Goal: Information Seeking & Learning: Compare options

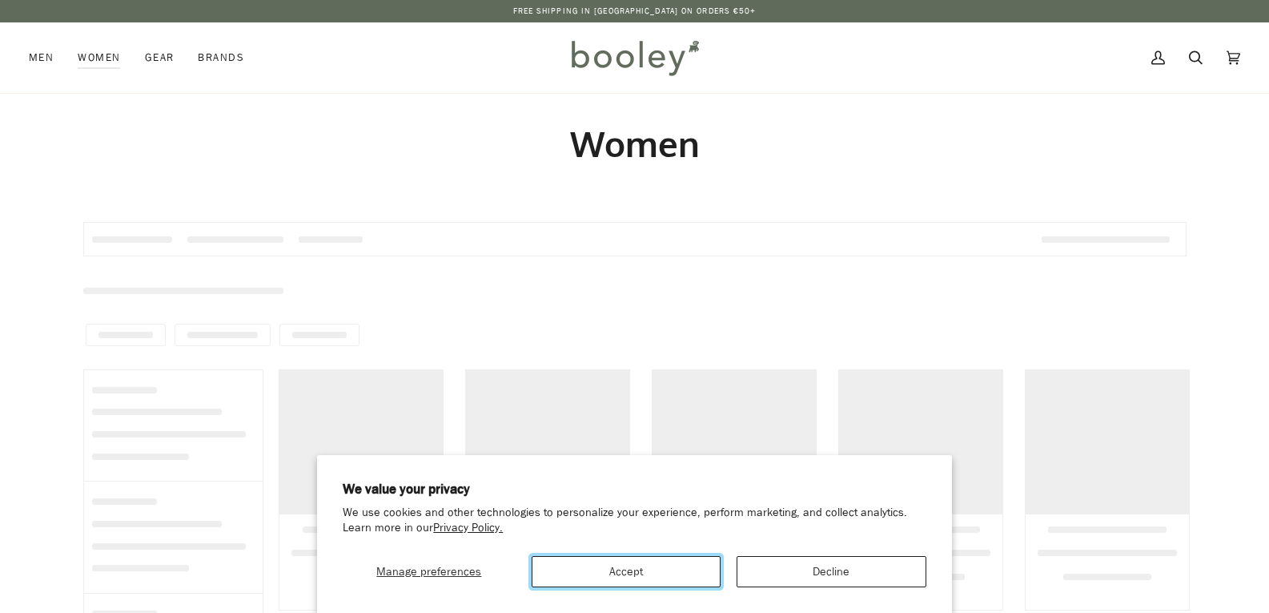
click at [624, 567] on button "Accept" at bounding box center [627, 571] width 190 height 31
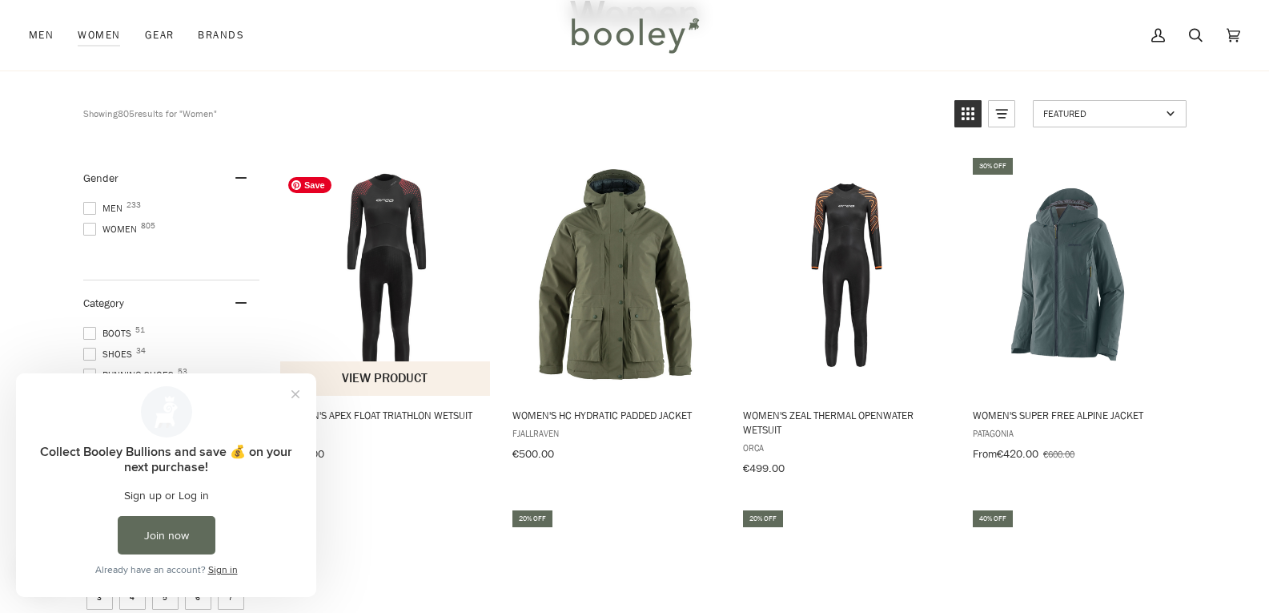
scroll to position [160, 0]
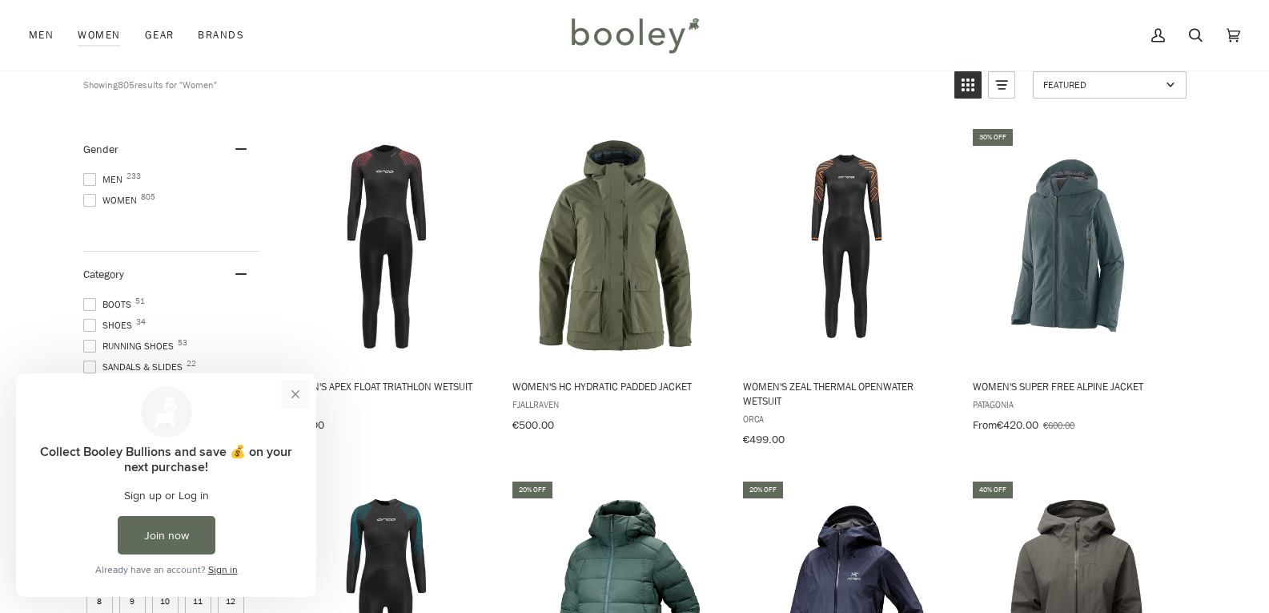
drag, startPoint x: 295, startPoint y: 397, endPoint x: 251, endPoint y: 795, distance: 400.3
click at [295, 397] on button "Close prompt" at bounding box center [295, 394] width 29 height 29
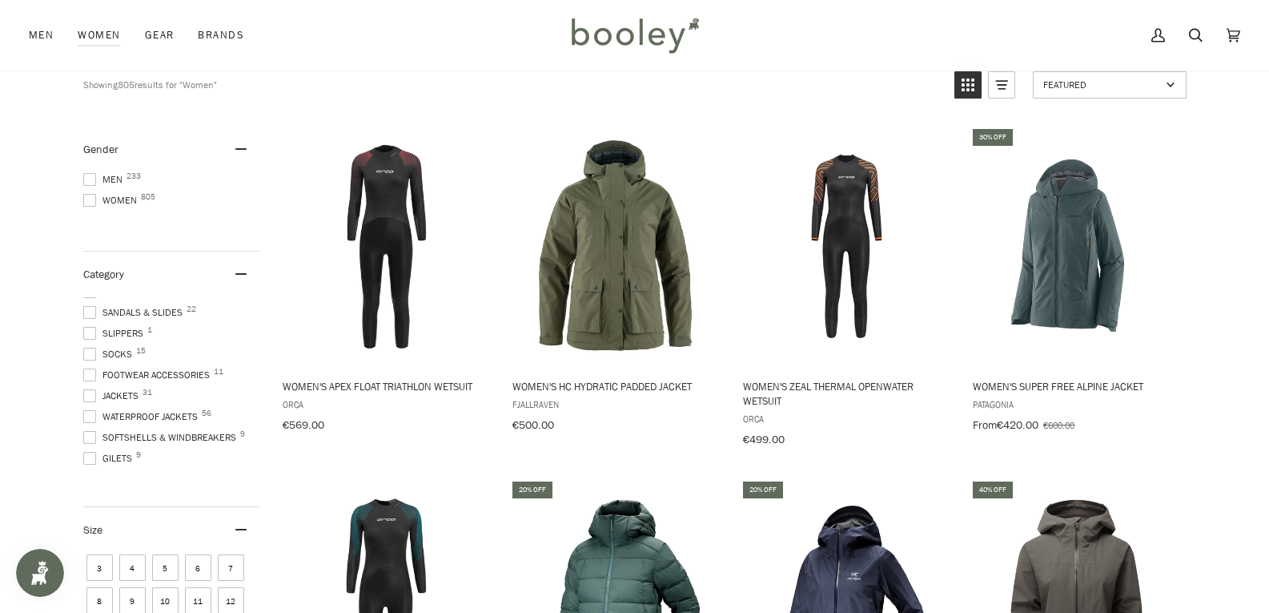
scroll to position [80, 0]
click at [119, 385] on span "Waterproof Jackets 56" at bounding box center [142, 391] width 119 height 14
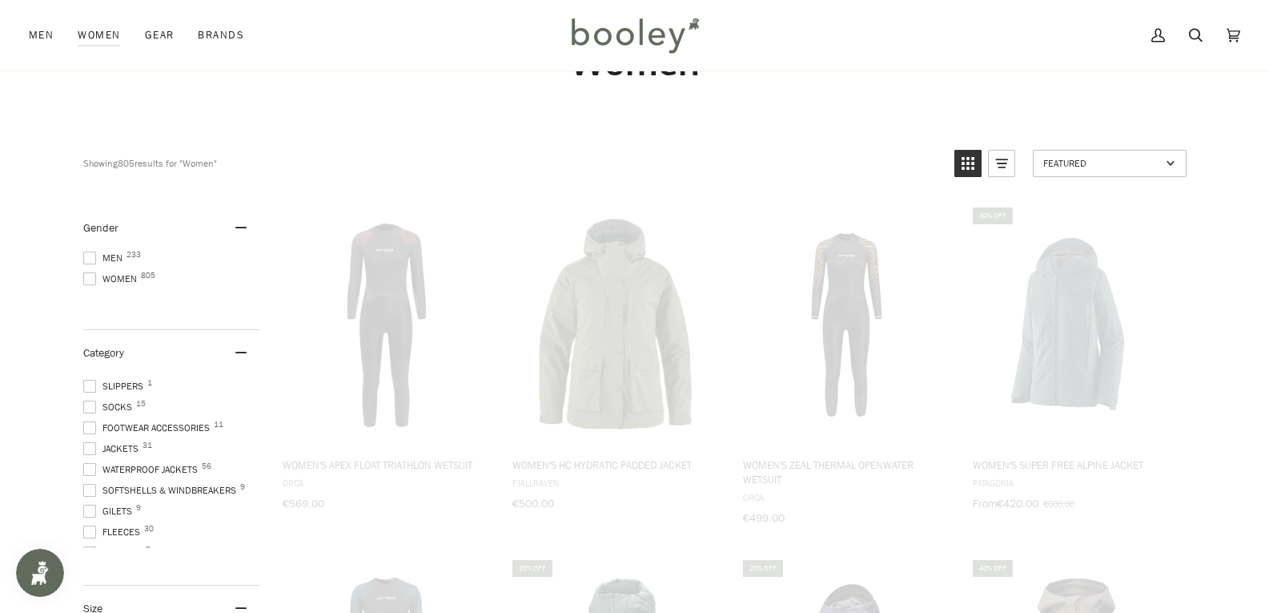
scroll to position [0, 0]
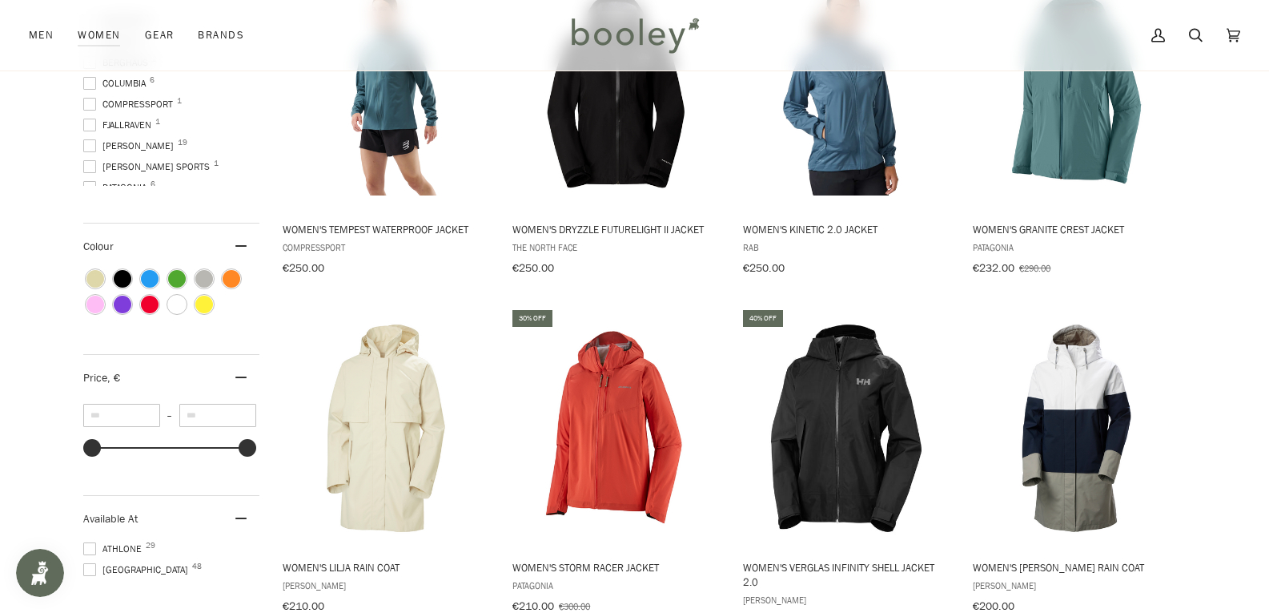
scroll to position [1074, 0]
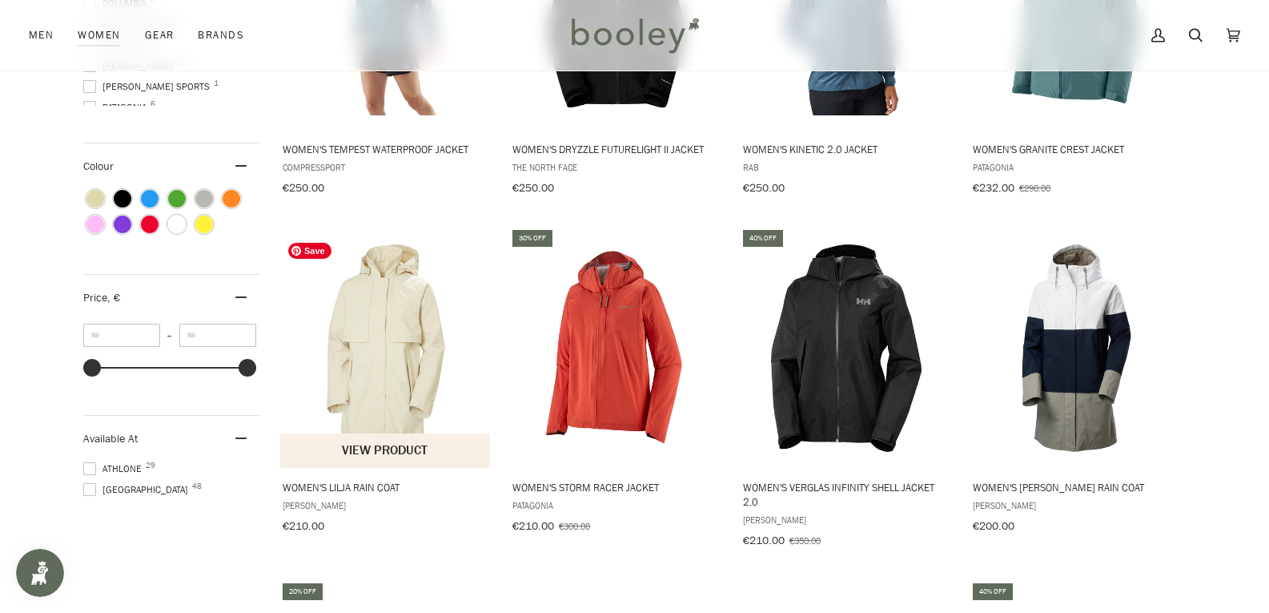
click at [362, 404] on img "Women's Lilja Rain Coat" at bounding box center [386, 348] width 212 height 212
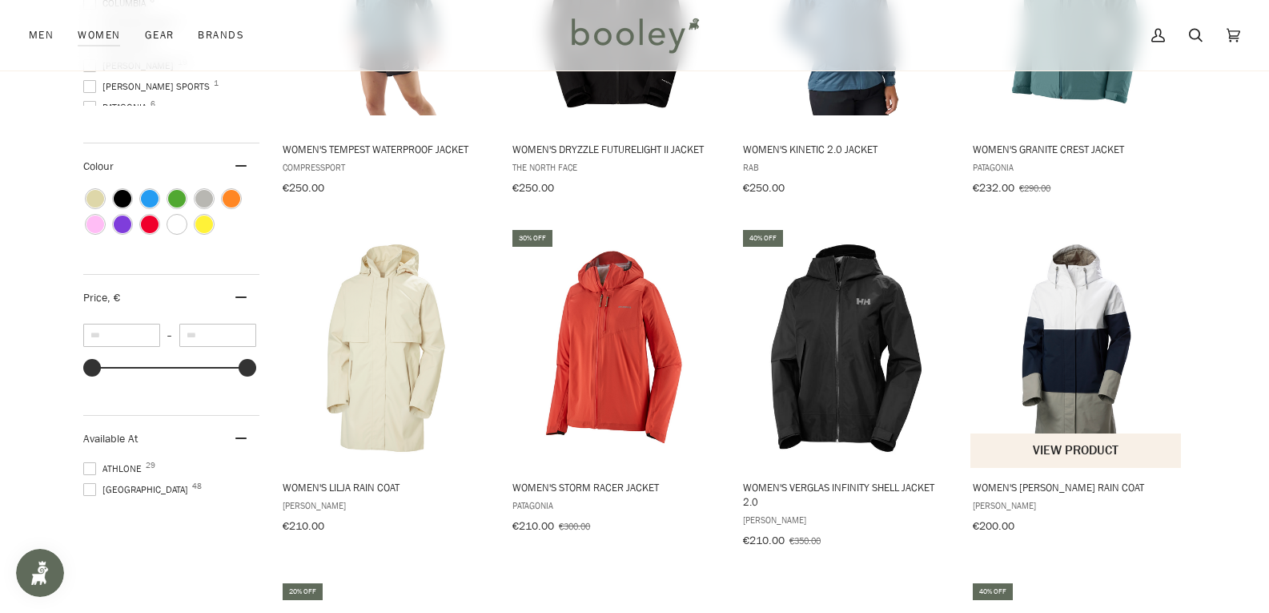
scroll to position [1154, 0]
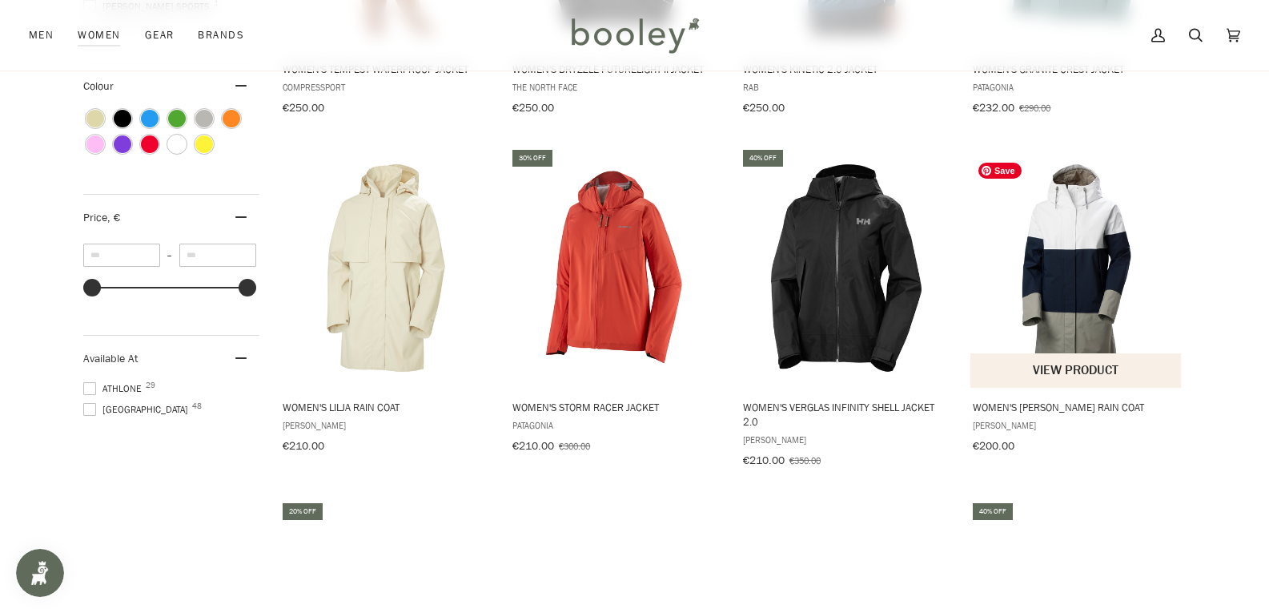
click at [1070, 306] on img "Women's Koster Rain Coat" at bounding box center [1076, 268] width 212 height 212
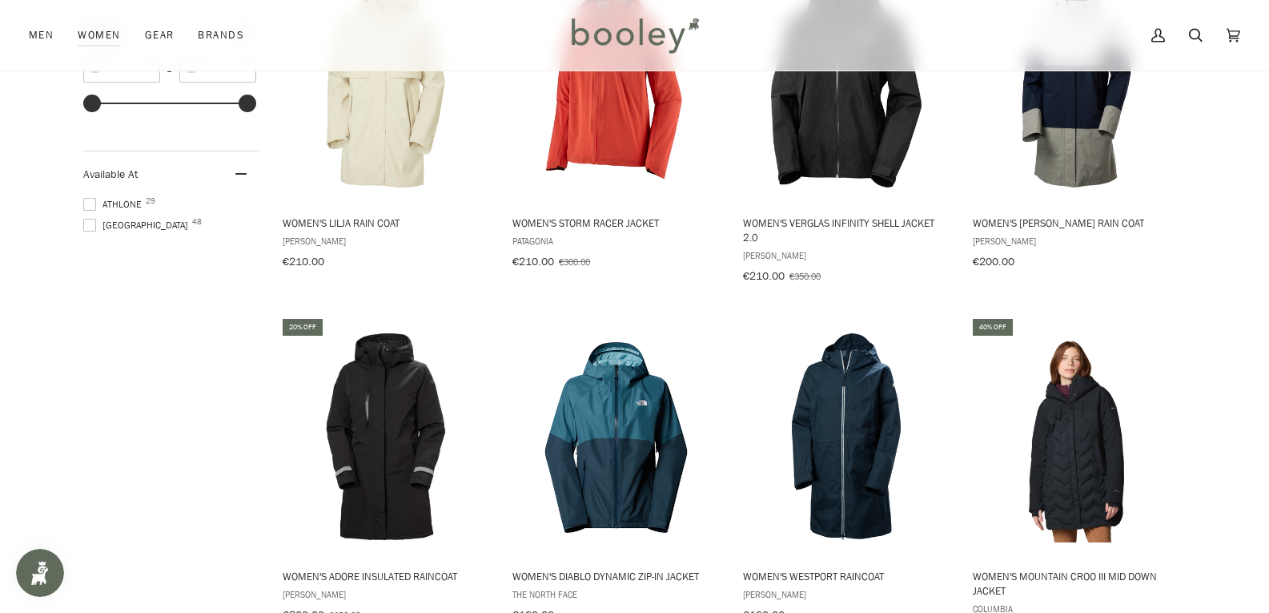
scroll to position [1394, 0]
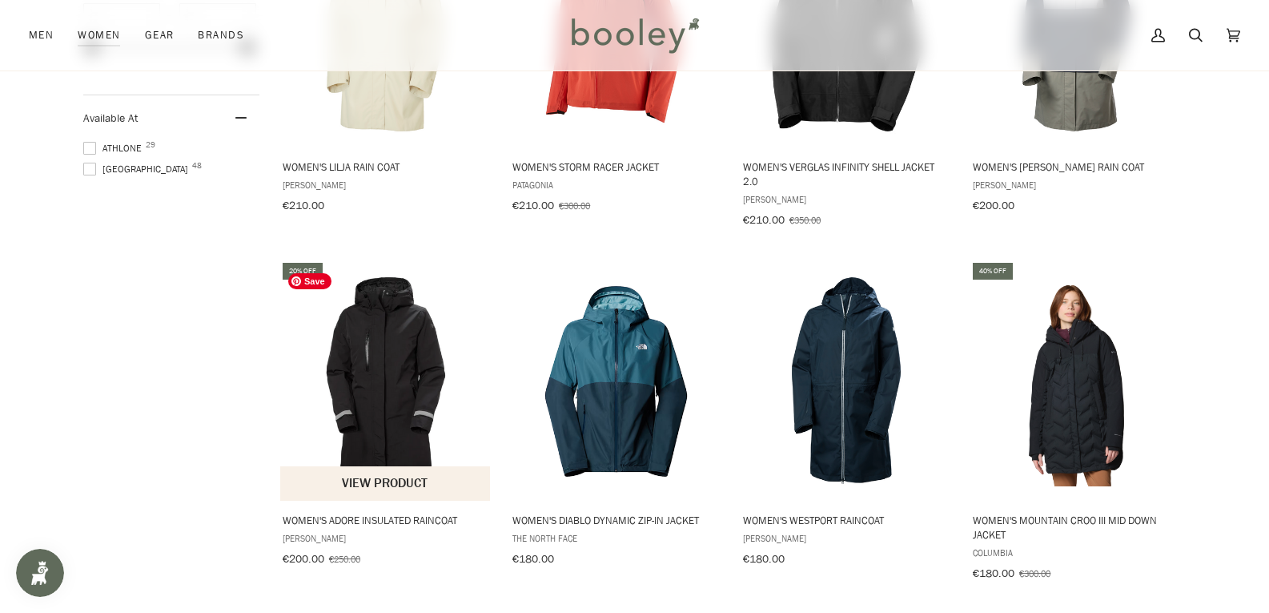
click at [408, 360] on img "Women's Adore Insulated Raincoat" at bounding box center [386, 381] width 212 height 212
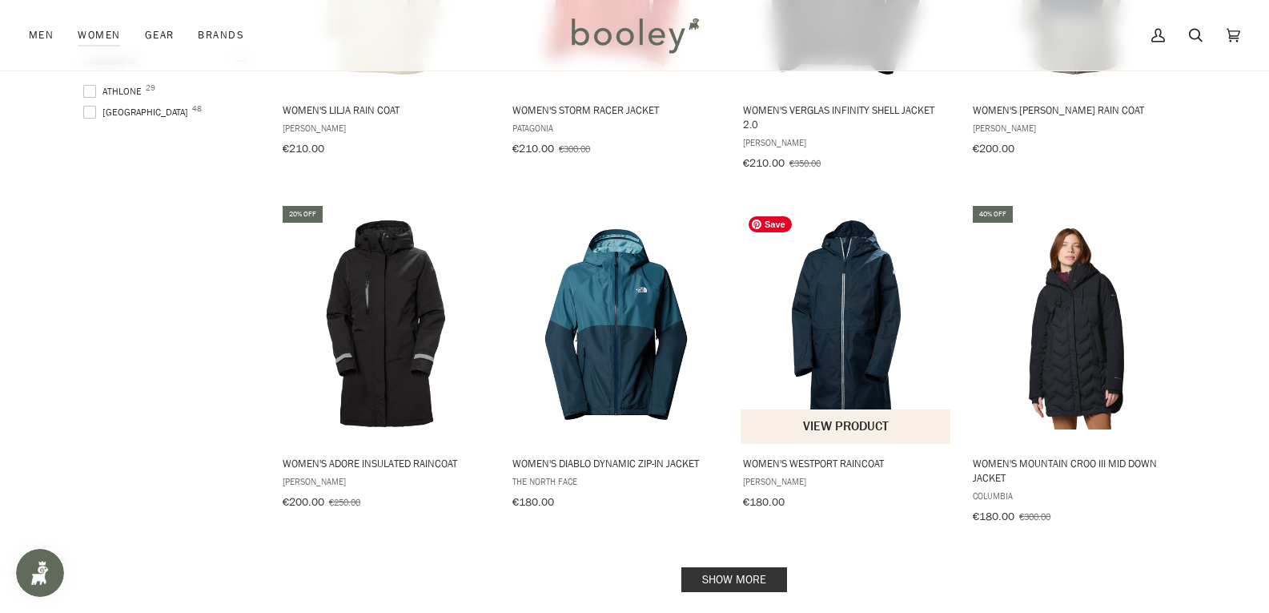
scroll to position [1474, 0]
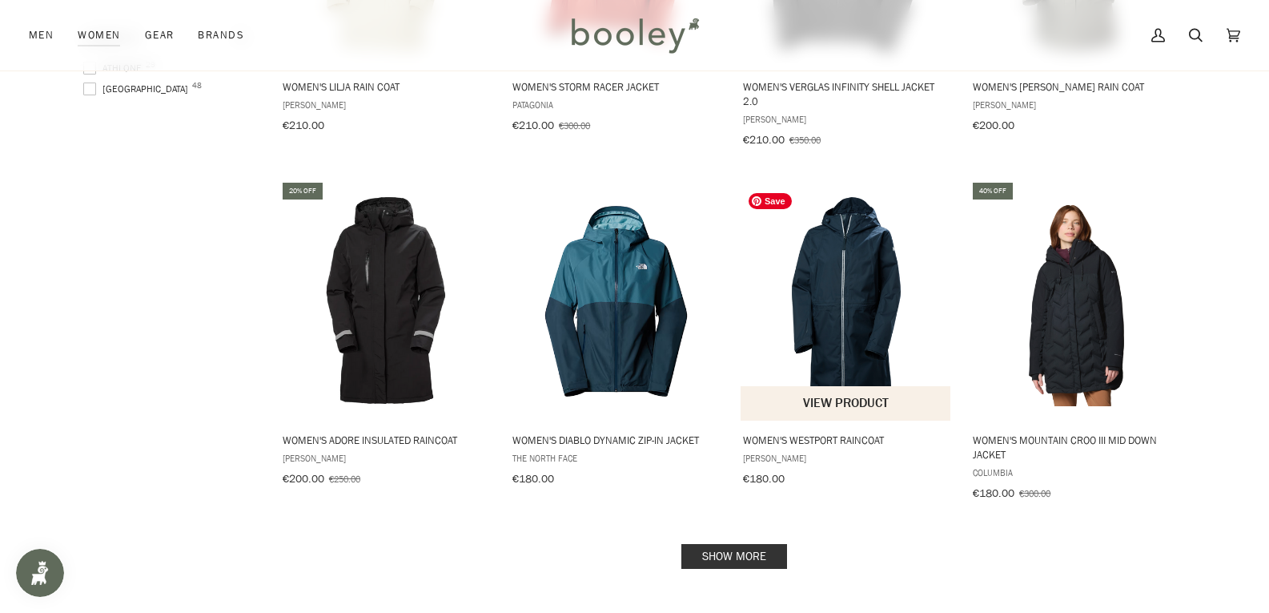
click at [841, 286] on img "Women's Westport Raincoat" at bounding box center [847, 301] width 212 height 212
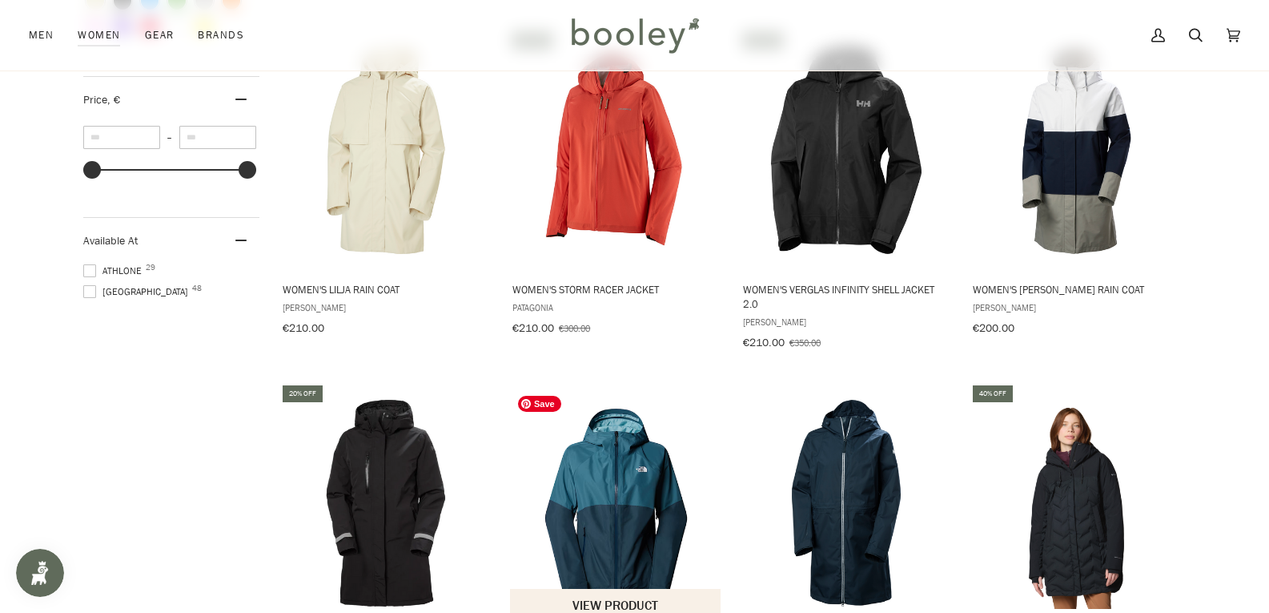
scroll to position [1154, 0]
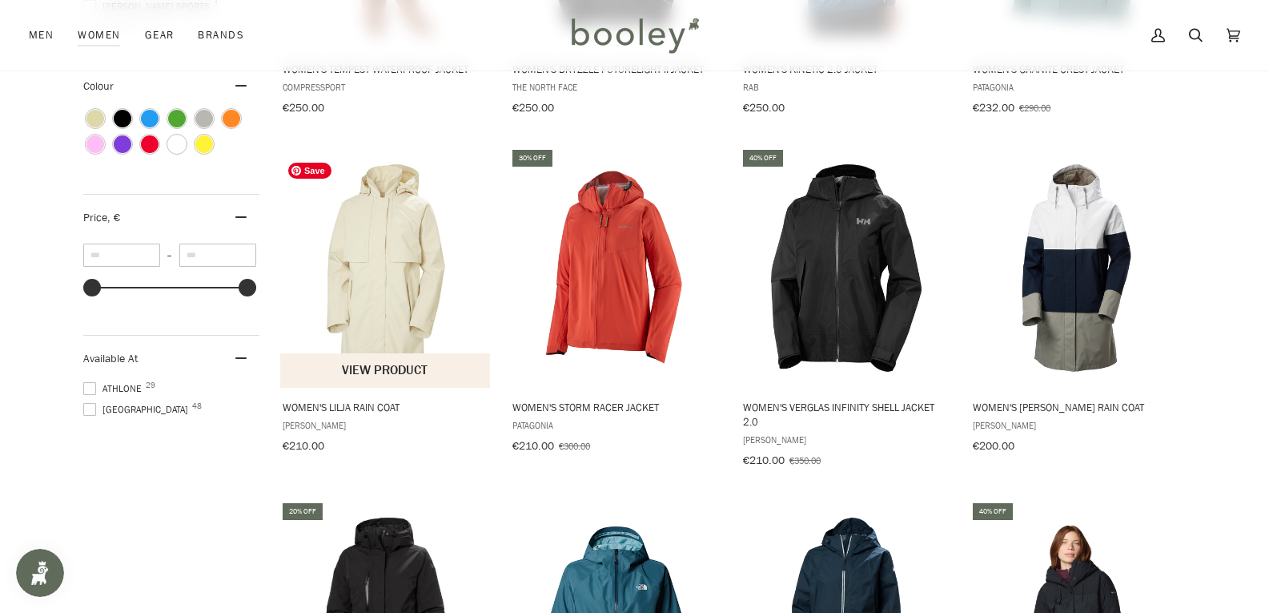
click at [397, 259] on img "Women's Lilja Rain Coat" at bounding box center [386, 268] width 212 height 212
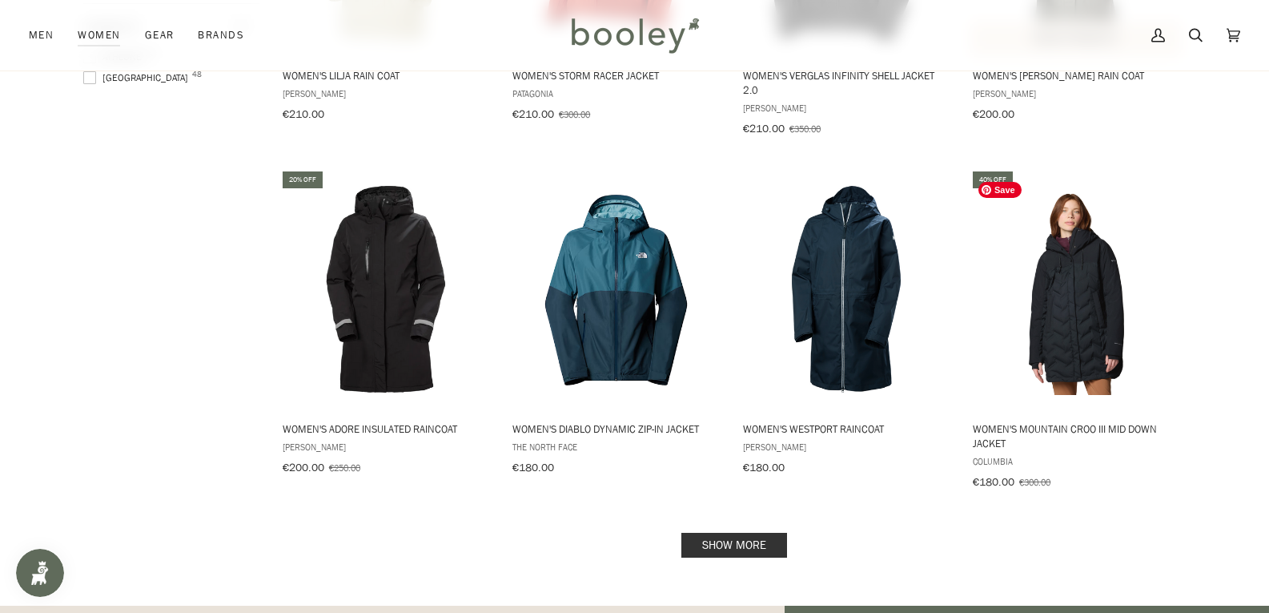
scroll to position [1554, 0]
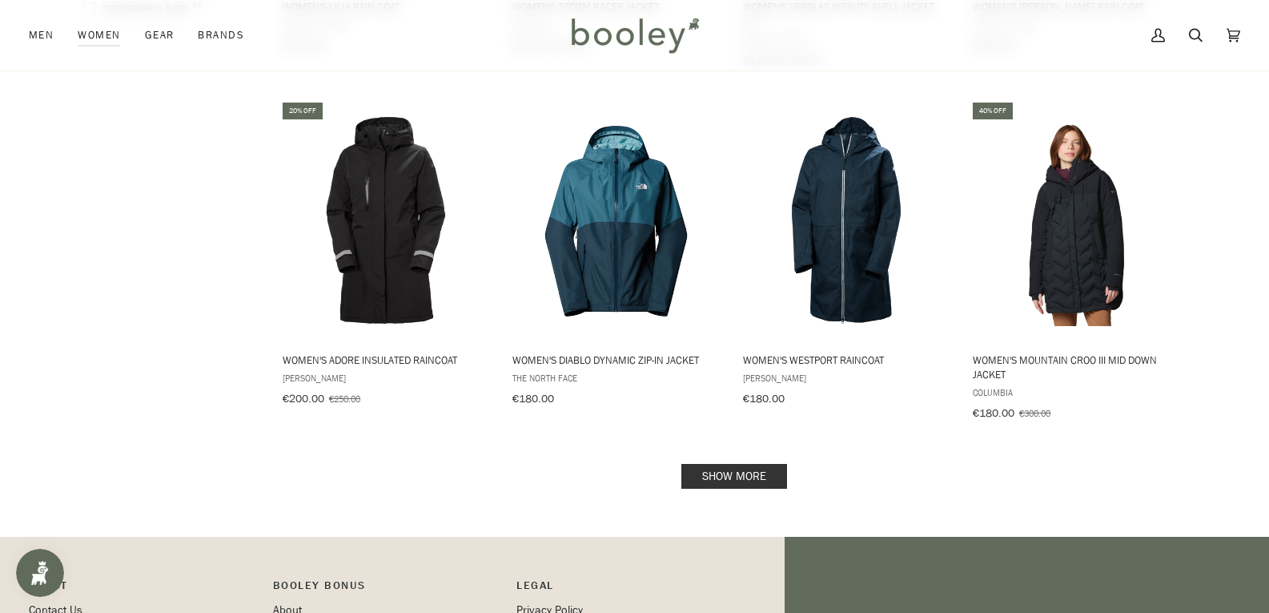
click at [751, 464] on link "Show more" at bounding box center [734, 476] width 106 height 25
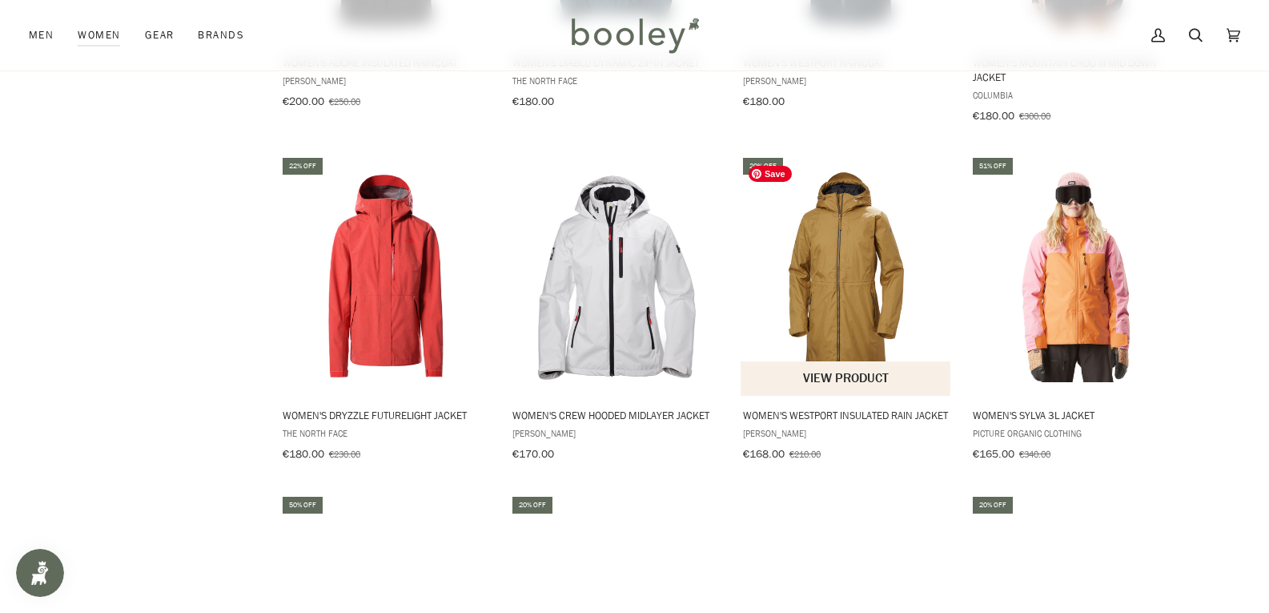
scroll to position [1874, 0]
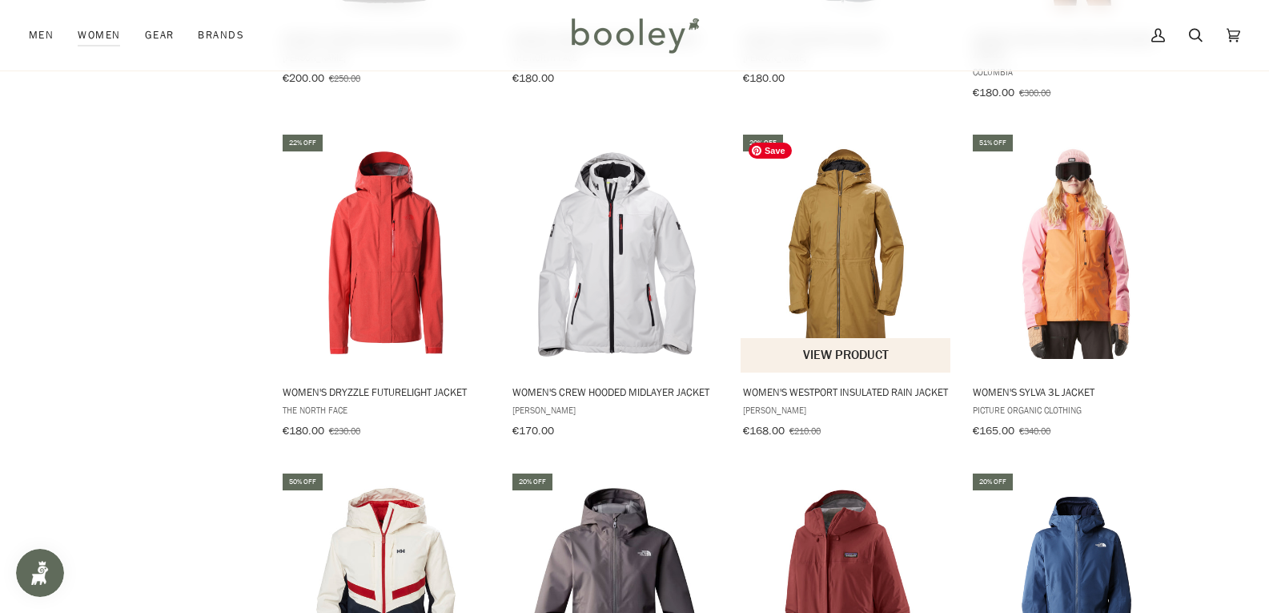
click at [823, 234] on img "Women's Westport Insulated Rain Jacket" at bounding box center [847, 253] width 212 height 212
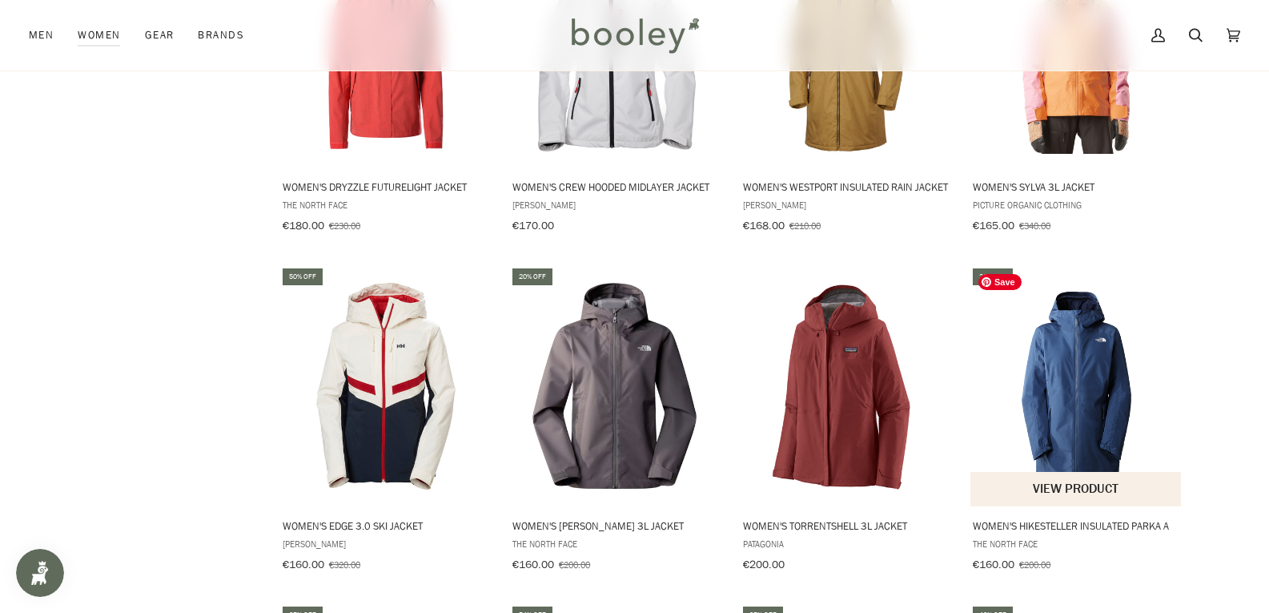
scroll to position [2115, 0]
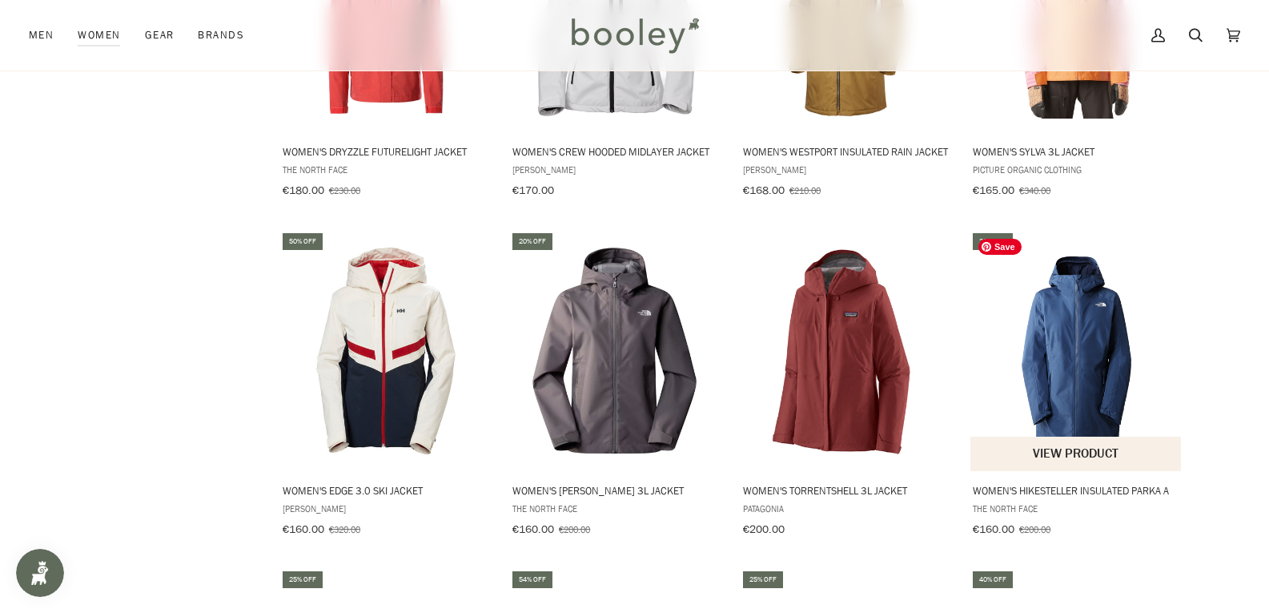
click at [1058, 340] on img "Women's Hikesteller Insulated Parka A" at bounding box center [1076, 351] width 212 height 212
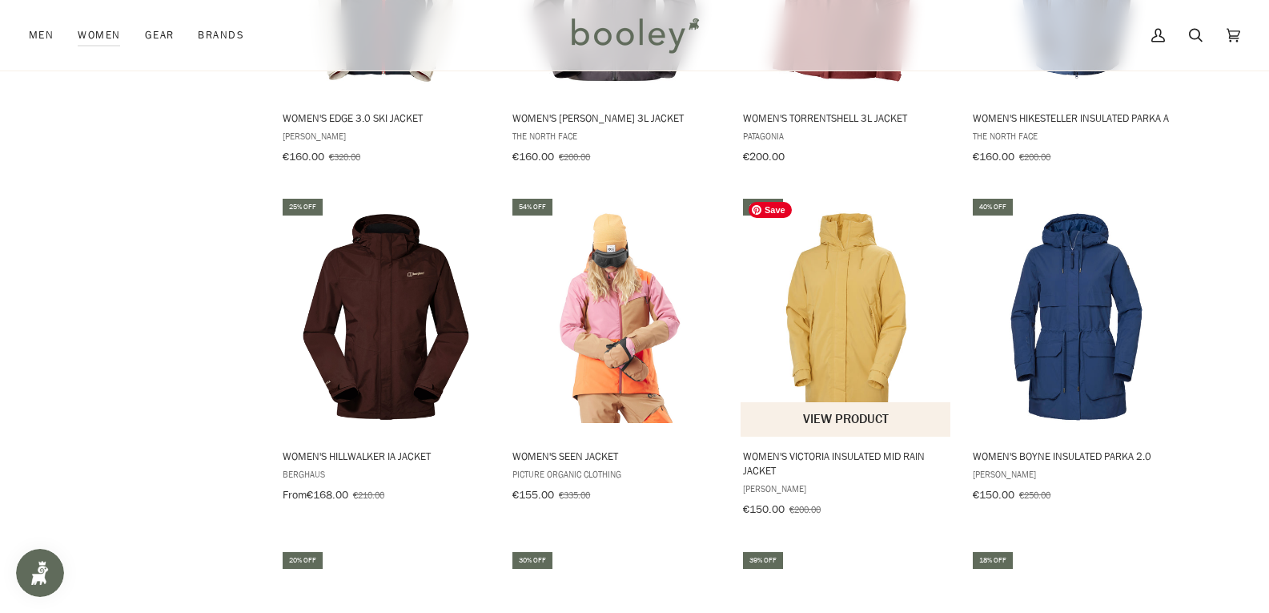
scroll to position [2515, 0]
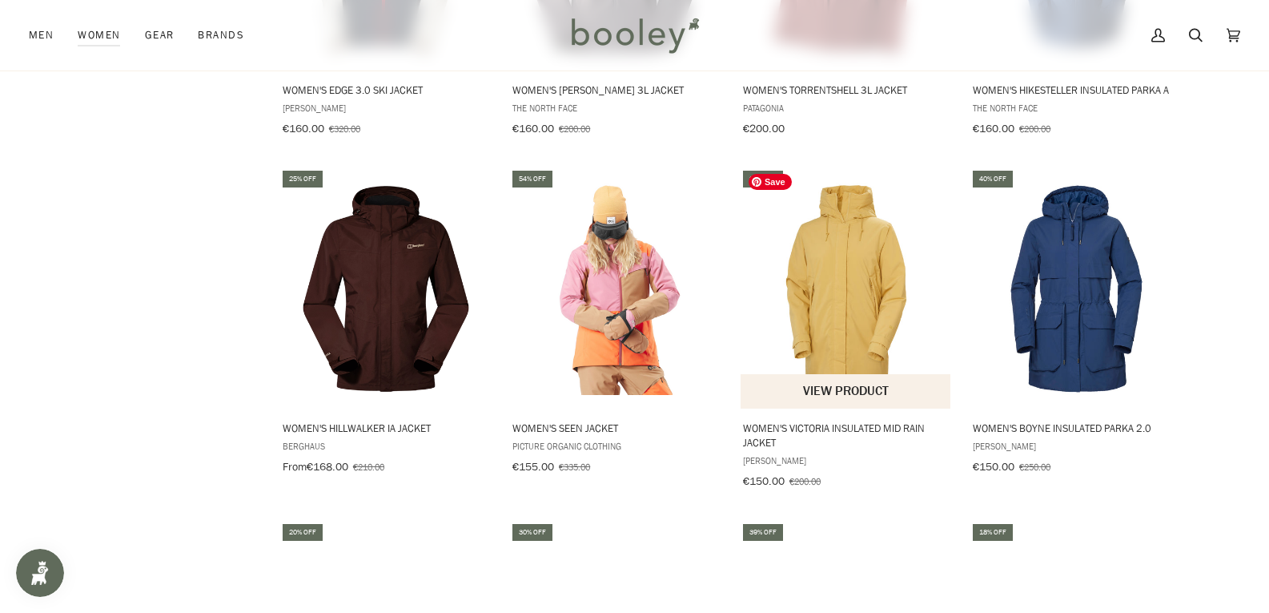
click at [854, 295] on img "Women's Victoria Insulated Mid Rain Jacket" at bounding box center [847, 289] width 212 height 212
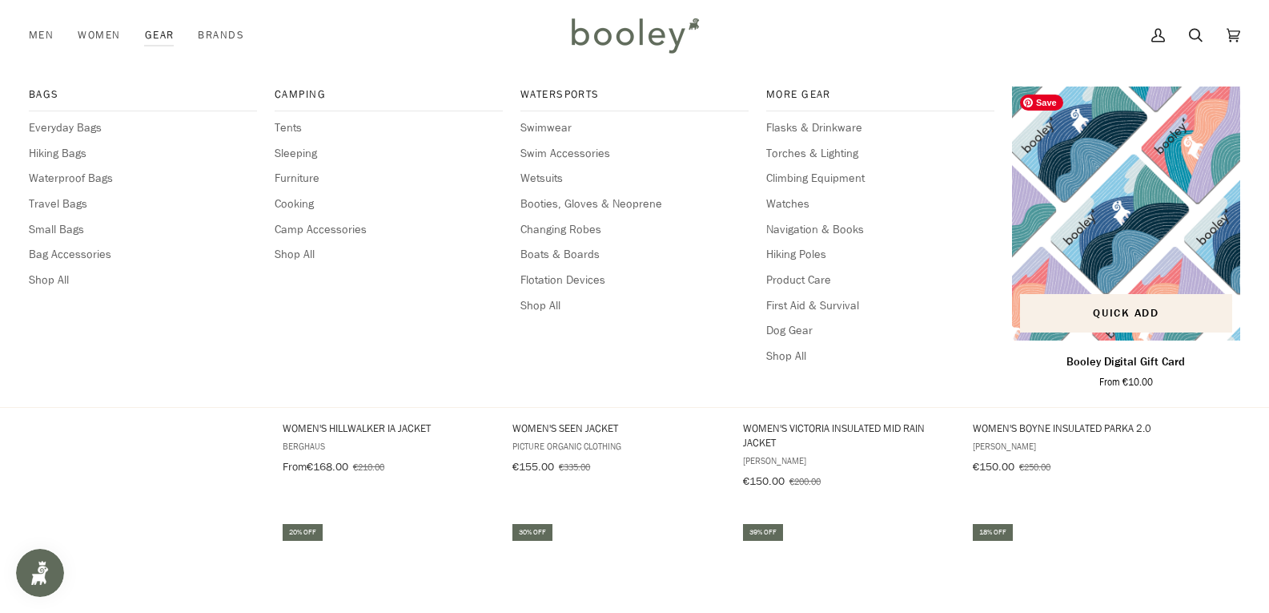
click at [1077, 270] on img "Booley Digital Gift Card" at bounding box center [1126, 213] width 228 height 254
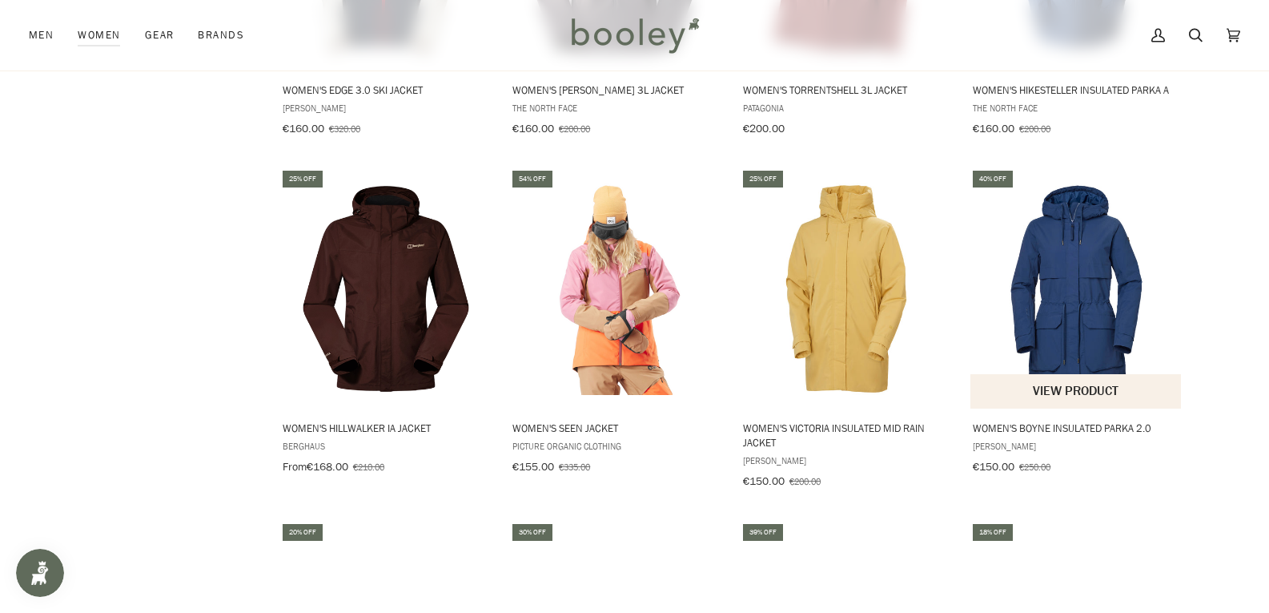
click at [1023, 408] on span "Women's Boyne Insulated Parka 2.0 Helly Hansen €150.00 €250.00 View product" at bounding box center [1076, 443] width 212 height 70
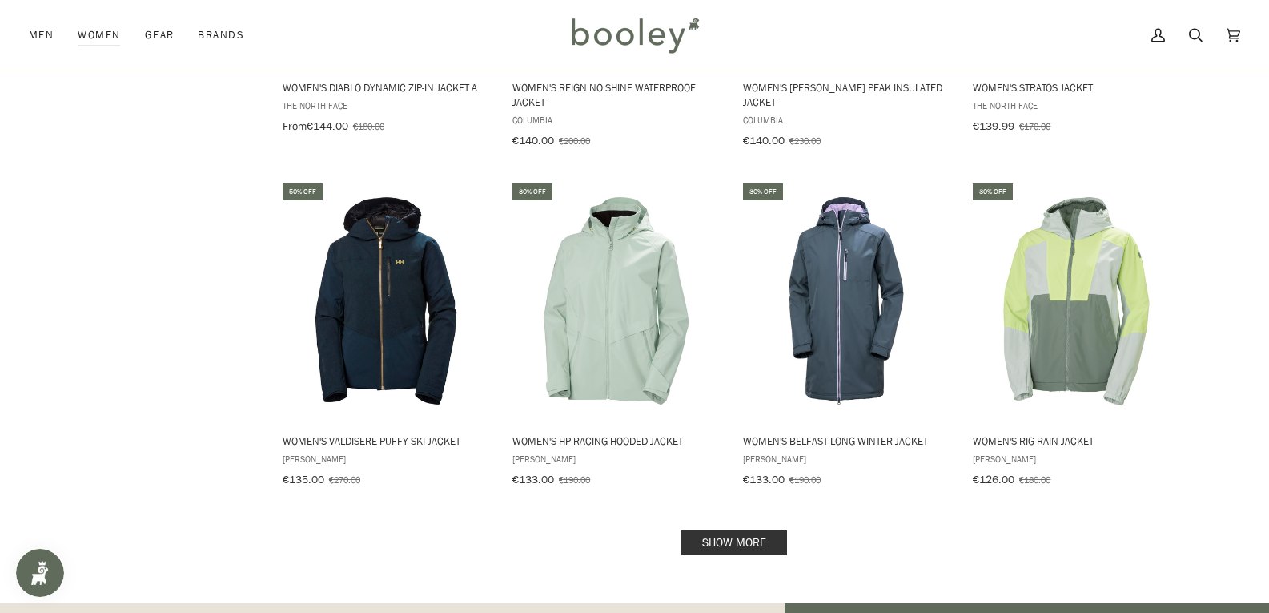
scroll to position [3236, 0]
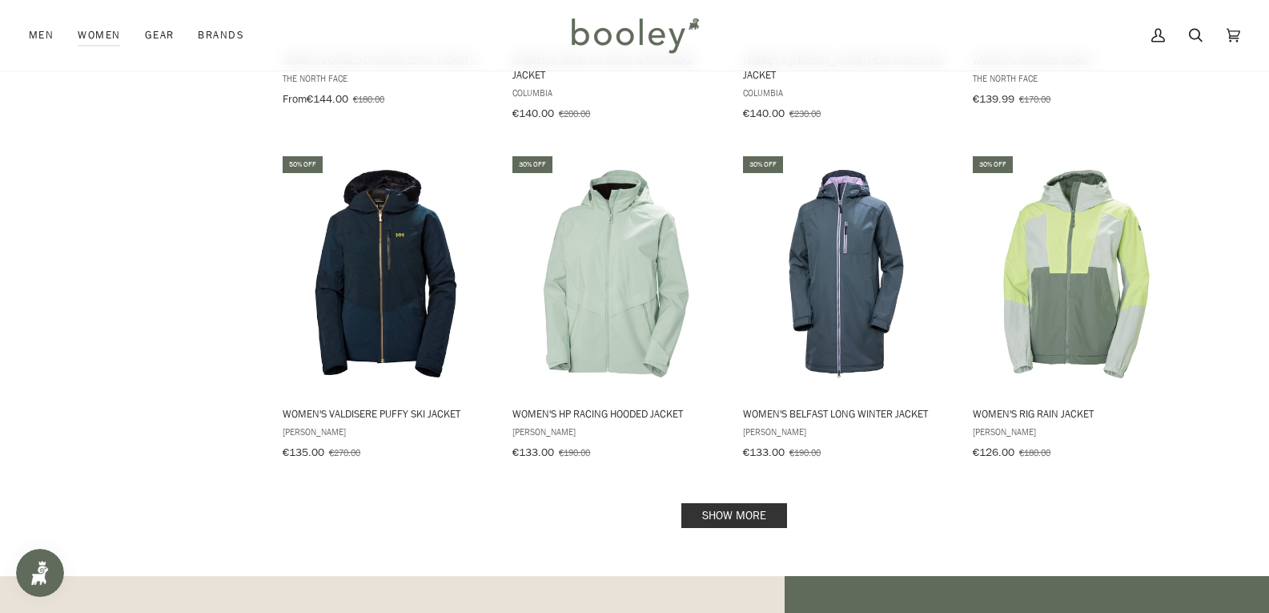
click at [740, 503] on link "Show more" at bounding box center [734, 515] width 106 height 25
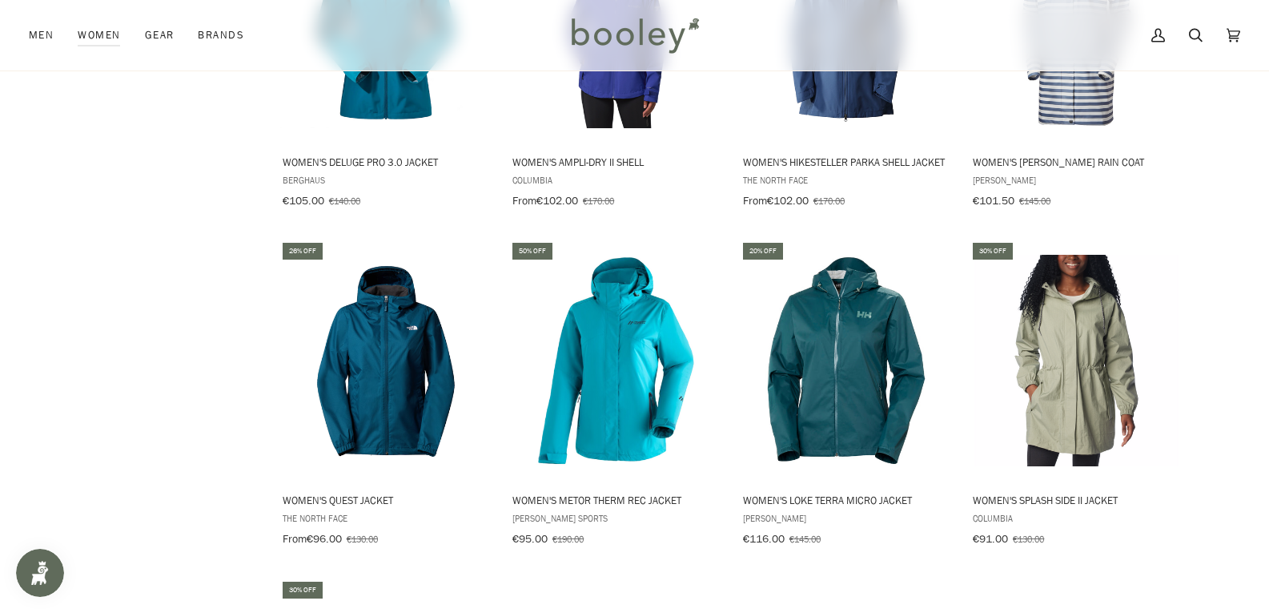
scroll to position [4196, 0]
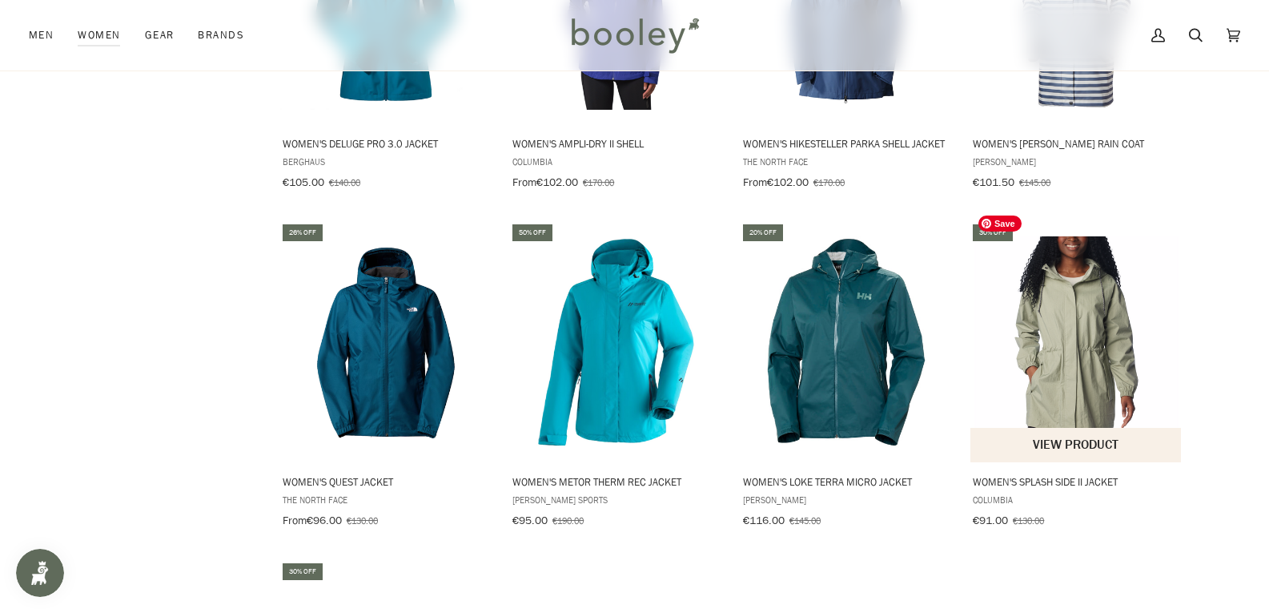
click at [1070, 311] on img "Women's Splash Side II Jacket" at bounding box center [1076, 342] width 212 height 212
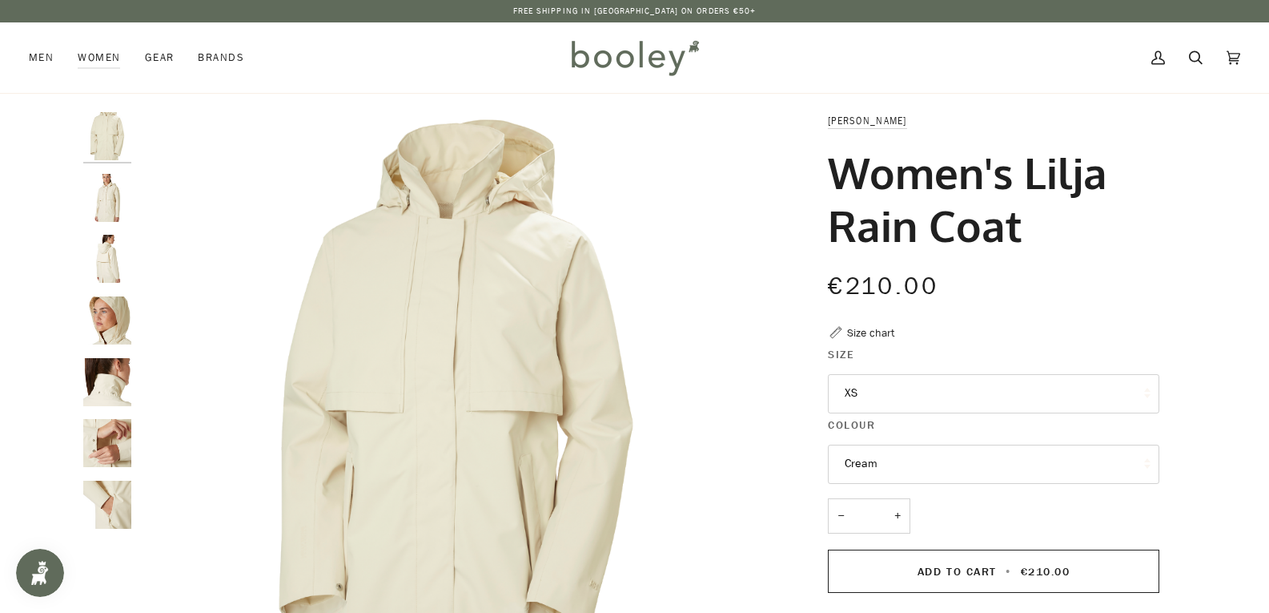
click at [110, 204] on img "Helly Hansen Women's Lilja Rain Coat Cream - Booley Galway" at bounding box center [107, 198] width 48 height 48
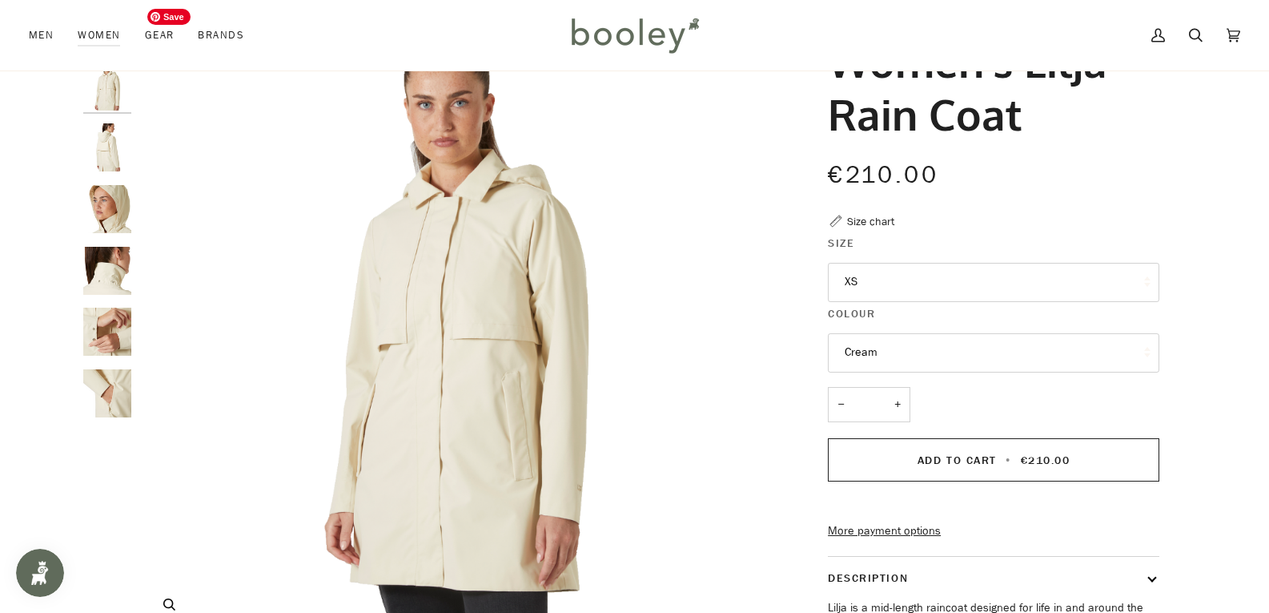
scroll to position [80, 0]
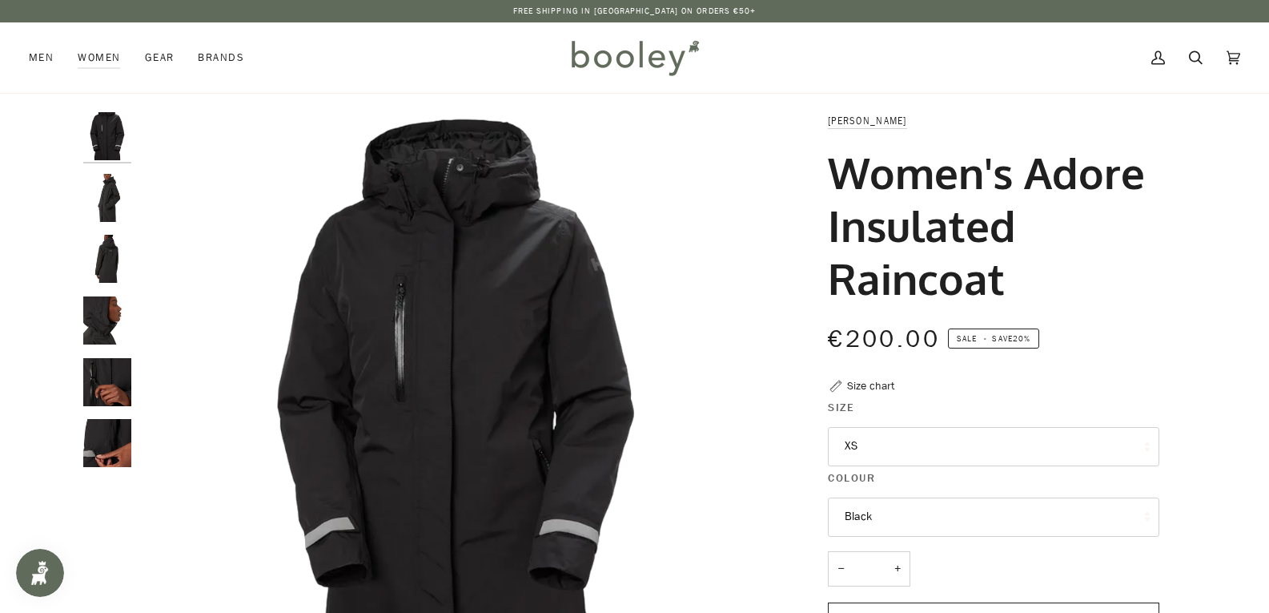
click at [98, 212] on img "Helly Hansen Women's Adore Insulated Raincoat - Booley Galway" at bounding box center [107, 198] width 48 height 48
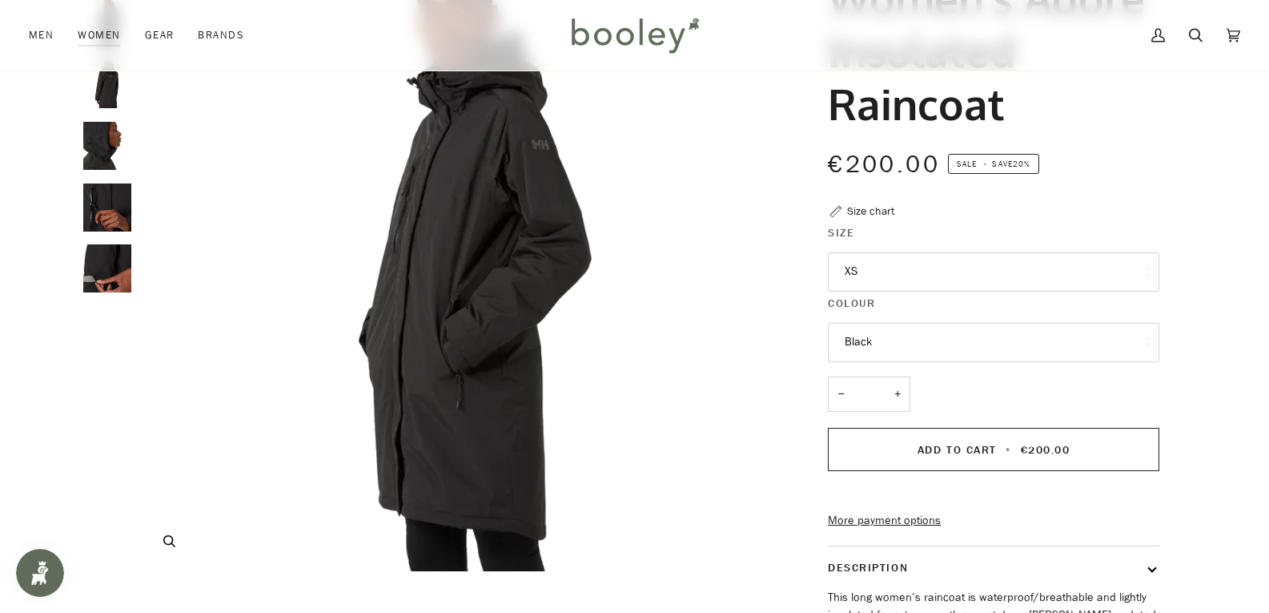
scroll to position [80, 0]
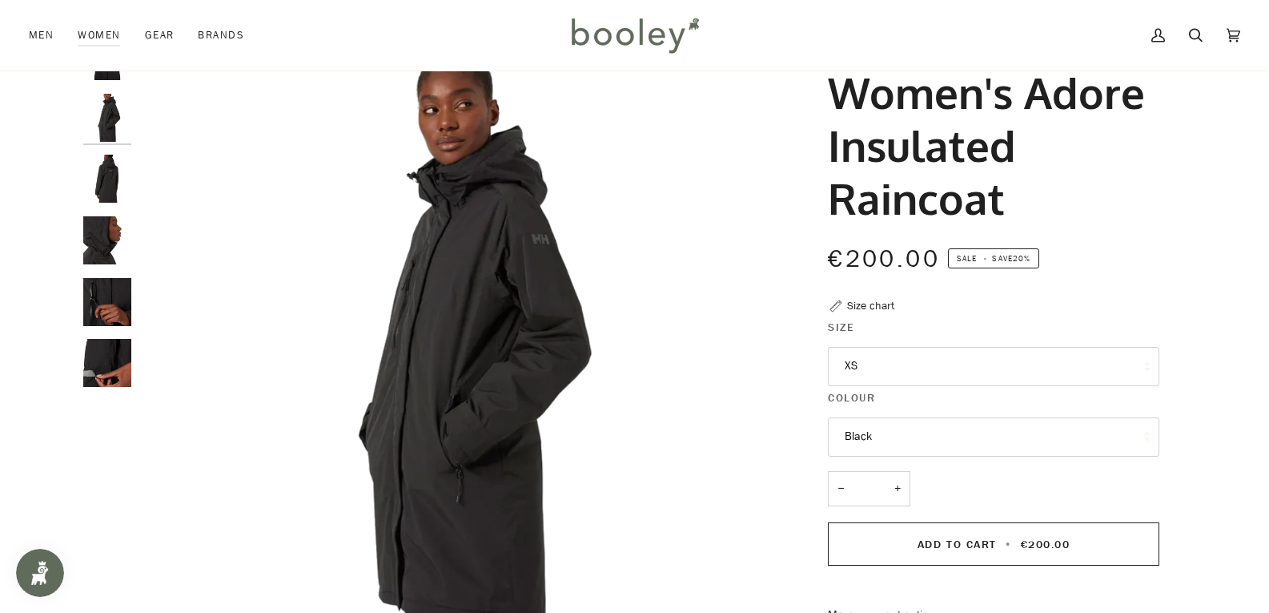
click at [854, 374] on button "XS" at bounding box center [993, 366] width 331 height 39
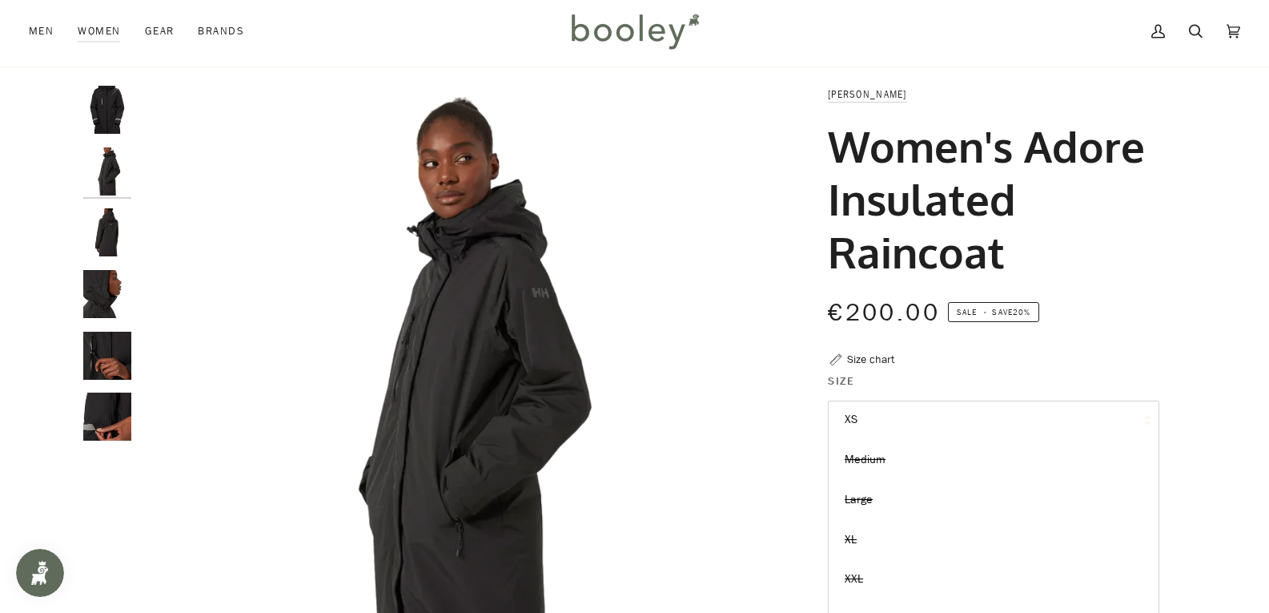
scroll to position [0, 0]
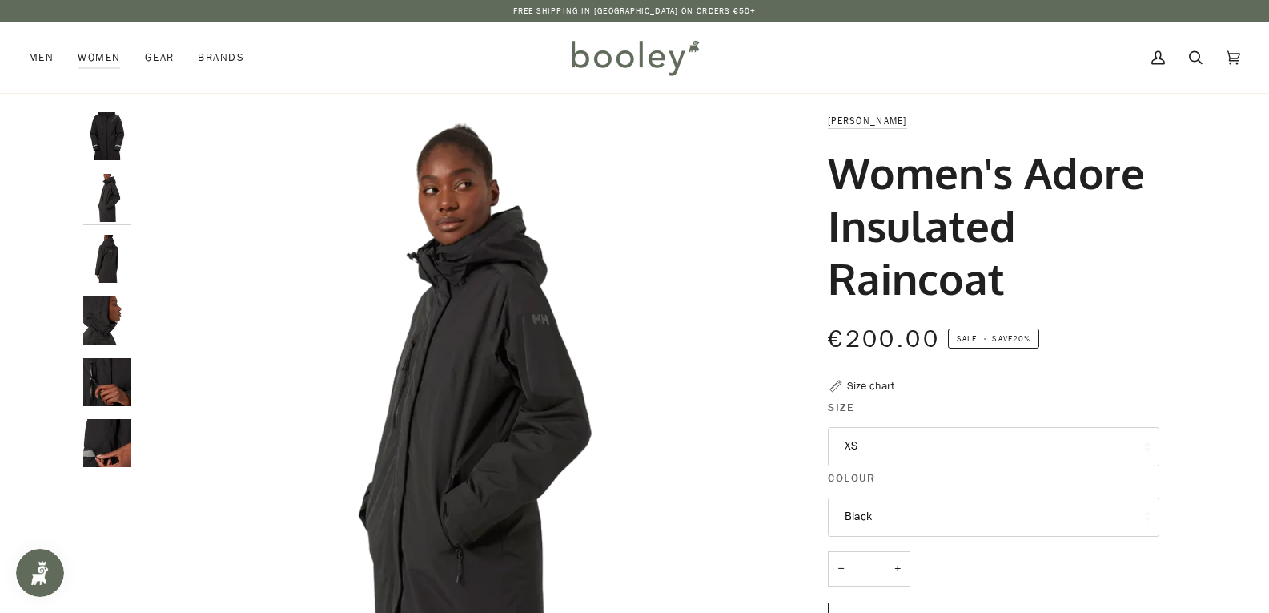
click at [408, 56] on div "Men Footwear Boots Shoes Running Sandals & Slides Slippers Socks Accessories" at bounding box center [297, 57] width 536 height 70
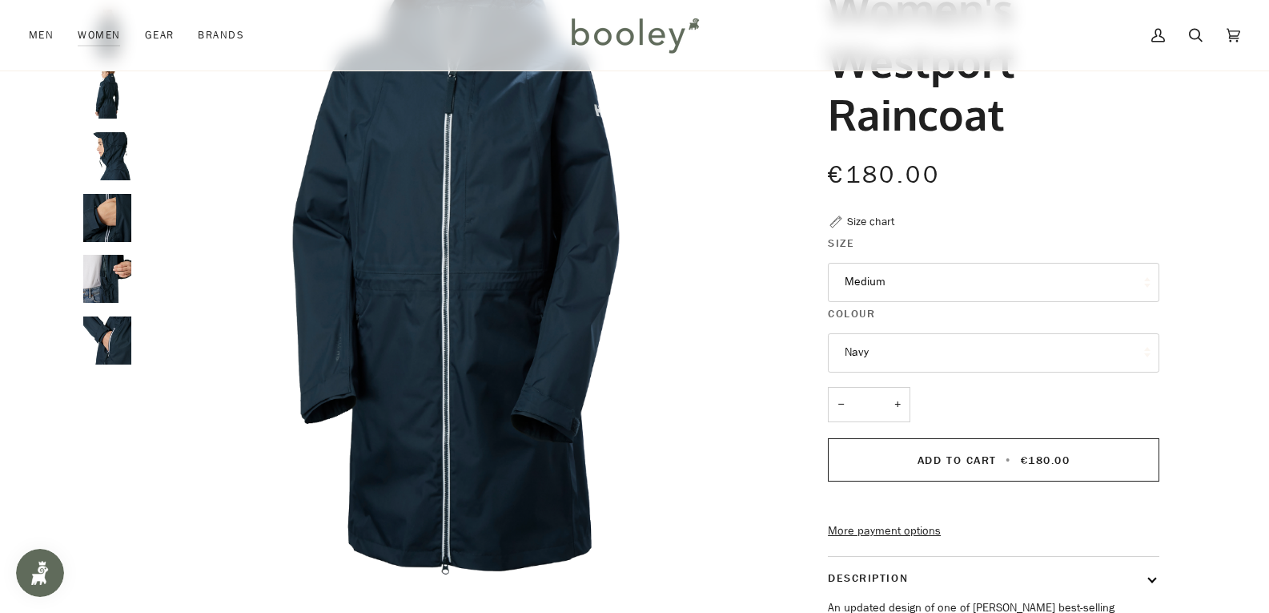
scroll to position [160, 0]
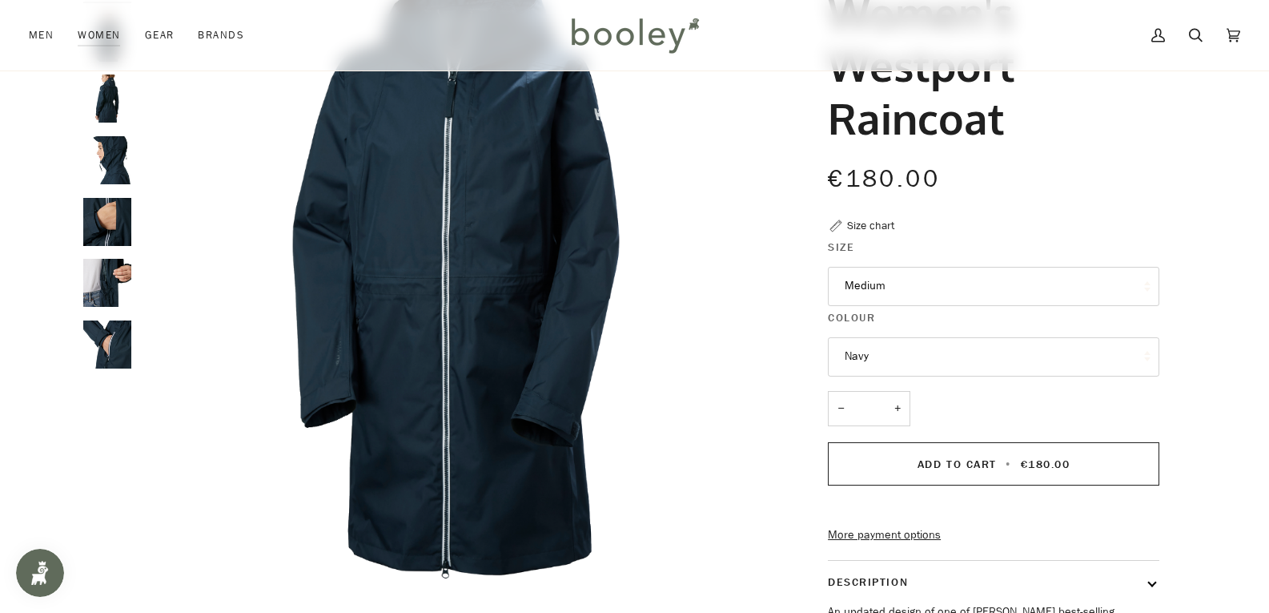
click at [890, 286] on button "Medium" at bounding box center [993, 286] width 331 height 39
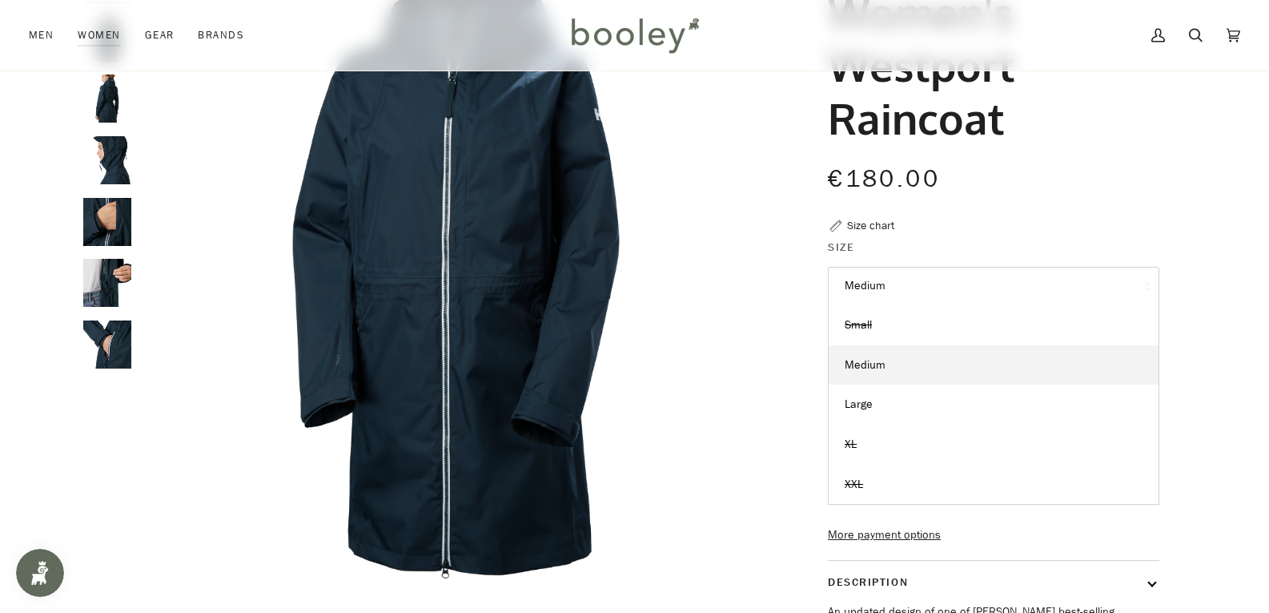
click at [890, 286] on button "Medium" at bounding box center [993, 286] width 331 height 39
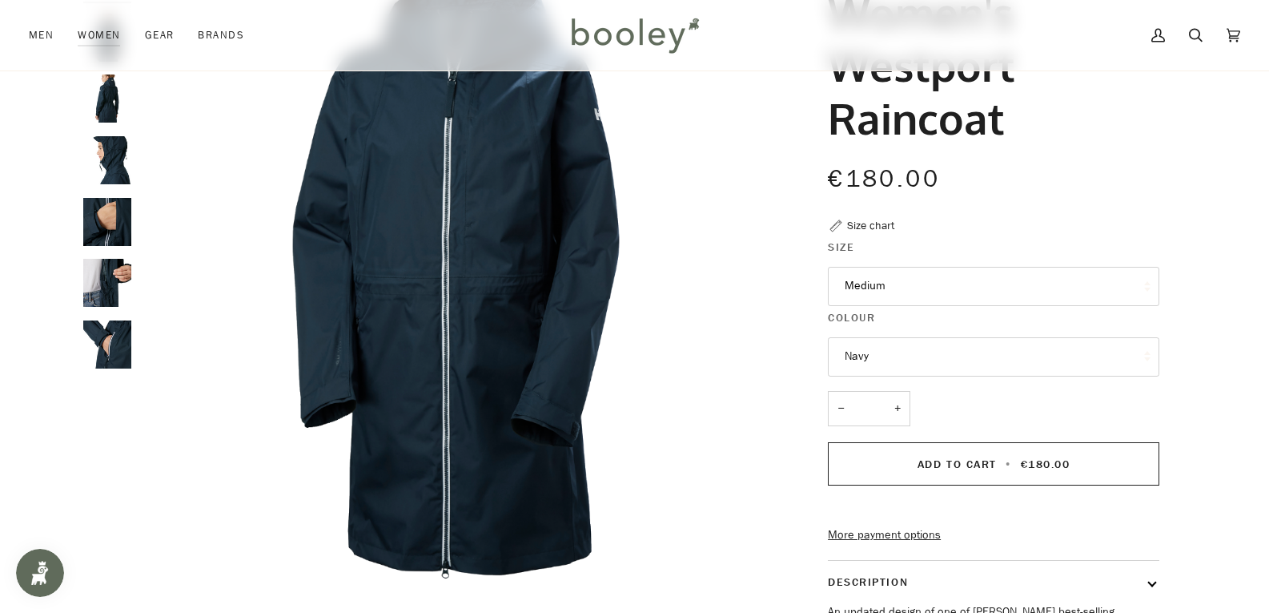
click at [890, 286] on button "Medium" at bounding box center [993, 286] width 331 height 39
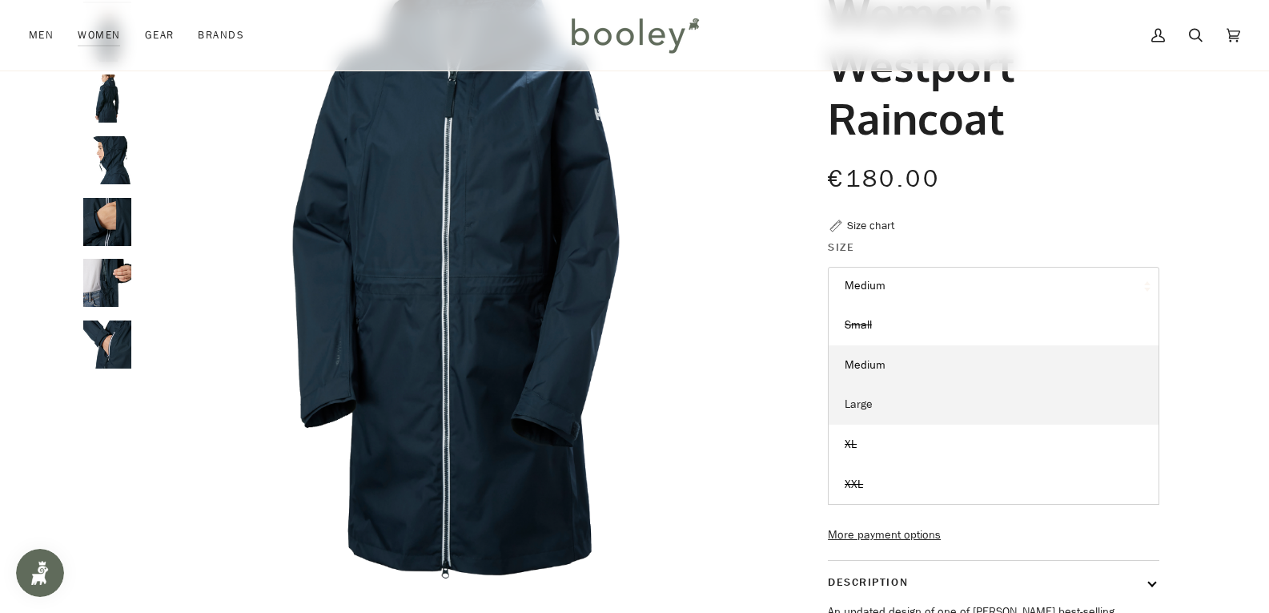
click at [857, 407] on span "Large" at bounding box center [859, 403] width 28 height 15
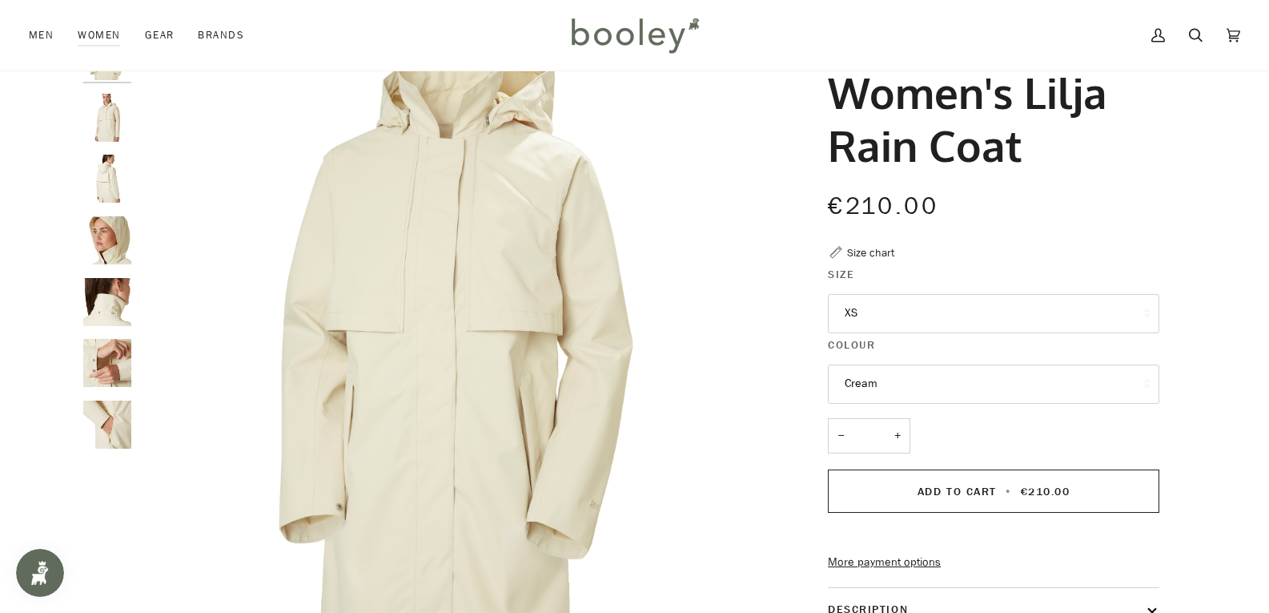
click at [884, 311] on button "XS" at bounding box center [993, 313] width 331 height 39
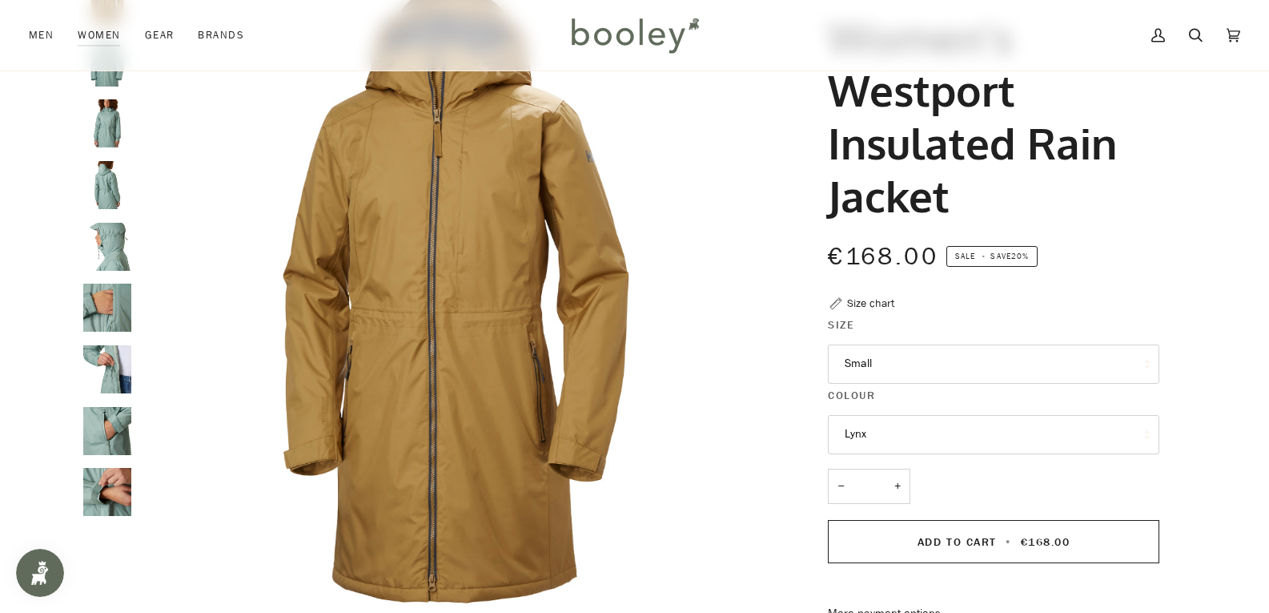
scroll to position [160, 0]
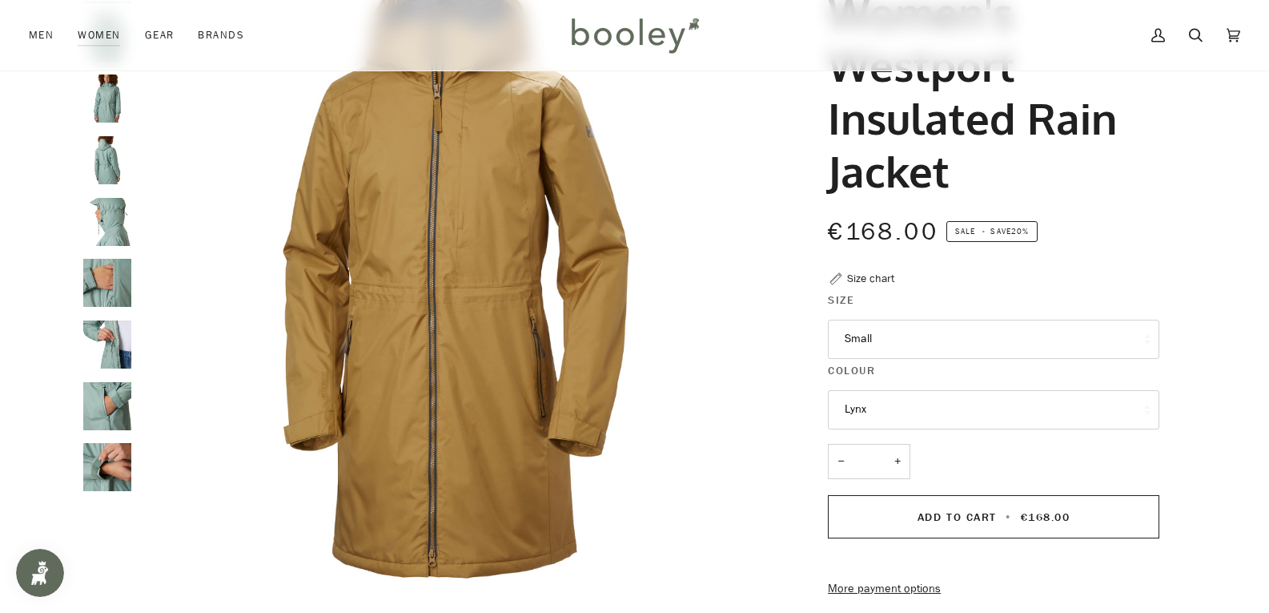
click at [910, 337] on button "Small" at bounding box center [993, 338] width 331 height 39
click at [760, 355] on img "Helly Hansen Women's Westport Insulated Rain Jacket Lynx - Booley Galway" at bounding box center [455, 268] width 633 height 633
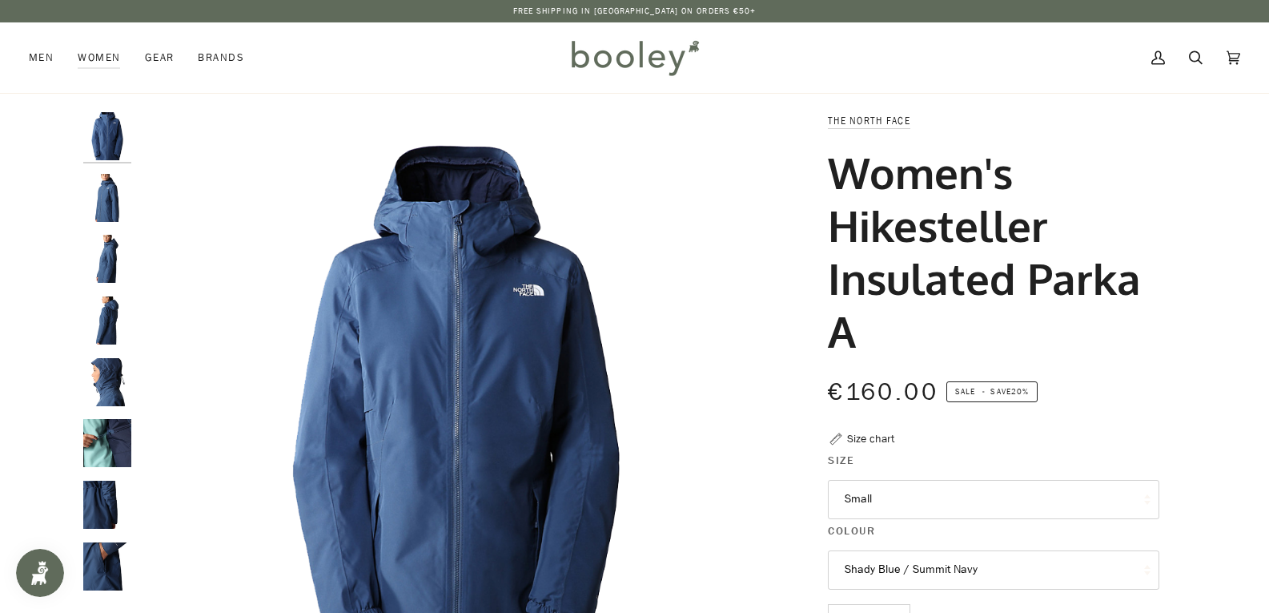
click at [111, 262] on img "The North Face Women's Hikesteller Insulated Parka Shady Blue / Summit Navy - B…" at bounding box center [107, 259] width 48 height 48
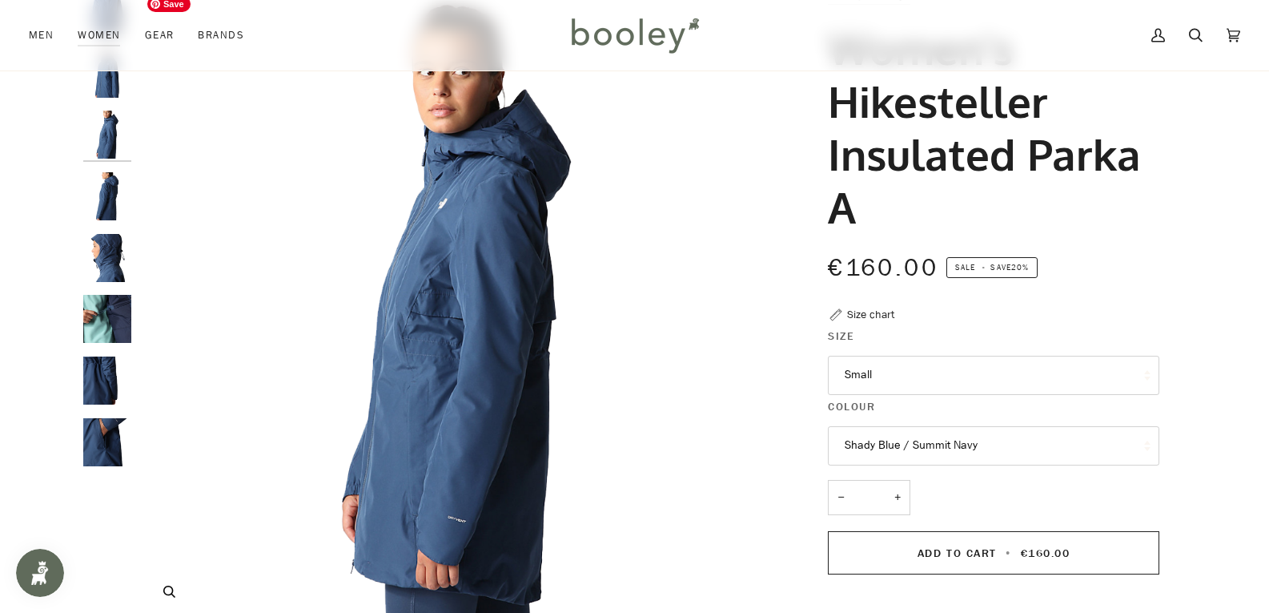
scroll to position [160, 0]
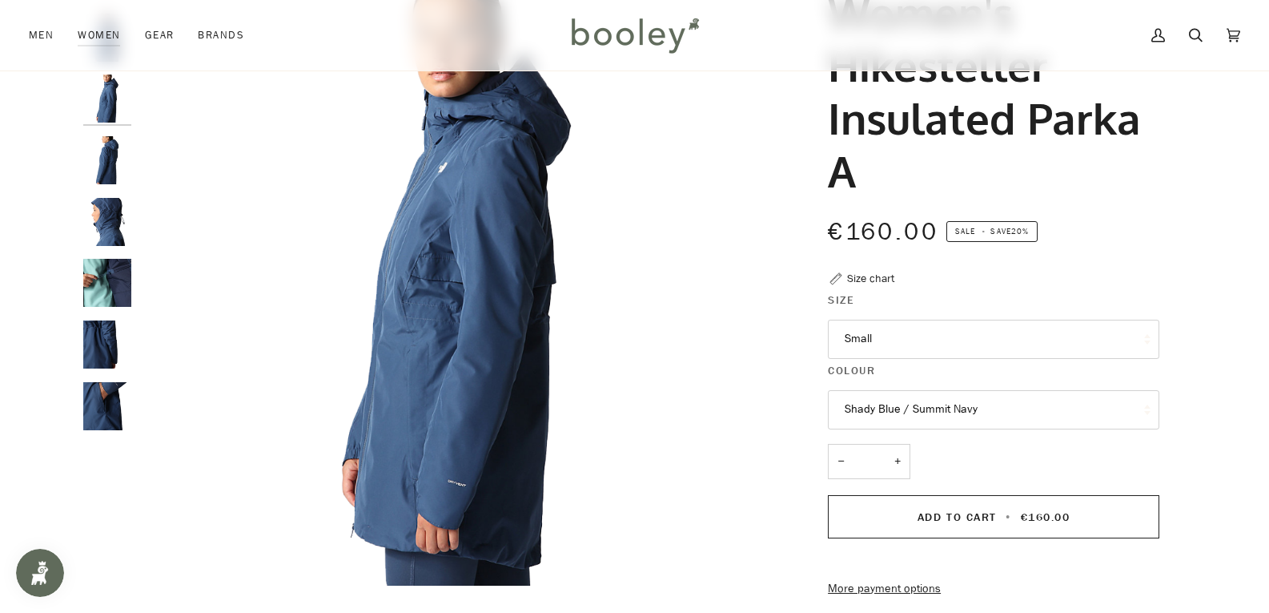
click at [852, 348] on button "Small" at bounding box center [993, 338] width 331 height 39
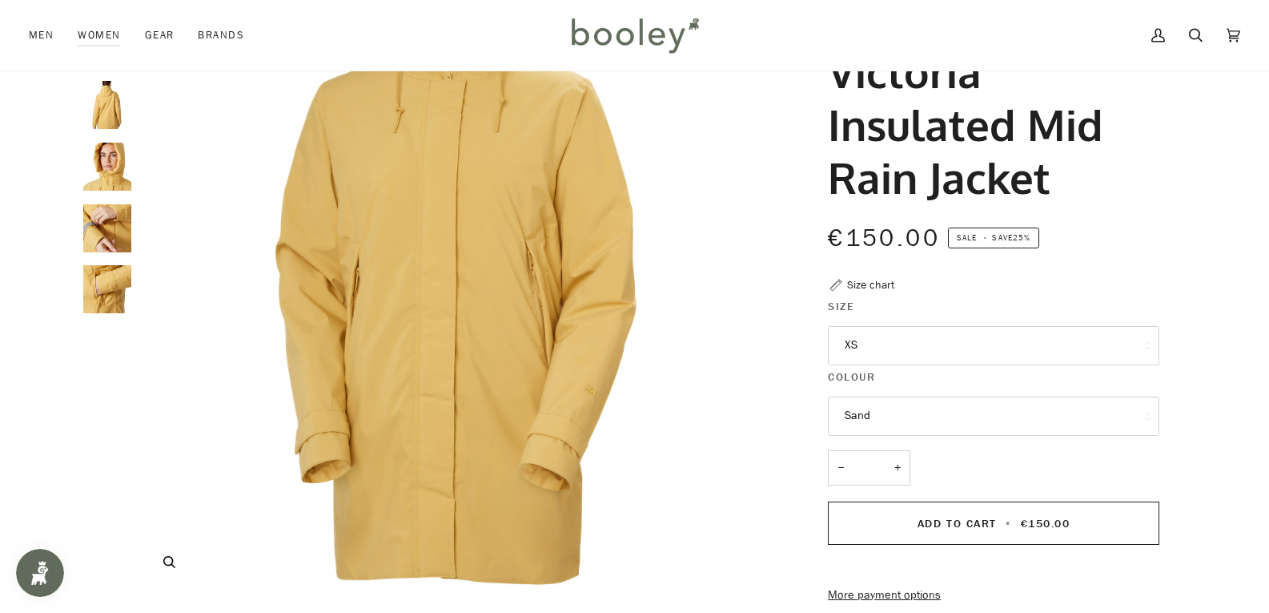
scroll to position [160, 0]
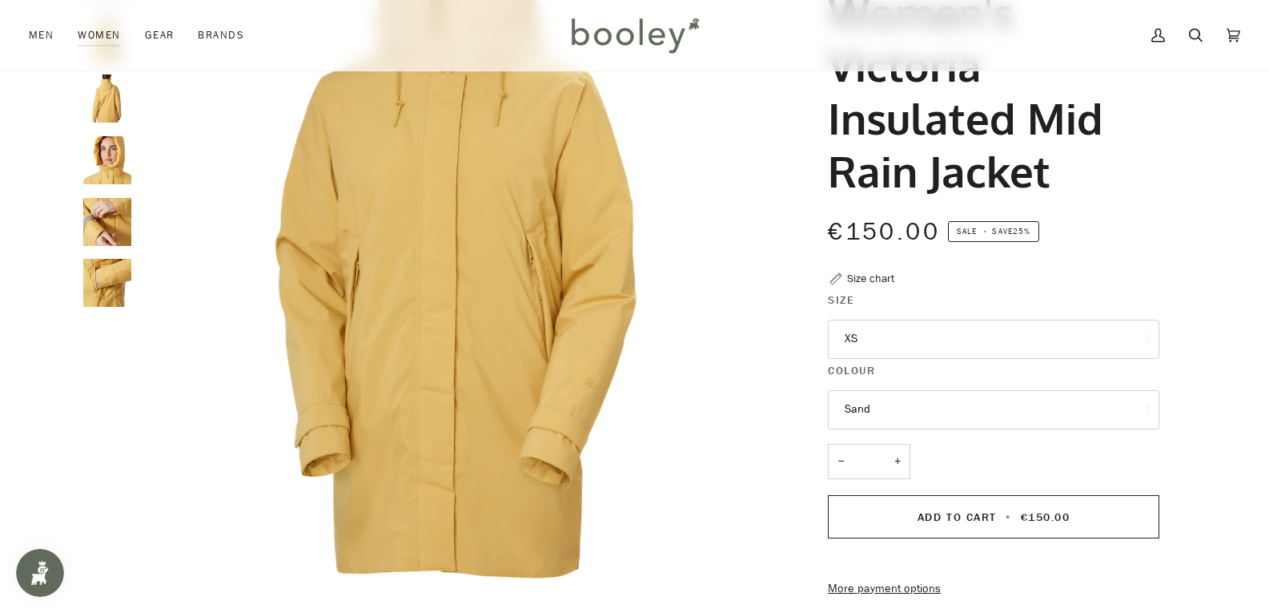
click at [906, 350] on button "XS" at bounding box center [993, 338] width 331 height 39
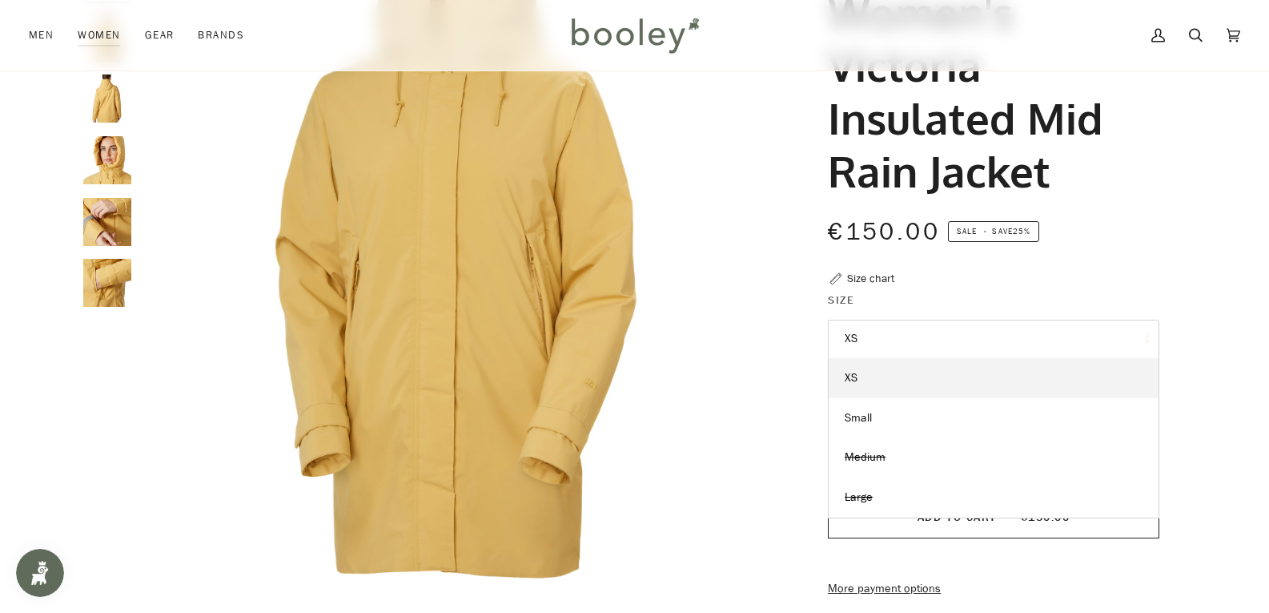
click at [777, 331] on div "Helly Hansen Women's Victoria Insulated Mid Rain Jacket €150.00 Sale • Save 25%…" at bounding box center [980, 435] width 414 height 966
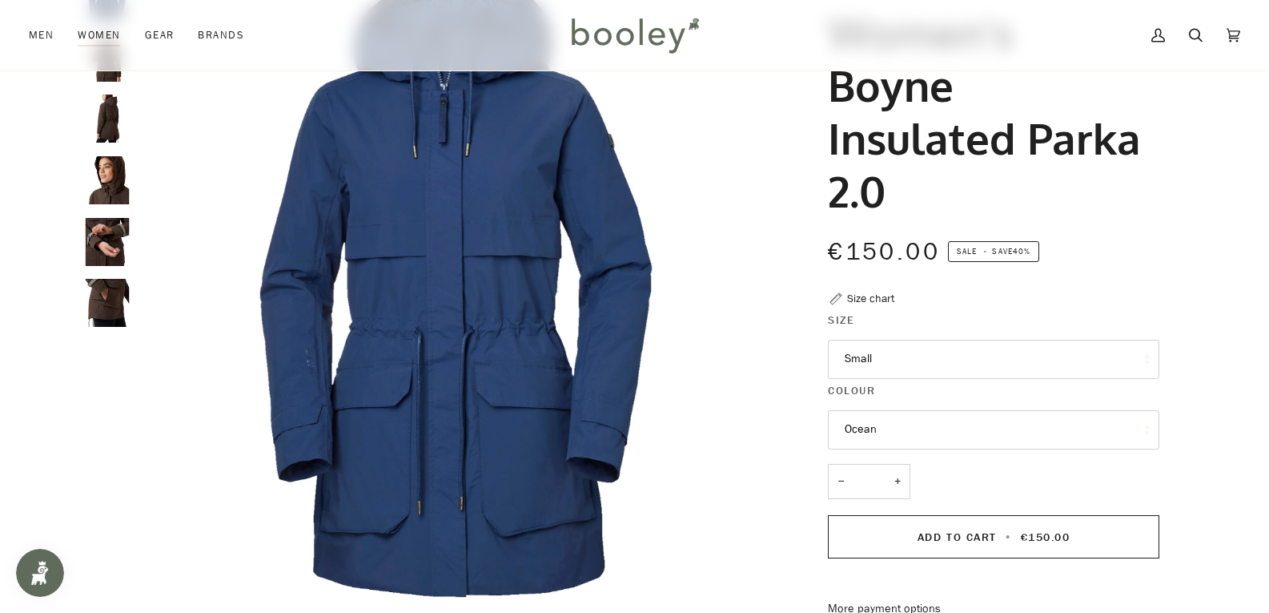
scroll to position [160, 0]
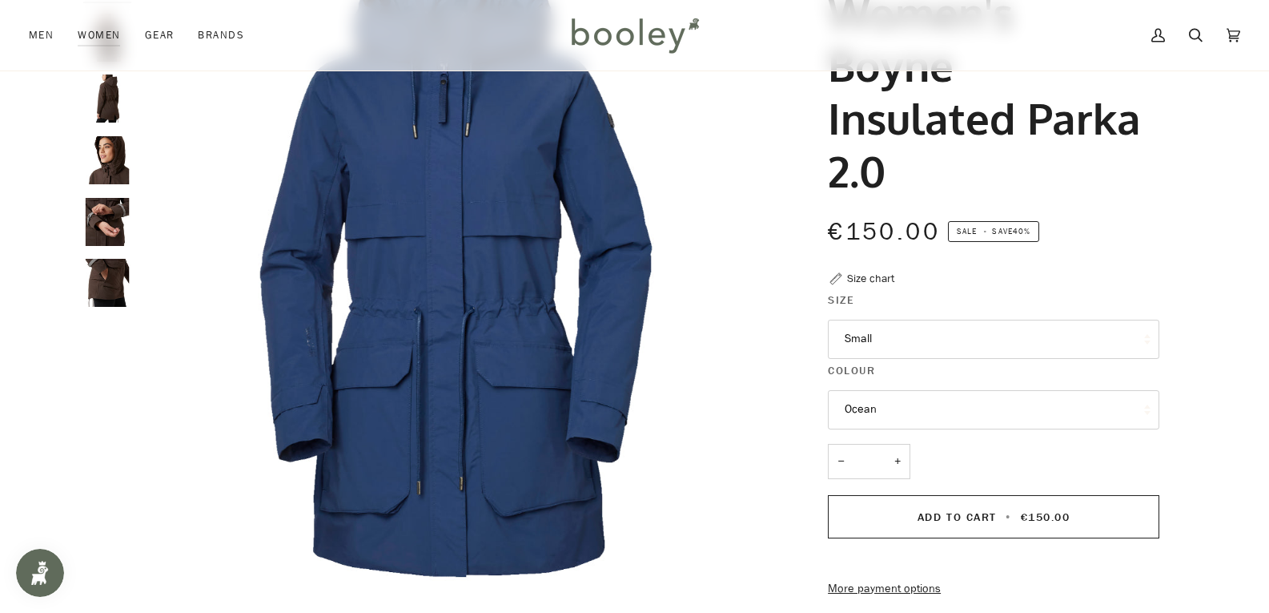
click at [893, 351] on button "Small" at bounding box center [993, 338] width 331 height 39
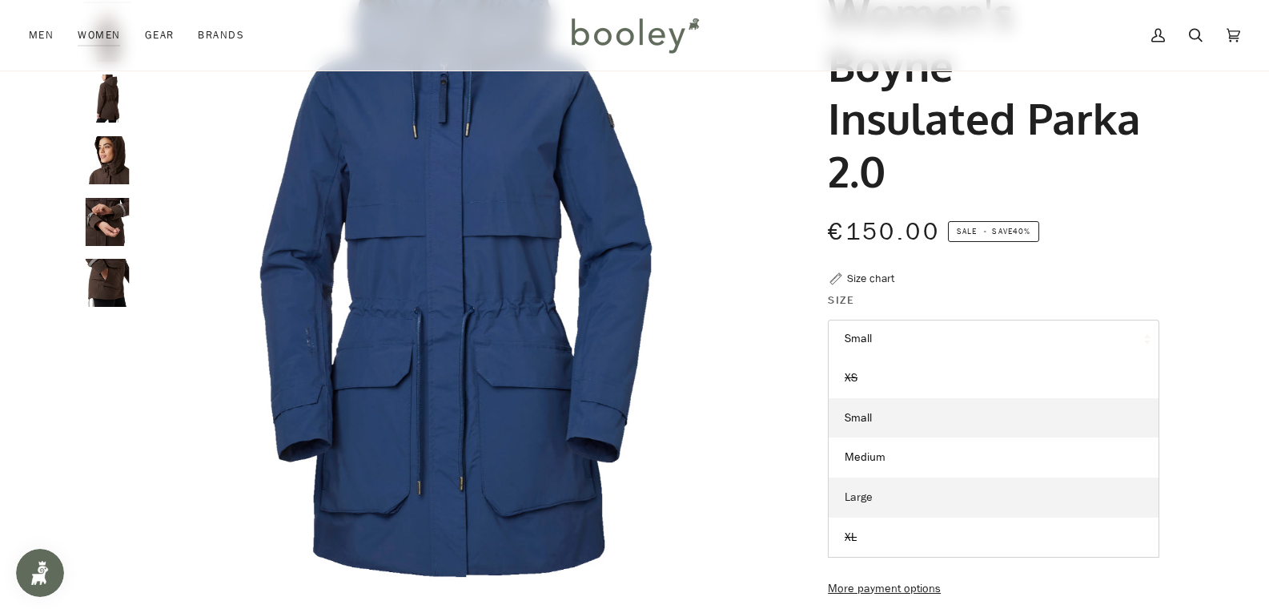
click at [874, 492] on link "Large" at bounding box center [994, 497] width 330 height 40
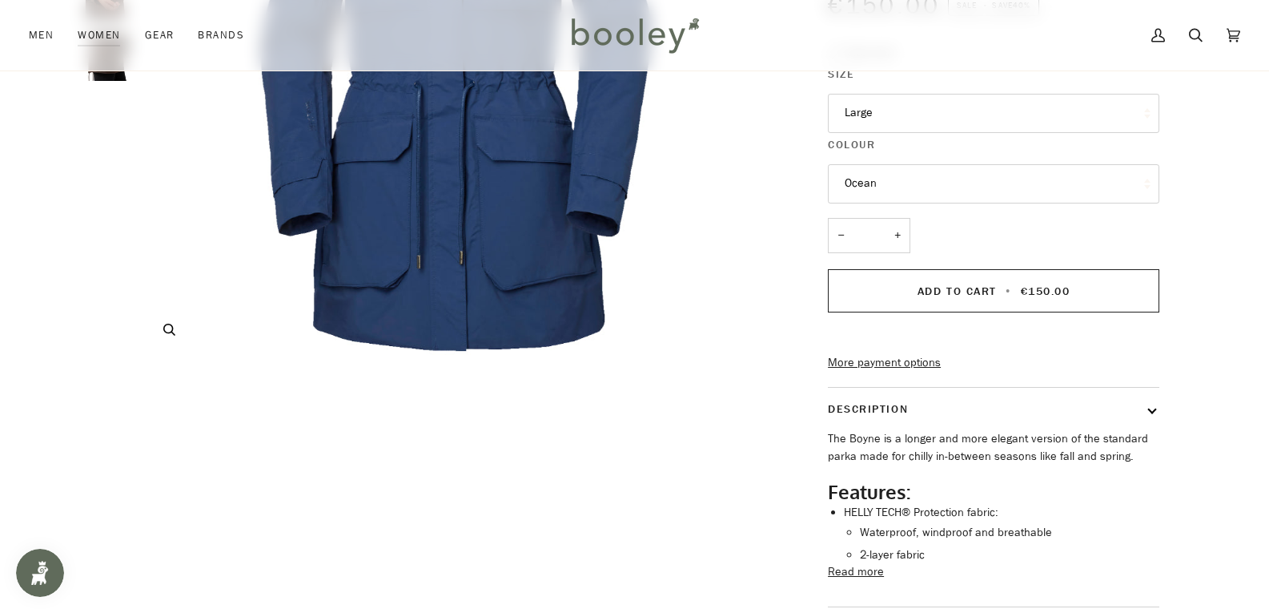
scroll to position [480, 0]
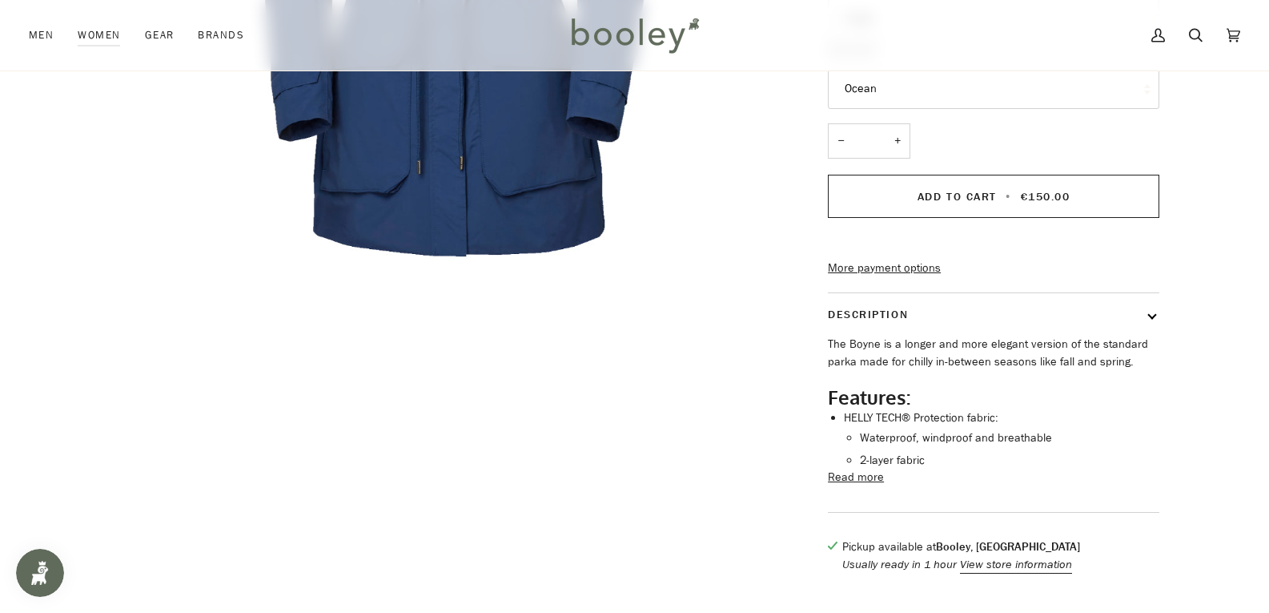
click at [849, 486] on button "Read more" at bounding box center [856, 477] width 56 height 18
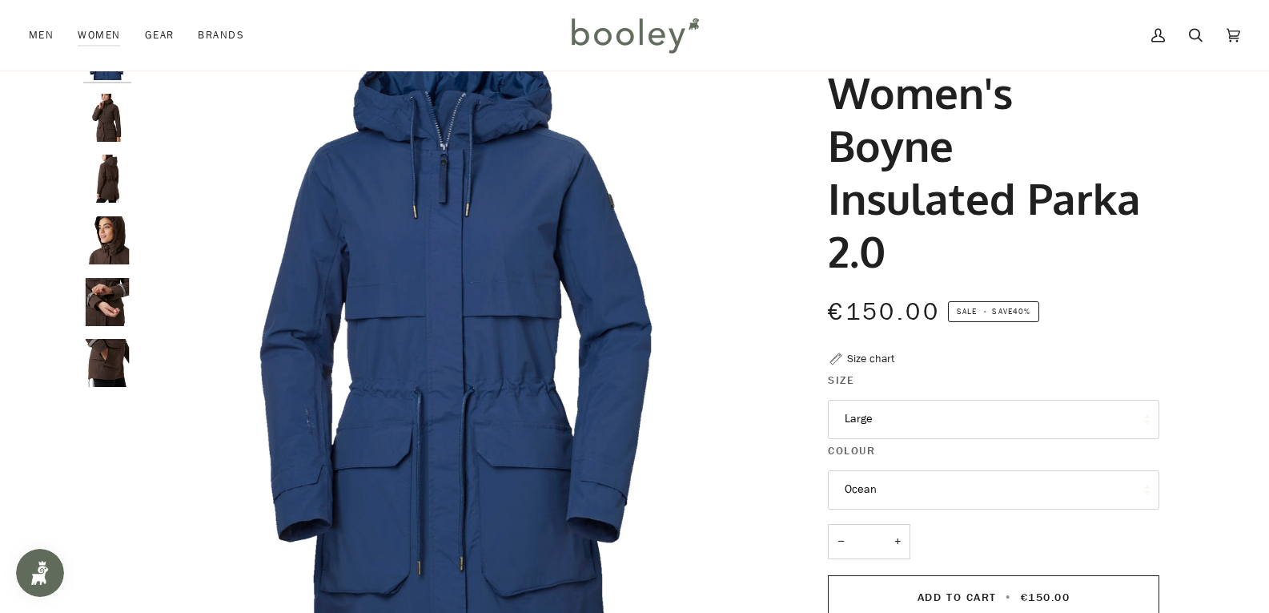
scroll to position [0, 0]
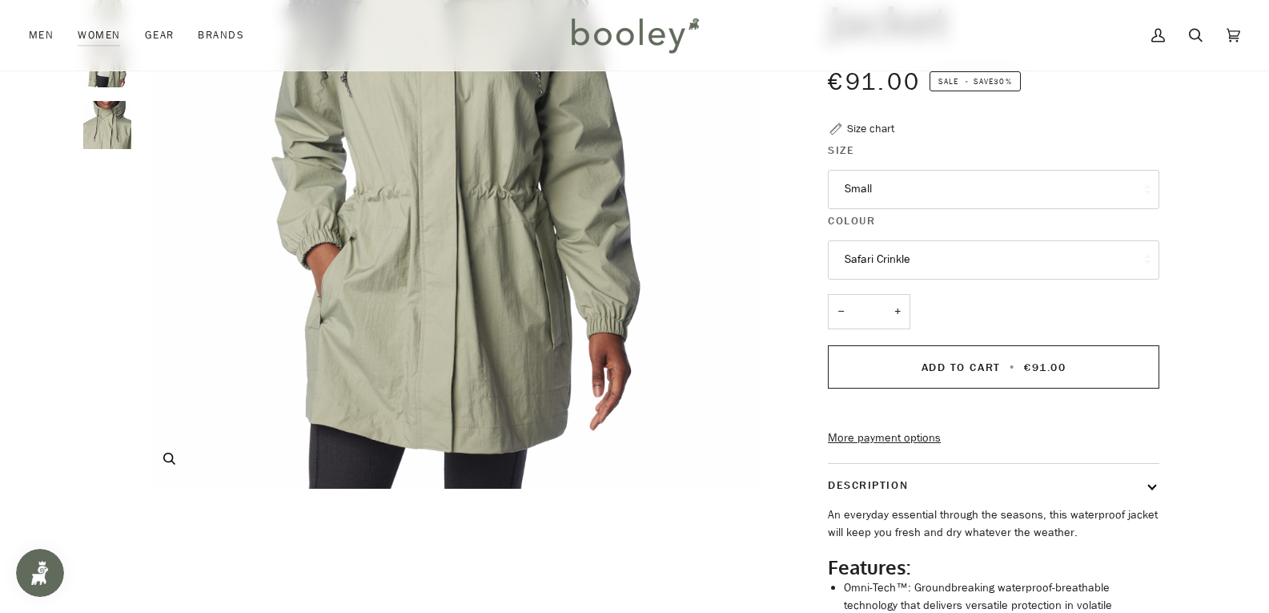
scroll to position [400, 0]
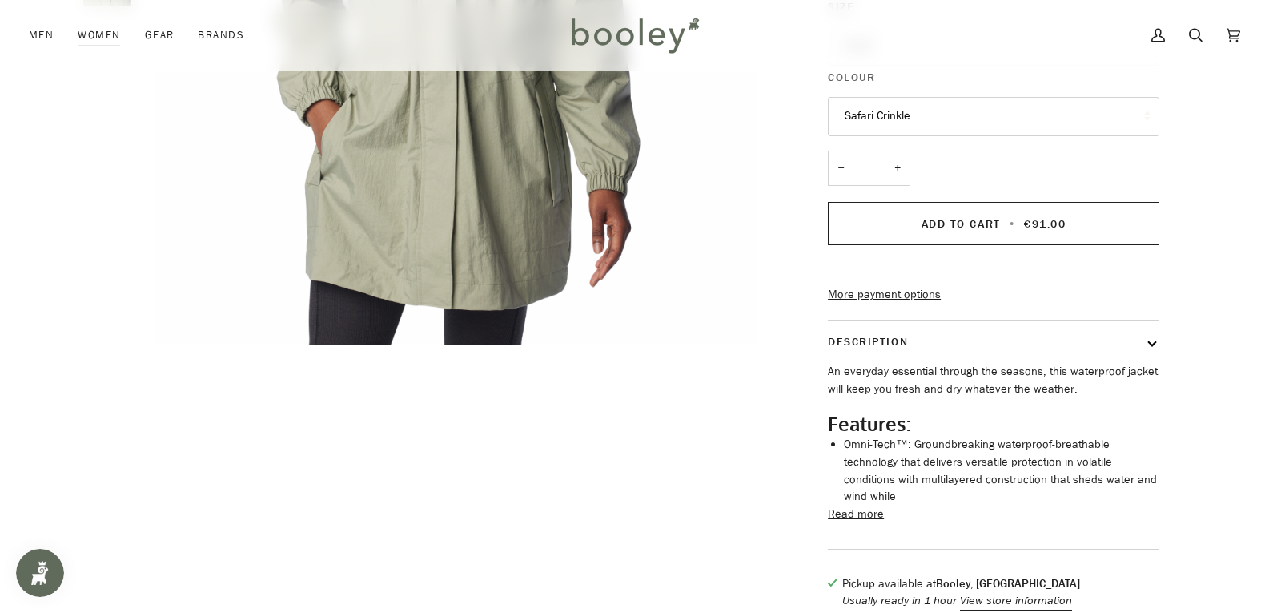
click at [851, 522] on button "Read more" at bounding box center [856, 514] width 56 height 18
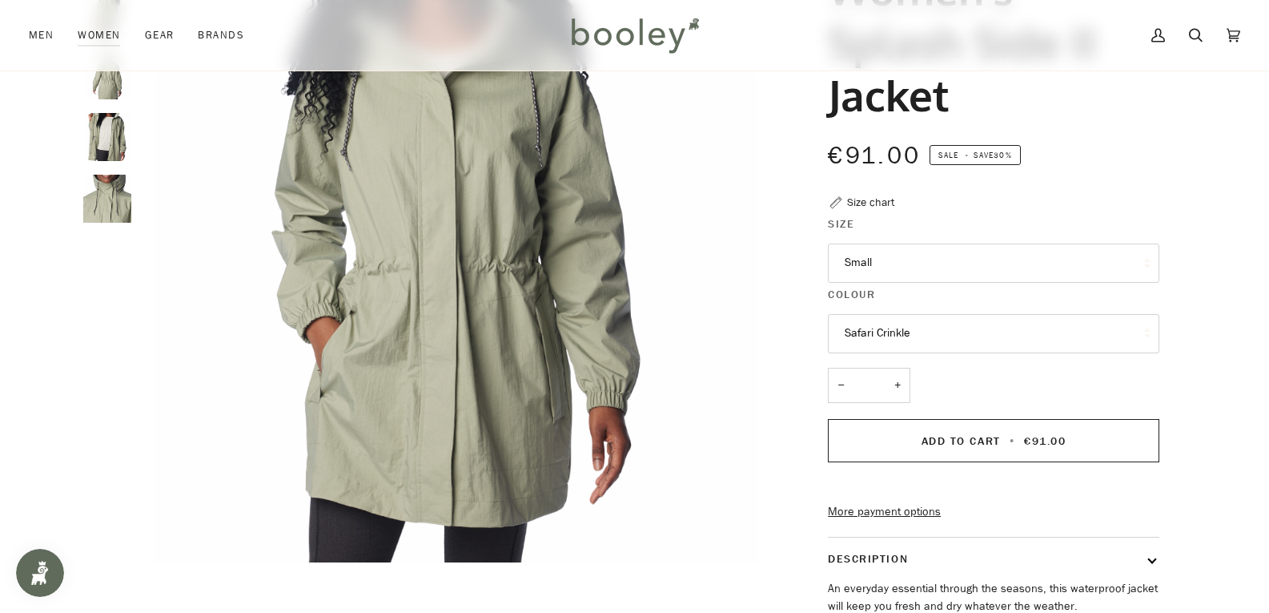
scroll to position [160, 0]
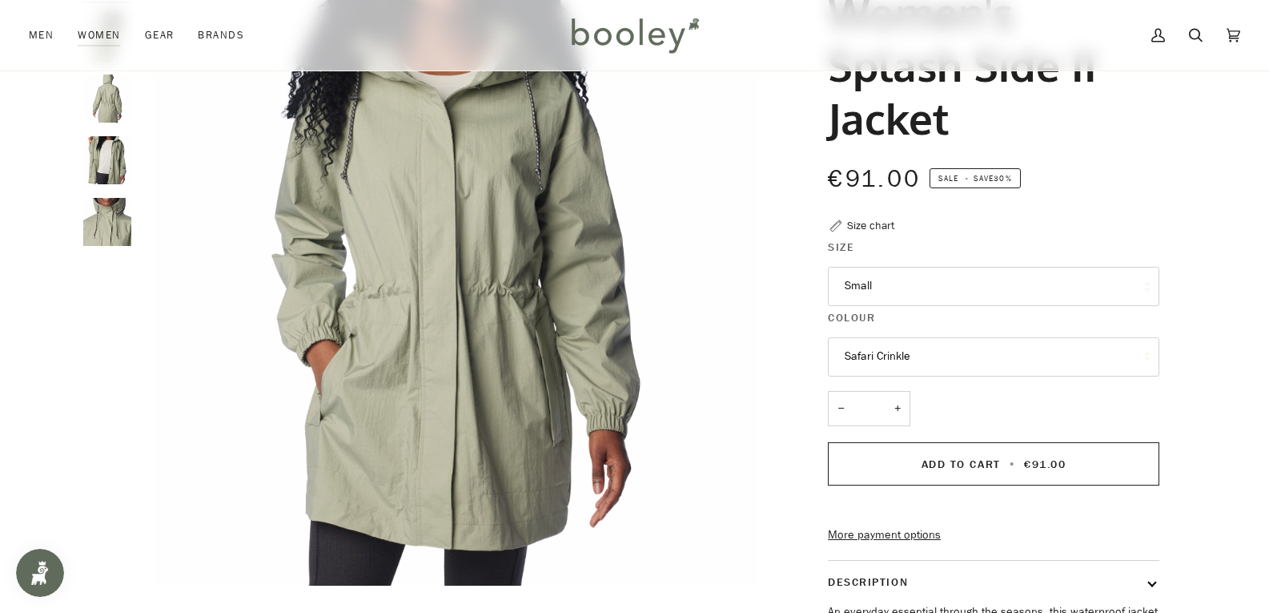
click at [893, 284] on button "Small" at bounding box center [993, 286] width 331 height 39
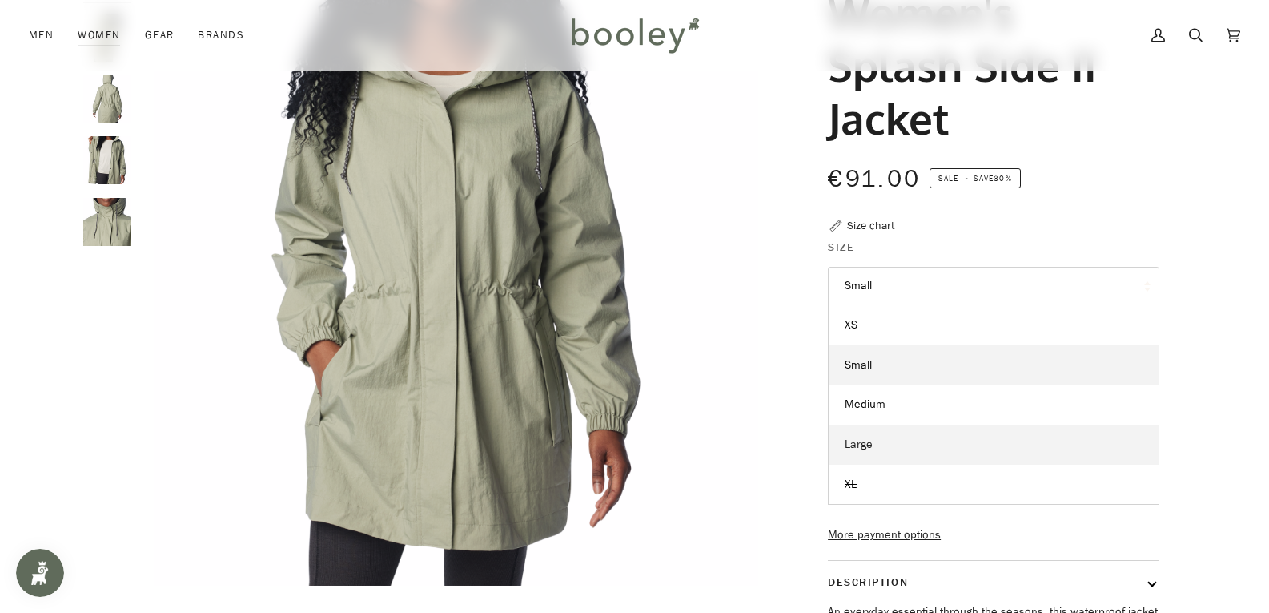
click at [893, 444] on link "Large" at bounding box center [994, 444] width 330 height 40
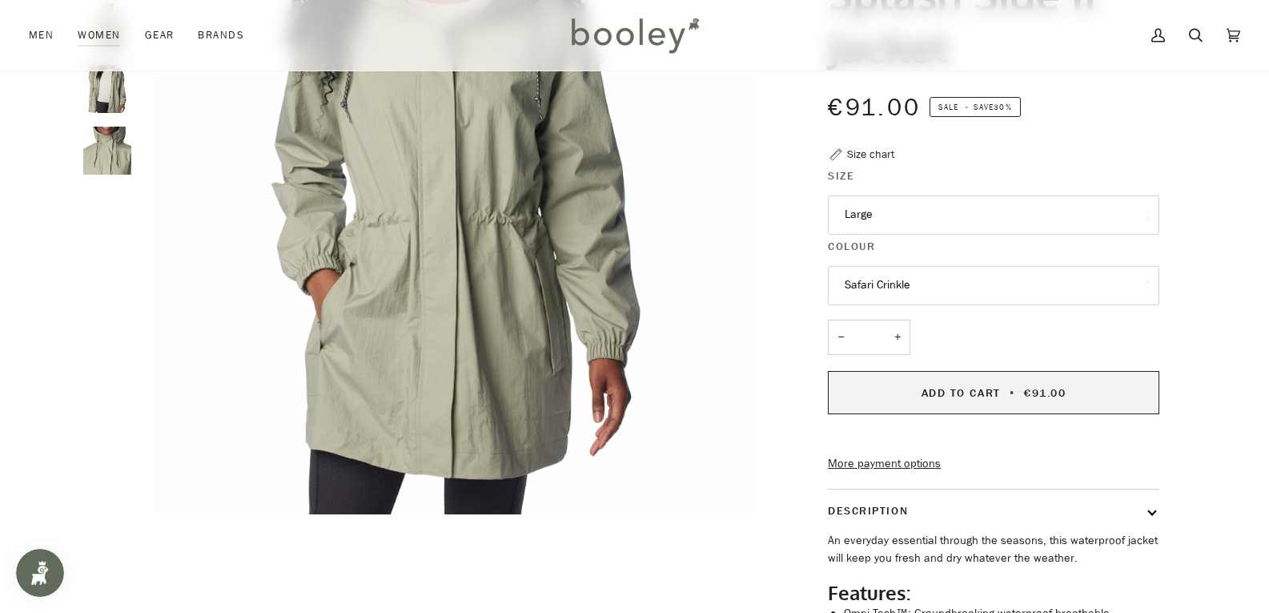
scroll to position [240, 0]
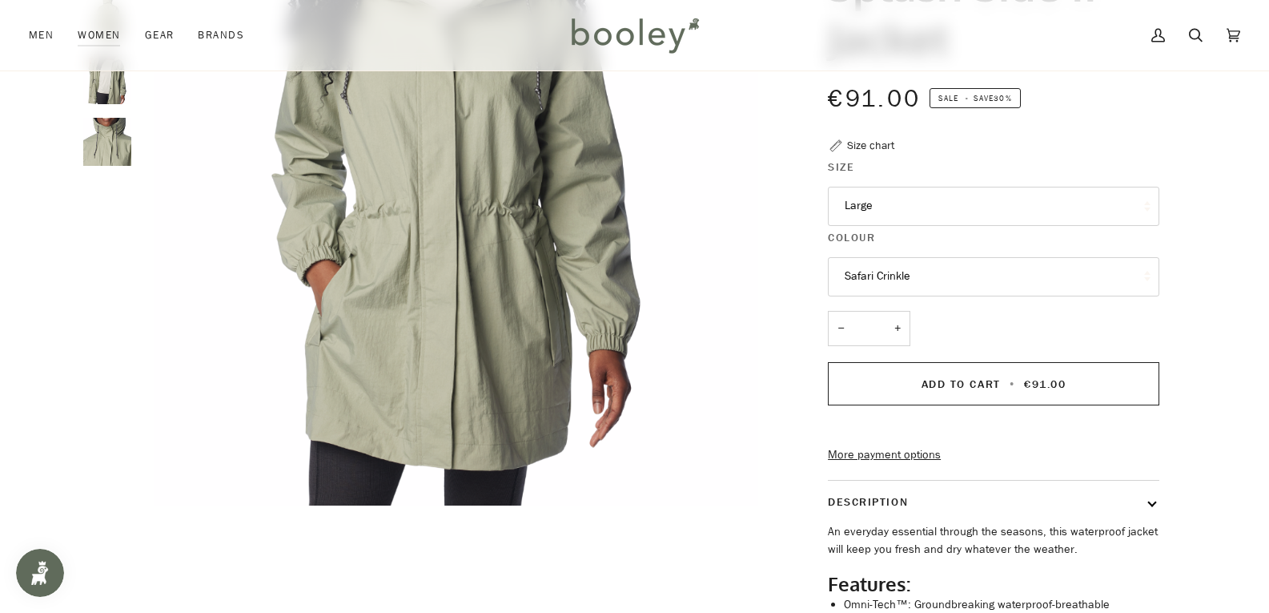
click at [874, 282] on button "Safari Crinkle" at bounding box center [993, 276] width 331 height 39
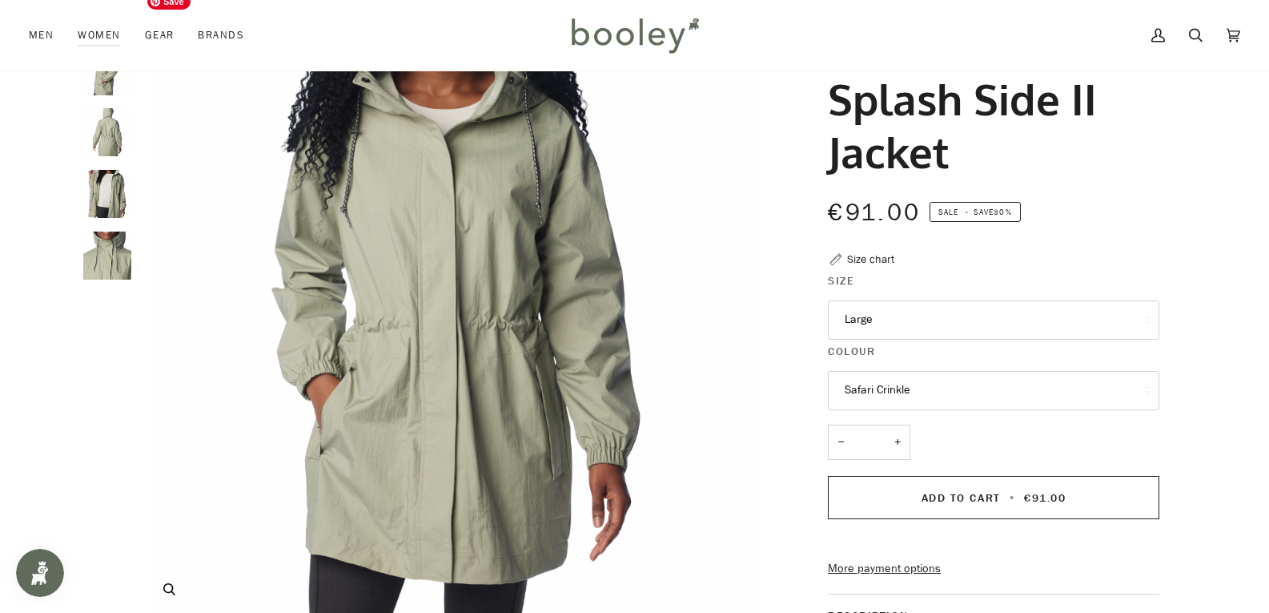
scroll to position [0, 0]
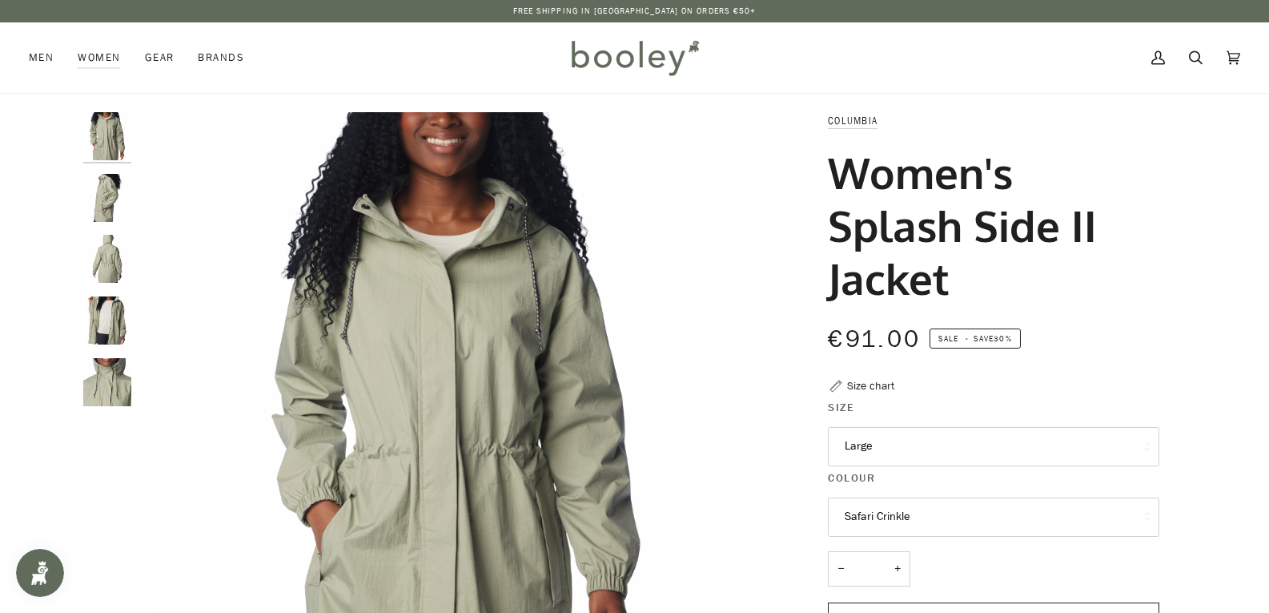
click at [122, 143] on img "Columbia Women's Splash Side II Jacket - Safari Crinkle Booley Galway" at bounding box center [107, 136] width 48 height 48
click at [115, 196] on img "Columbia Women's Splash Side II Jacket - Safari Crinkle Booley Galway" at bounding box center [107, 198] width 48 height 48
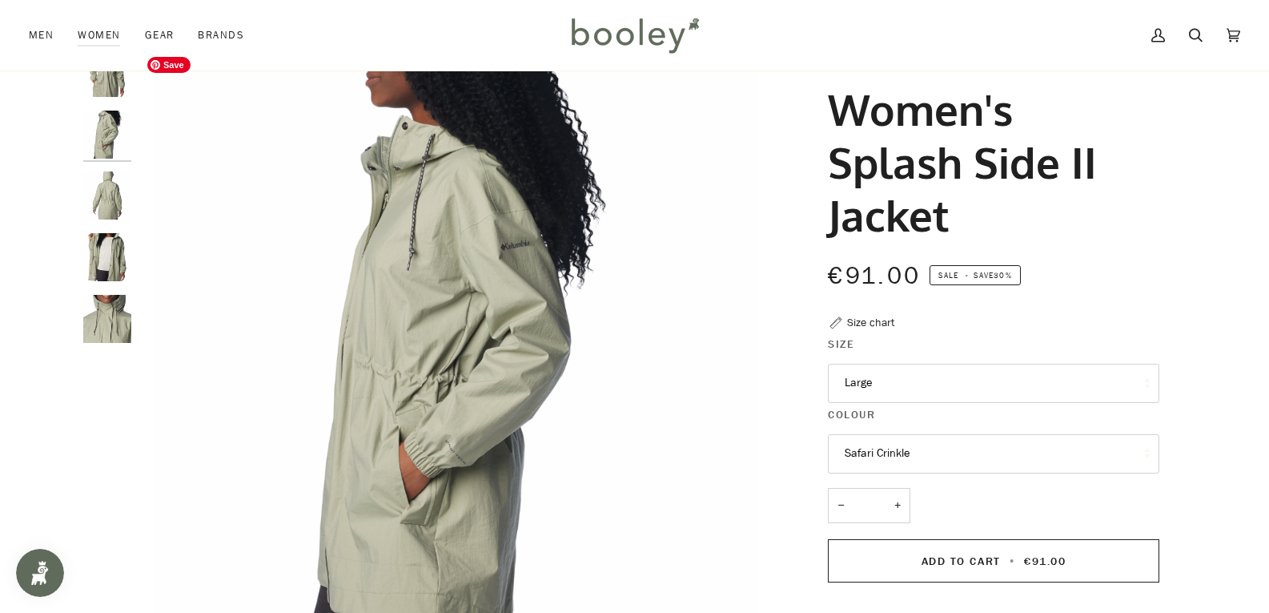
scroll to position [80, 0]
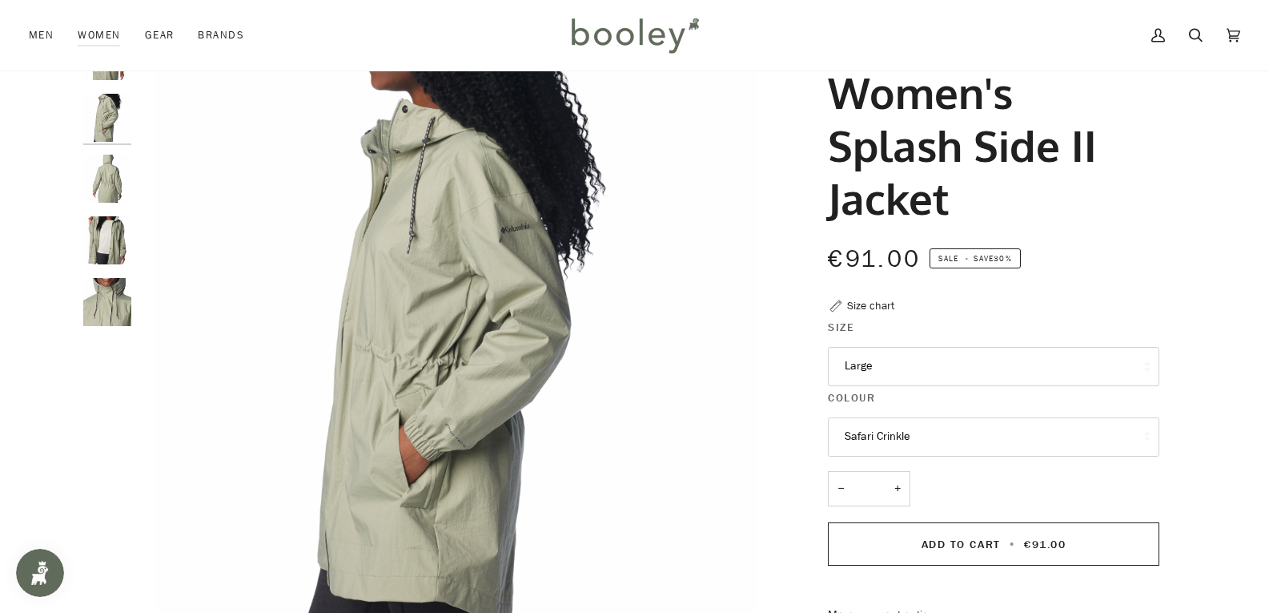
click at [105, 179] on img "Columbia Women's Splash Side II Jacket - Safari Crinkle Booley Galway" at bounding box center [107, 179] width 48 height 48
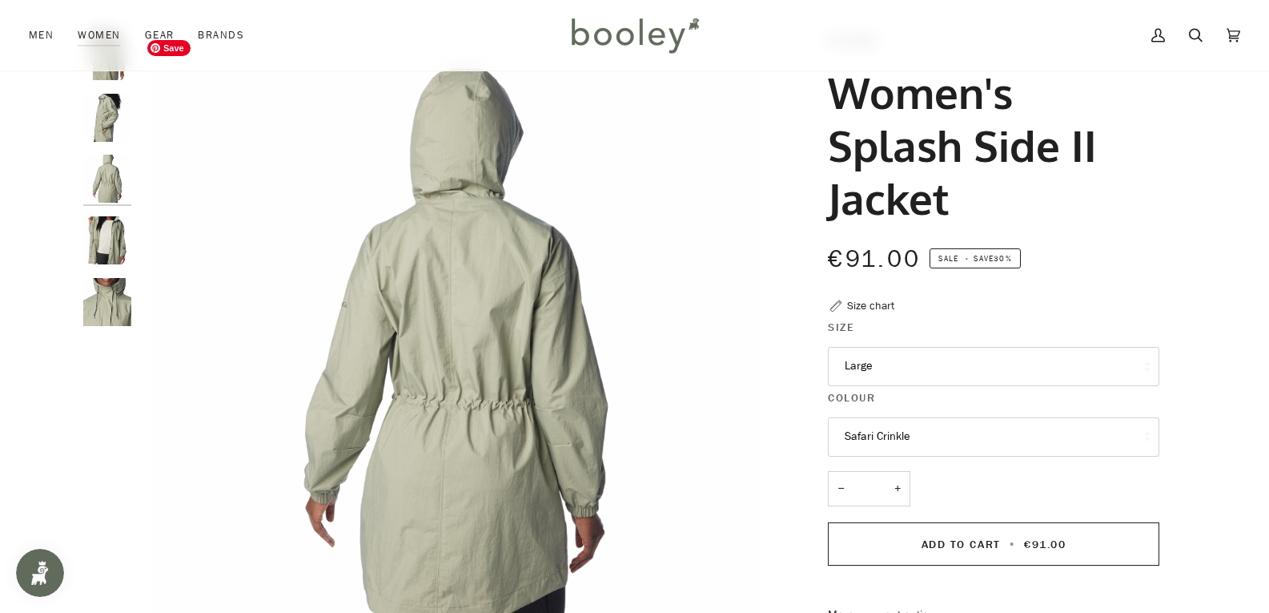
scroll to position [160, 0]
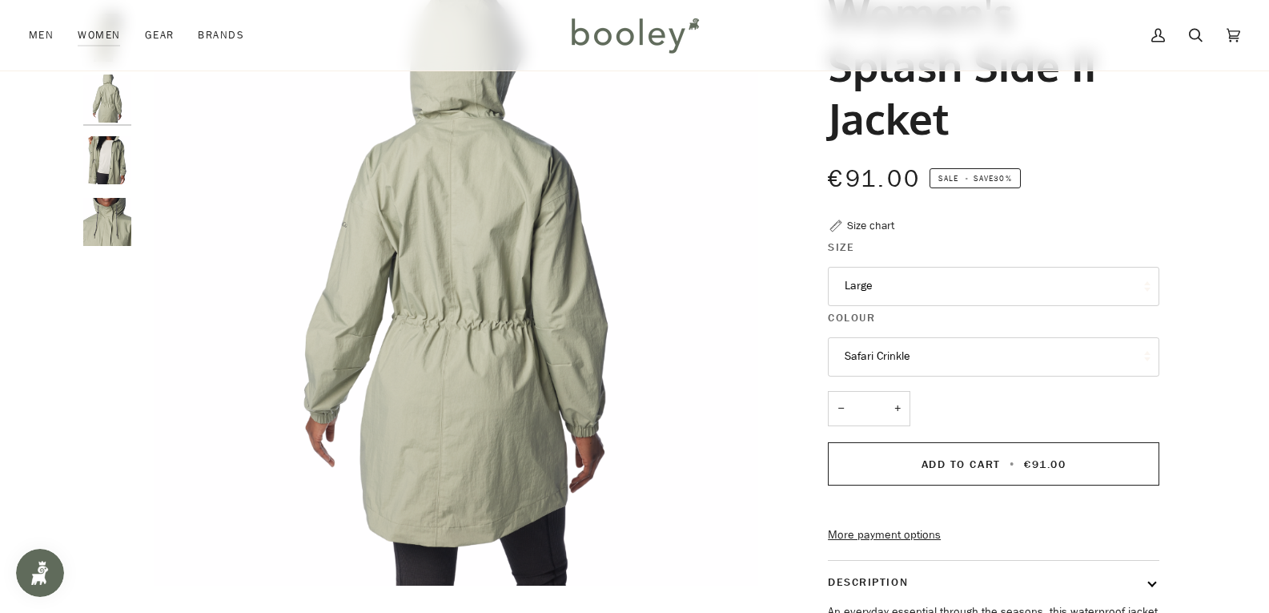
click at [119, 238] on img "Columbia Women's Splash Side II Jacket - Safari Crinkle Booley Galway" at bounding box center [107, 222] width 48 height 48
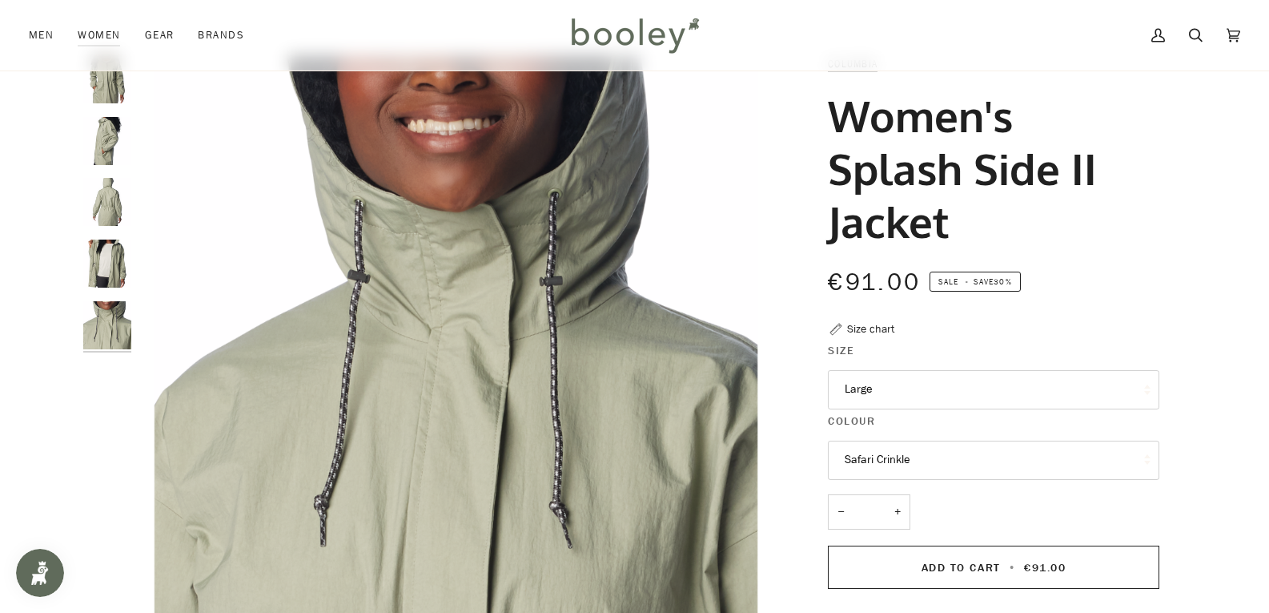
scroll to position [0, 0]
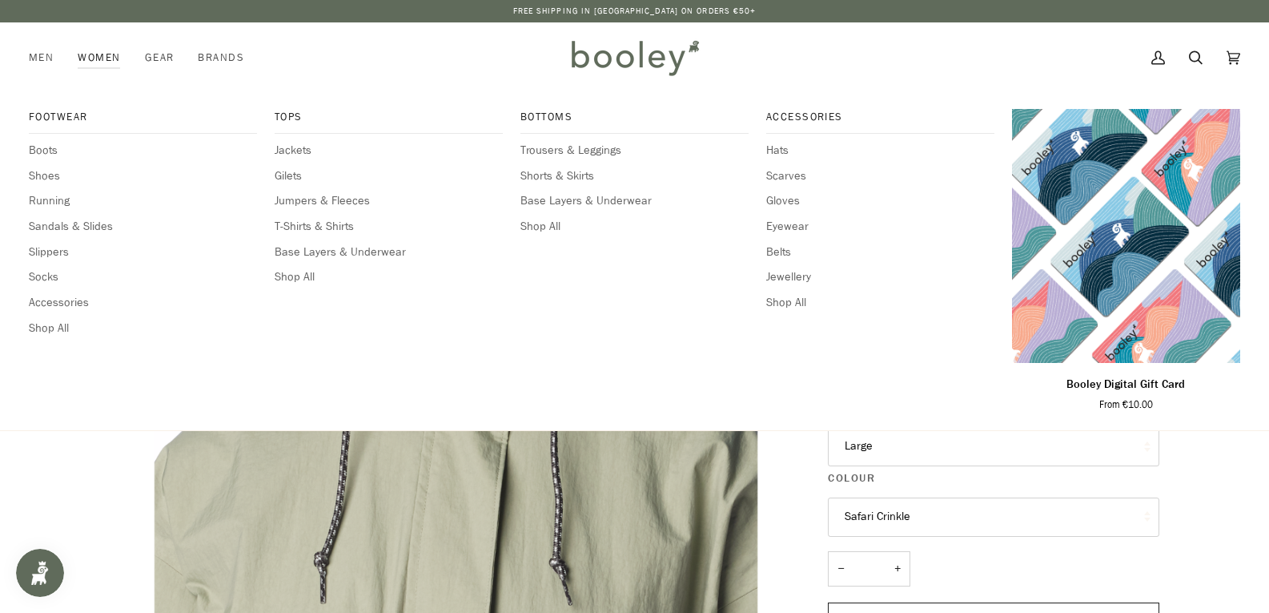
click at [99, 66] on link "Women" at bounding box center [99, 57] width 66 height 70
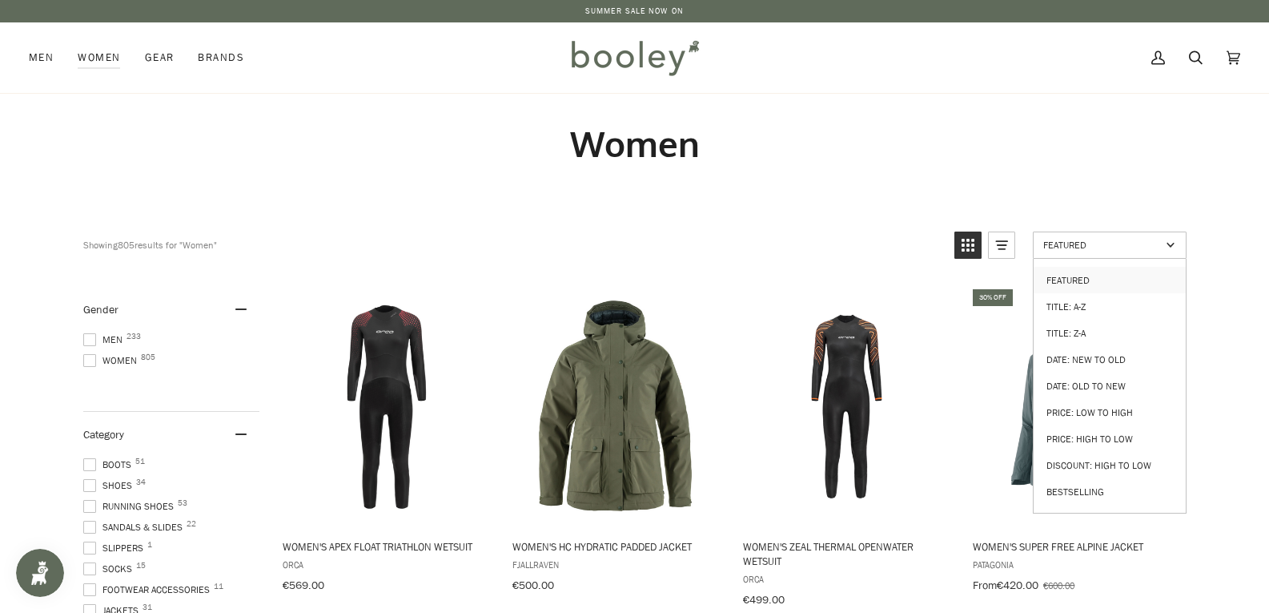
click at [1092, 242] on span "Featured" at bounding box center [1102, 245] width 118 height 14
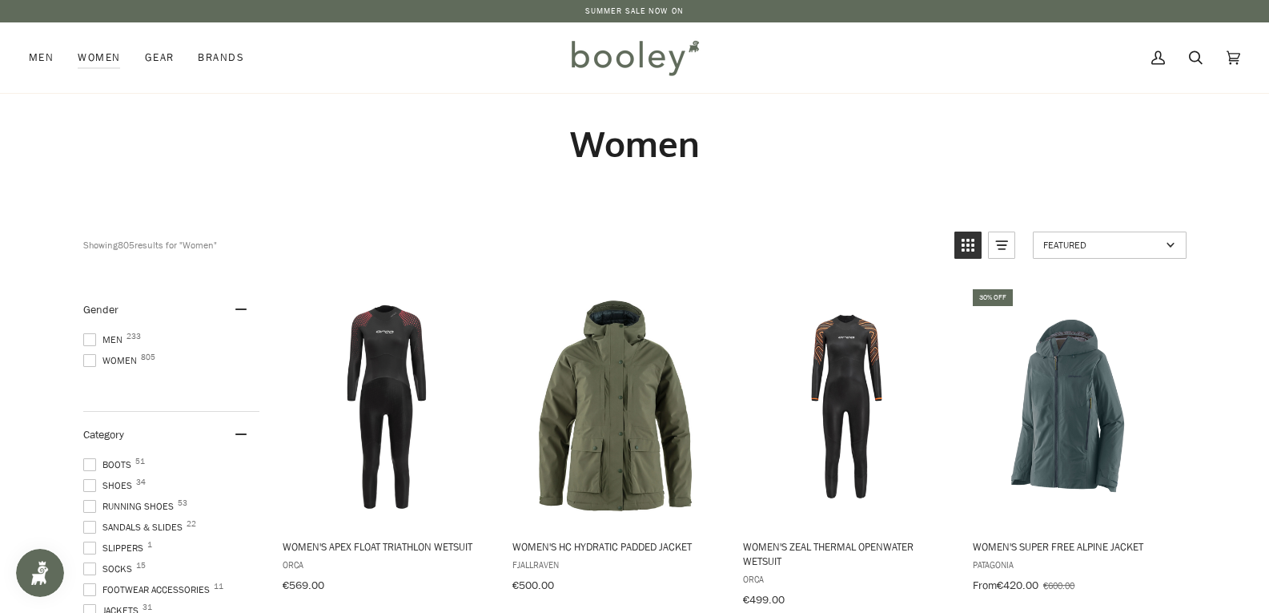
click at [1092, 242] on span "Featured" at bounding box center [1102, 245] width 118 height 14
click at [1050, 160] on h1 "Women" at bounding box center [634, 144] width 1103 height 44
click at [990, 248] on icon "View list mode" at bounding box center [1002, 245] width 26 height 26
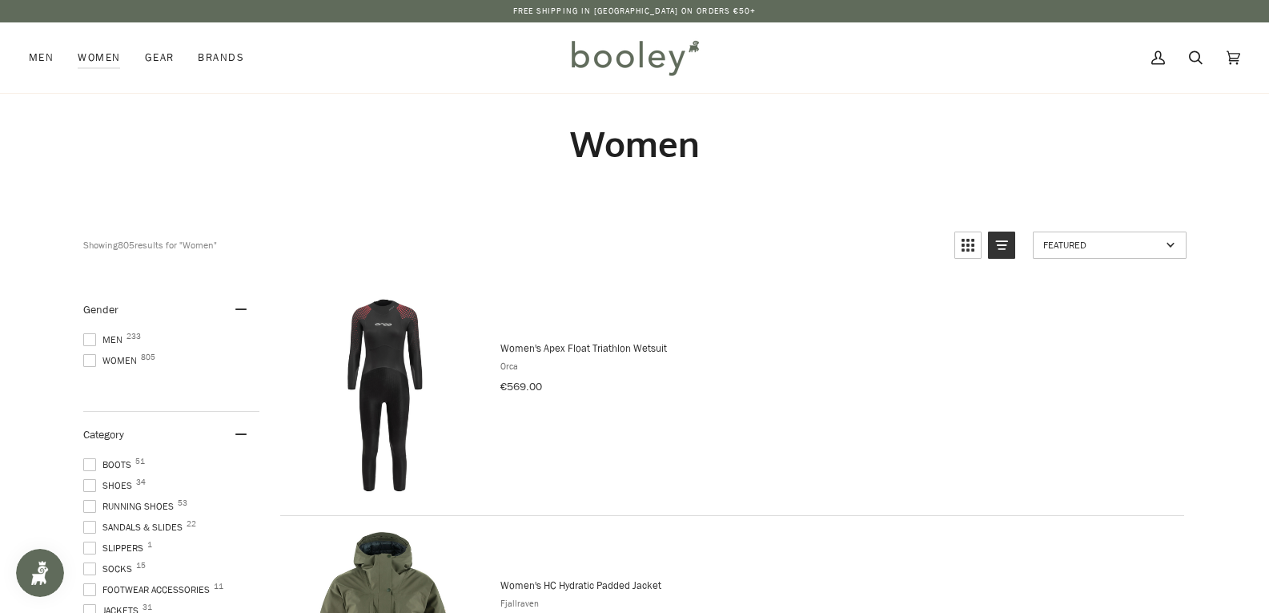
click at [970, 246] on icon "View grid mode" at bounding box center [968, 245] width 26 height 26
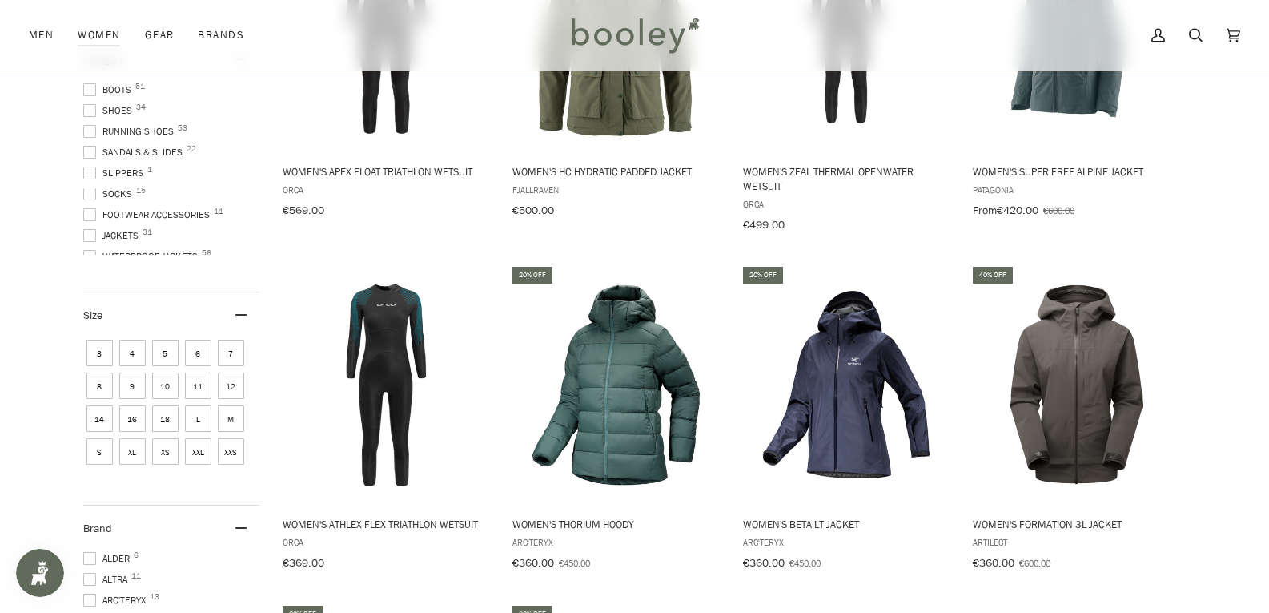
scroll to position [400, 0]
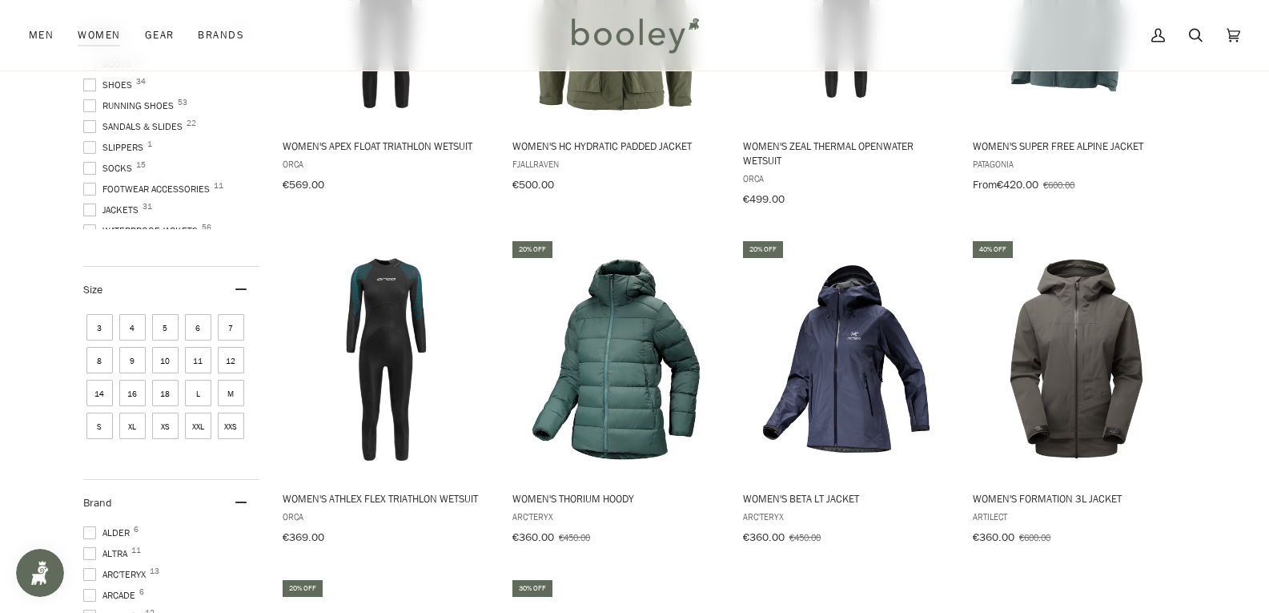
click at [194, 392] on span "L" at bounding box center [198, 393] width 26 height 26
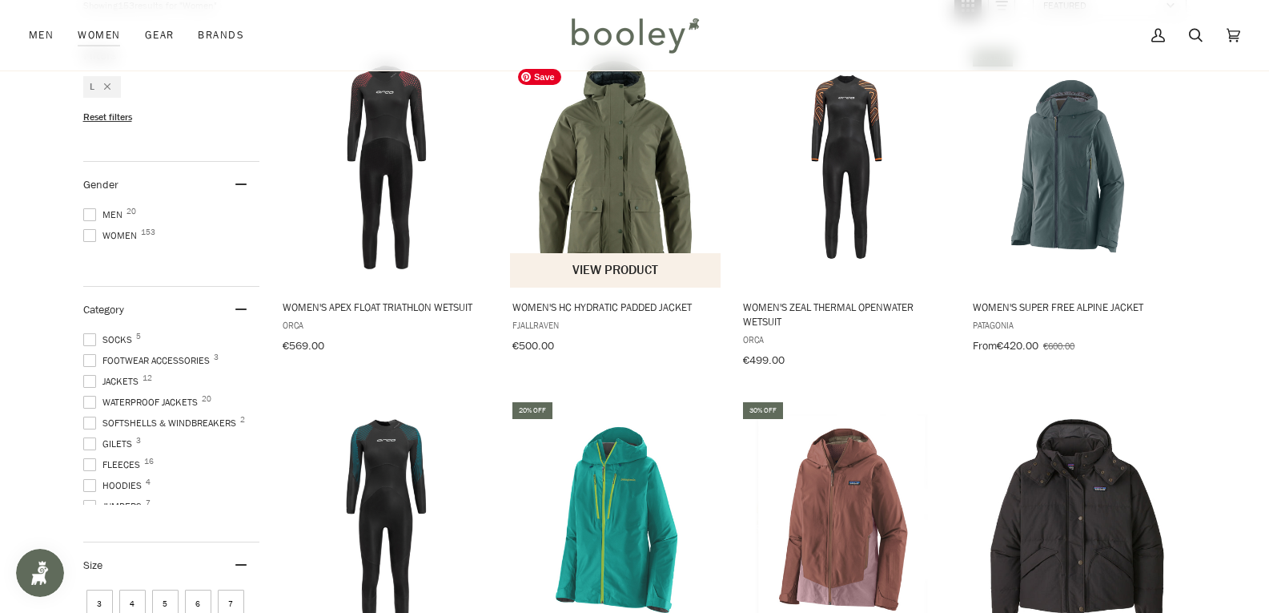
scroll to position [240, 0]
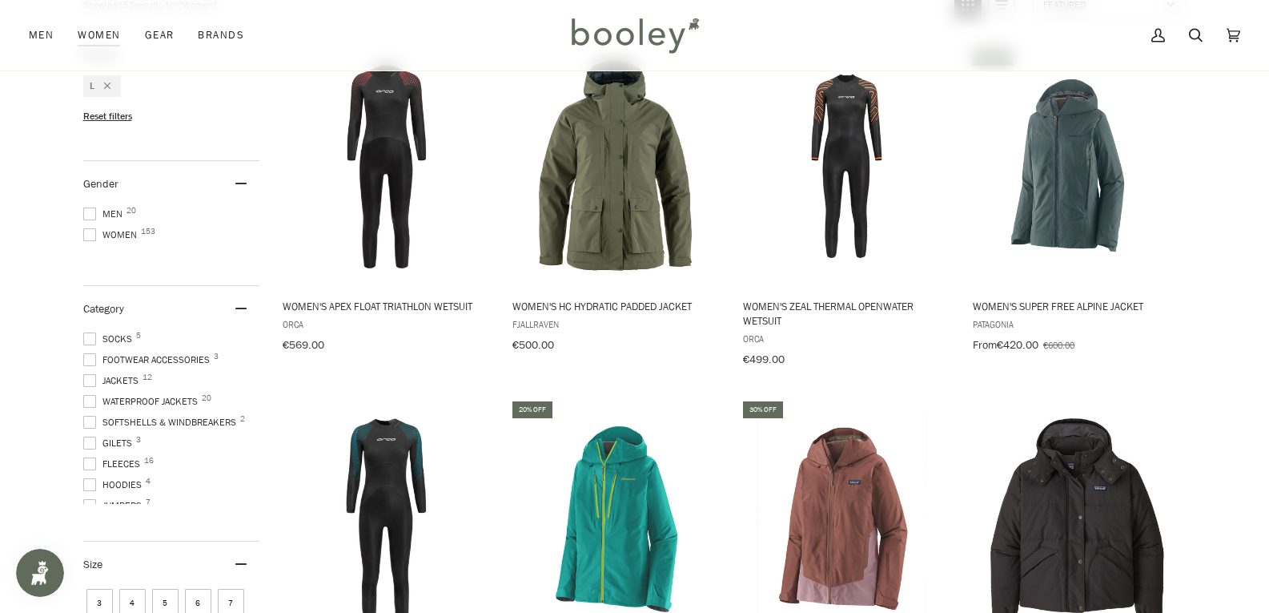
click at [92, 397] on span at bounding box center [89, 401] width 13 height 13
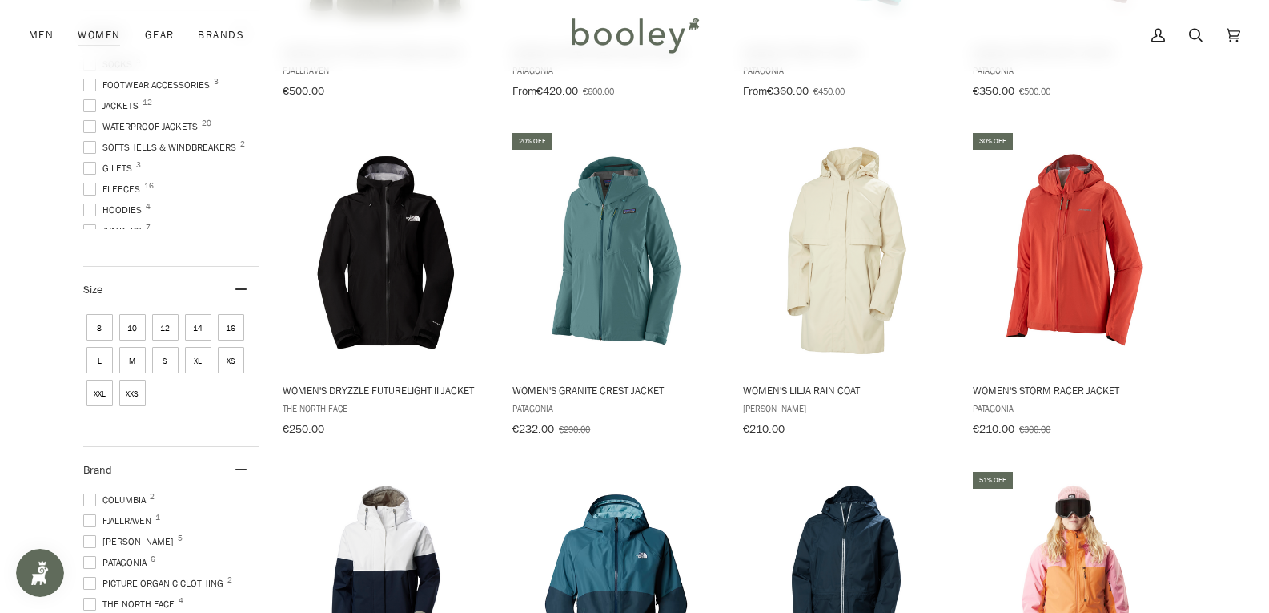
scroll to position [480, 0]
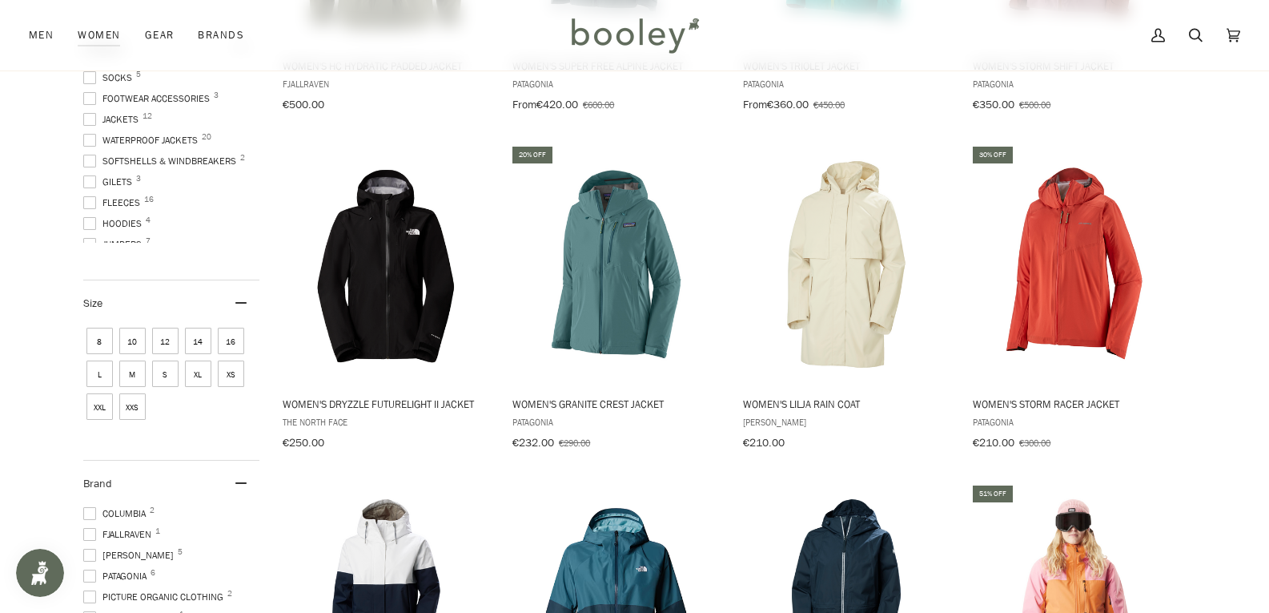
click at [107, 368] on span "L" at bounding box center [99, 373] width 26 height 26
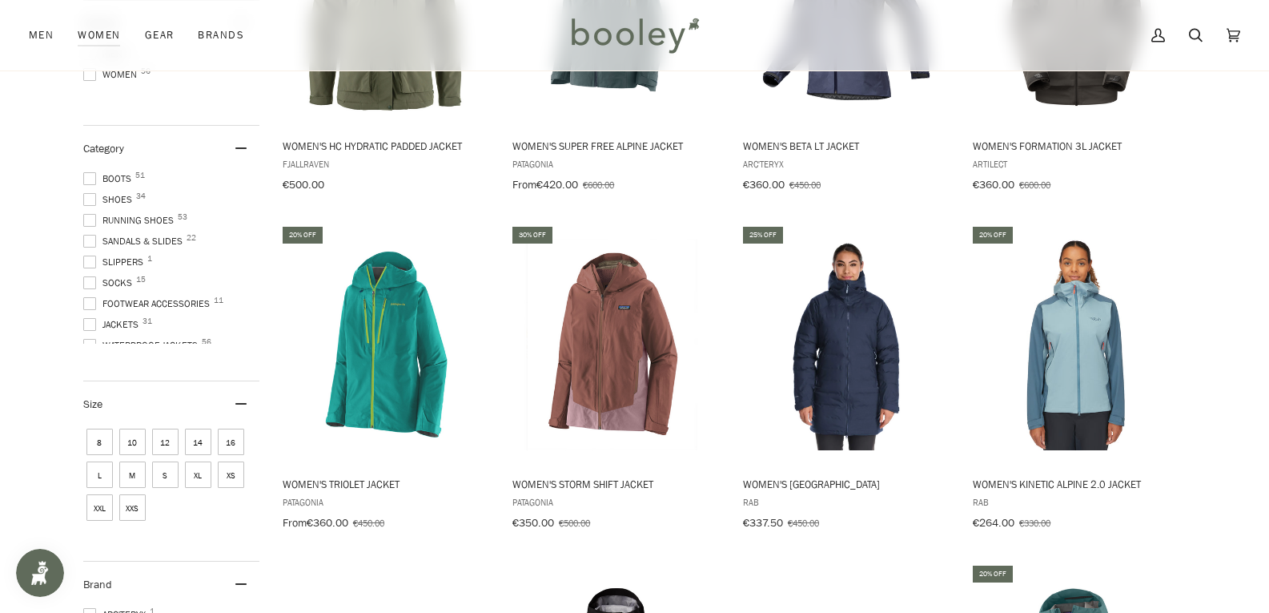
click at [204, 465] on span "XL" at bounding box center [198, 474] width 26 height 26
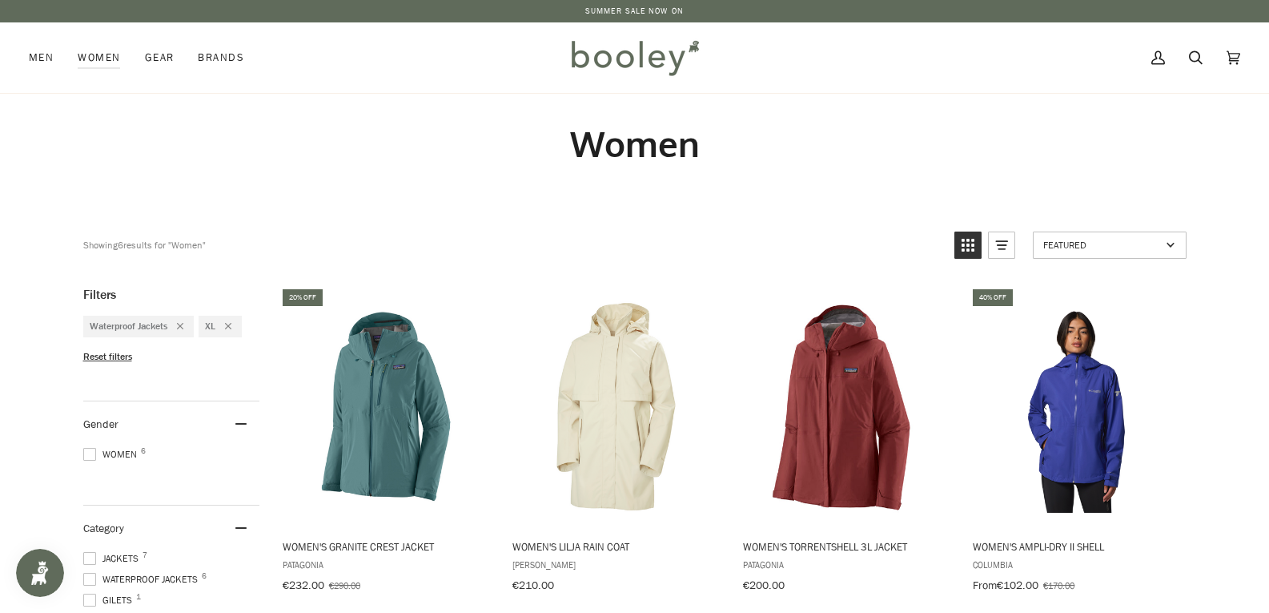
click at [613, 59] on img at bounding box center [634, 57] width 140 height 46
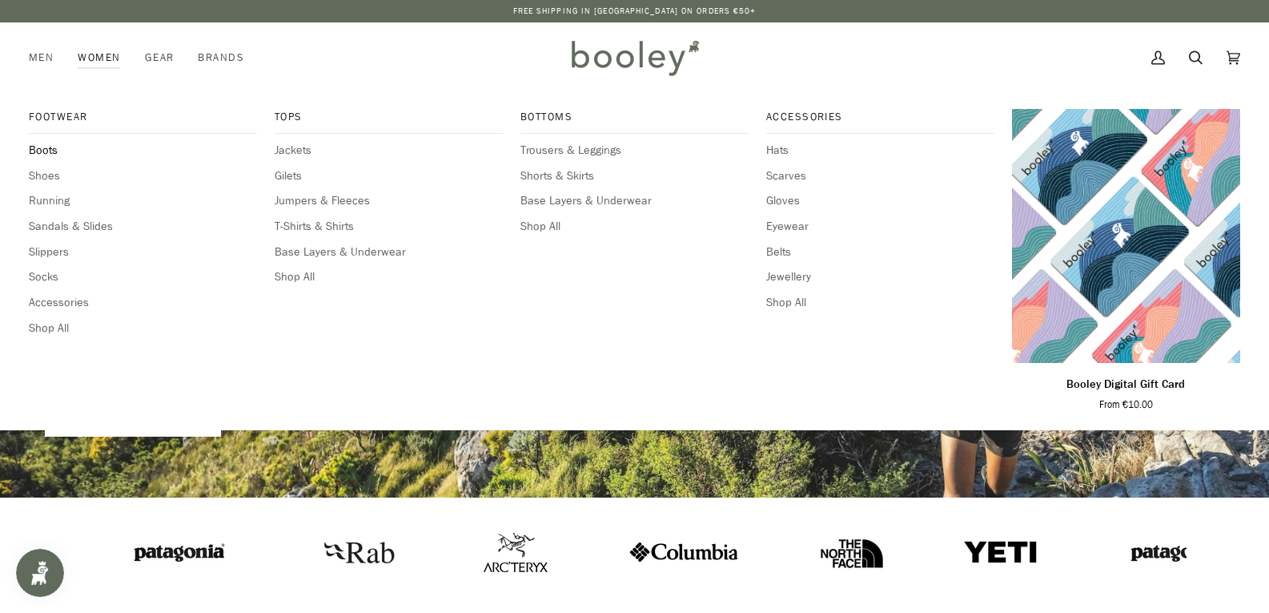
click at [44, 151] on span "Boots" at bounding box center [143, 151] width 228 height 18
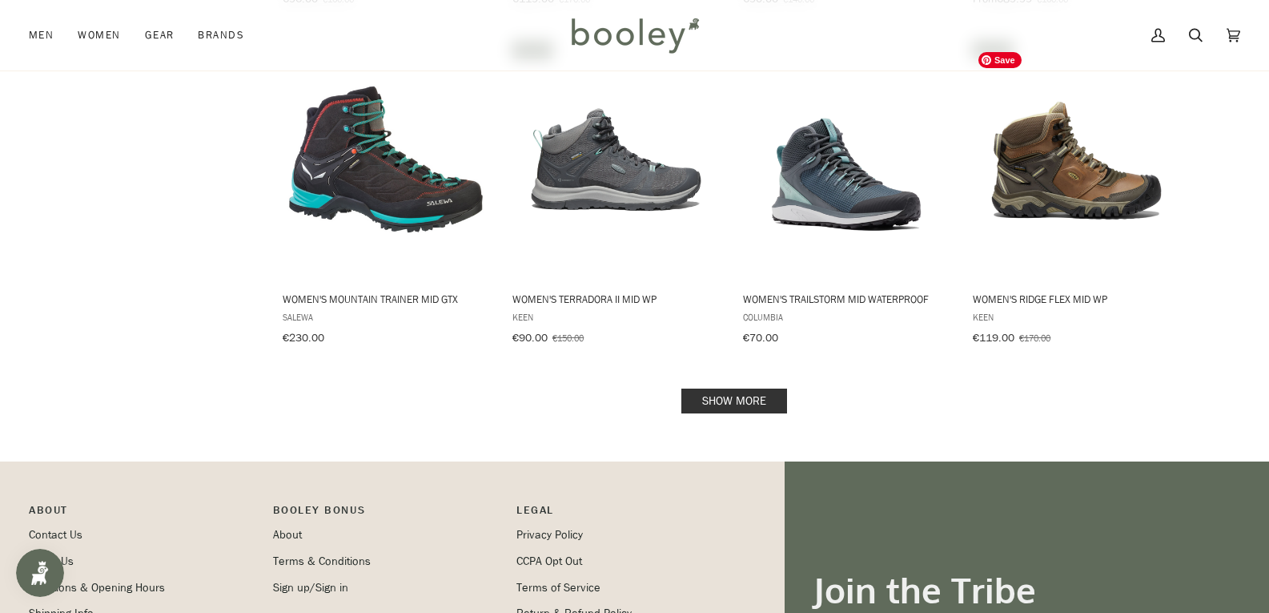
scroll to position [1601, 0]
click at [717, 388] on link "Show more" at bounding box center [734, 400] width 106 height 25
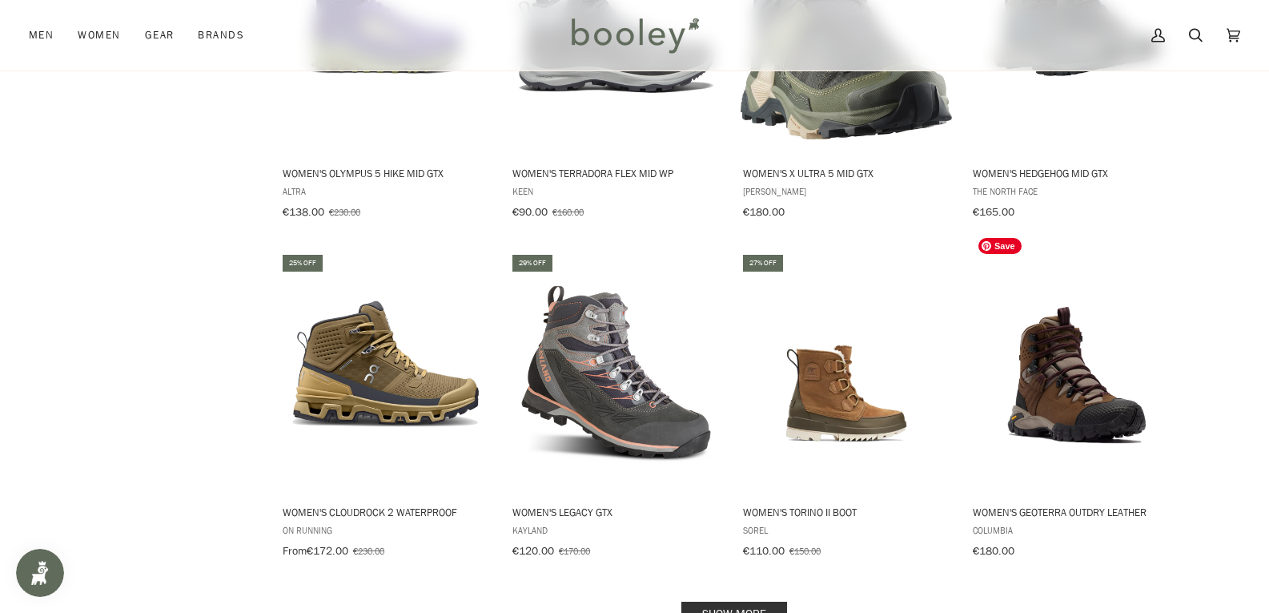
scroll to position [3283, 0]
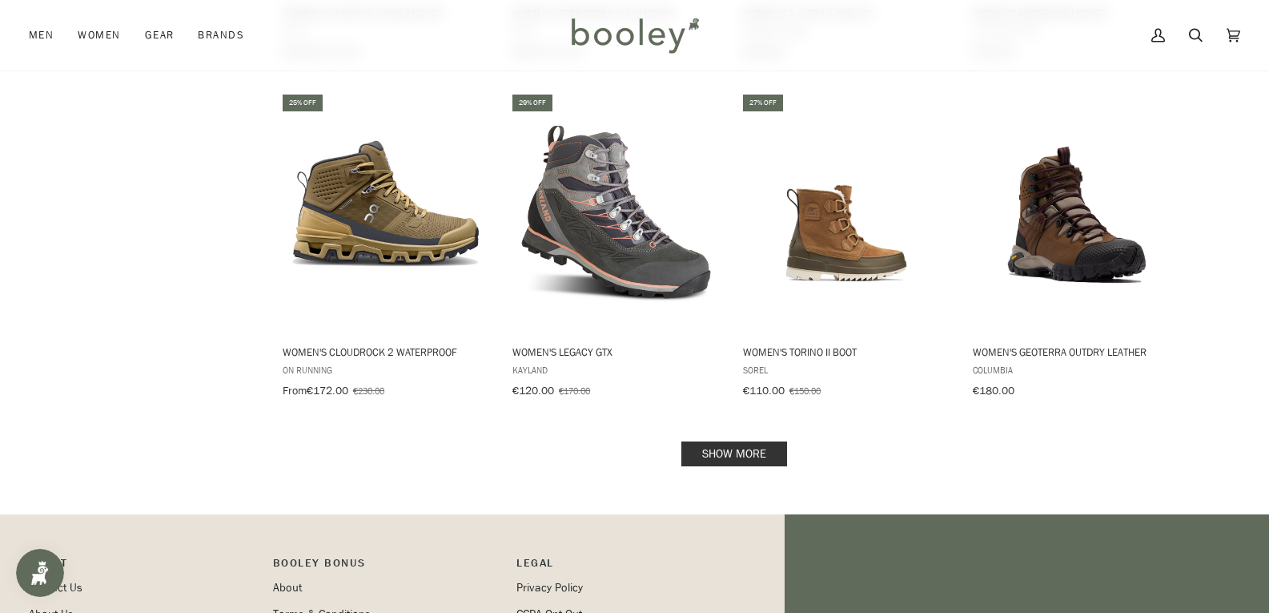
click at [738, 441] on link "Show more" at bounding box center [734, 453] width 106 height 25
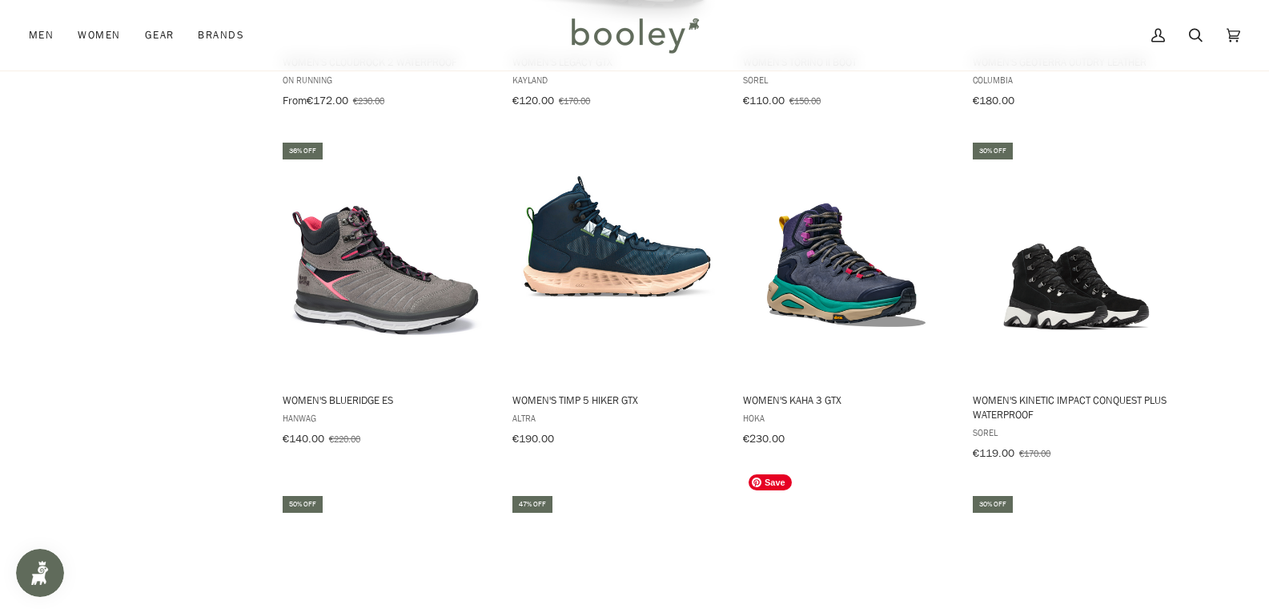
scroll to position [3523, 0]
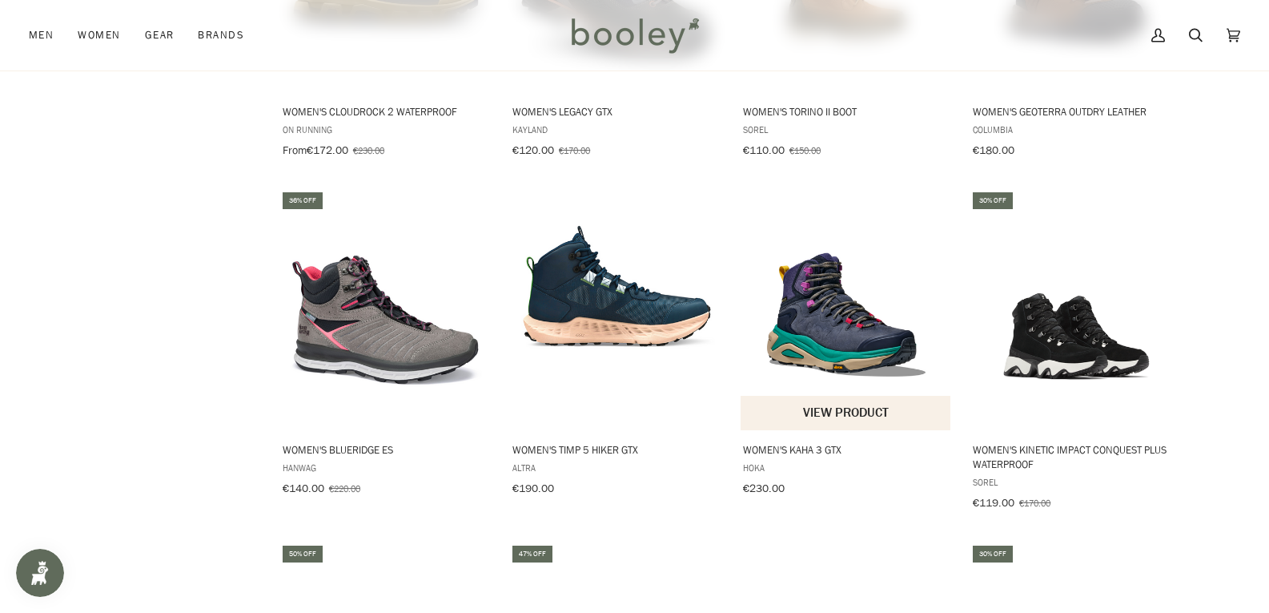
click at [755, 460] on span "Hoka" at bounding box center [846, 467] width 207 height 14
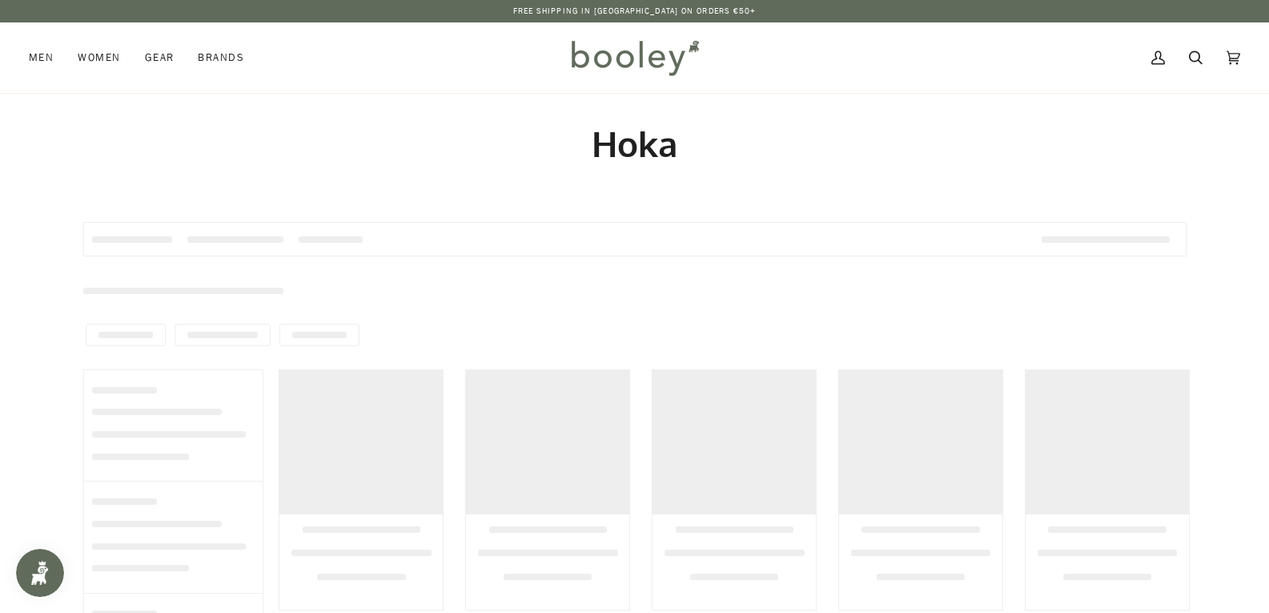
type input "****"
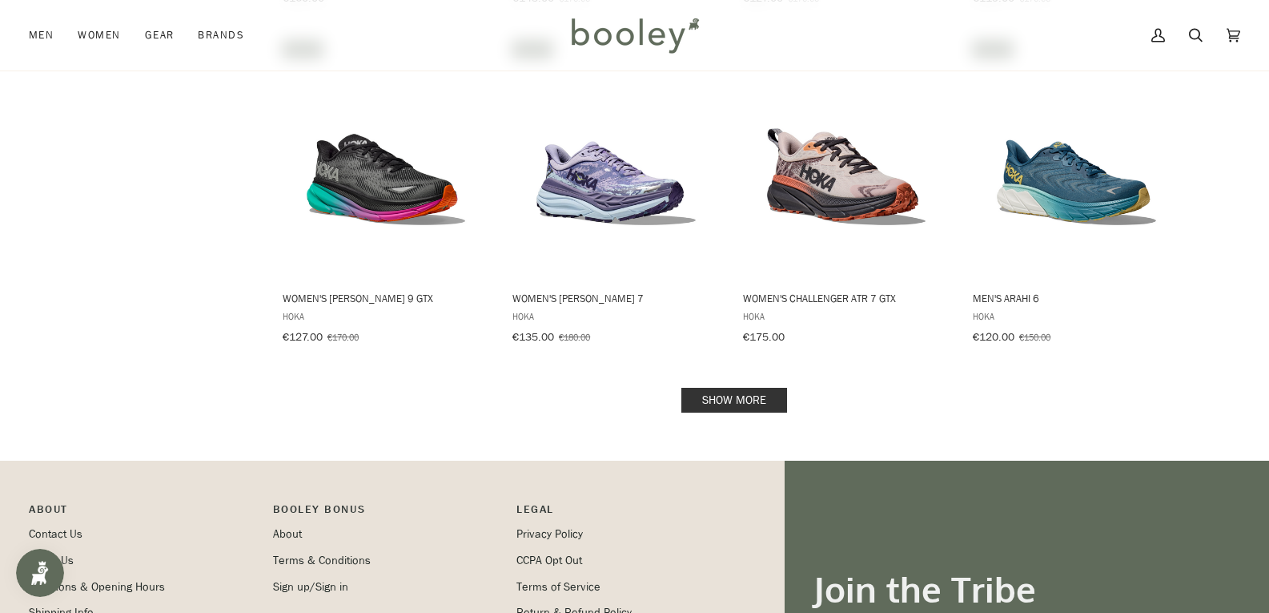
scroll to position [1681, 0]
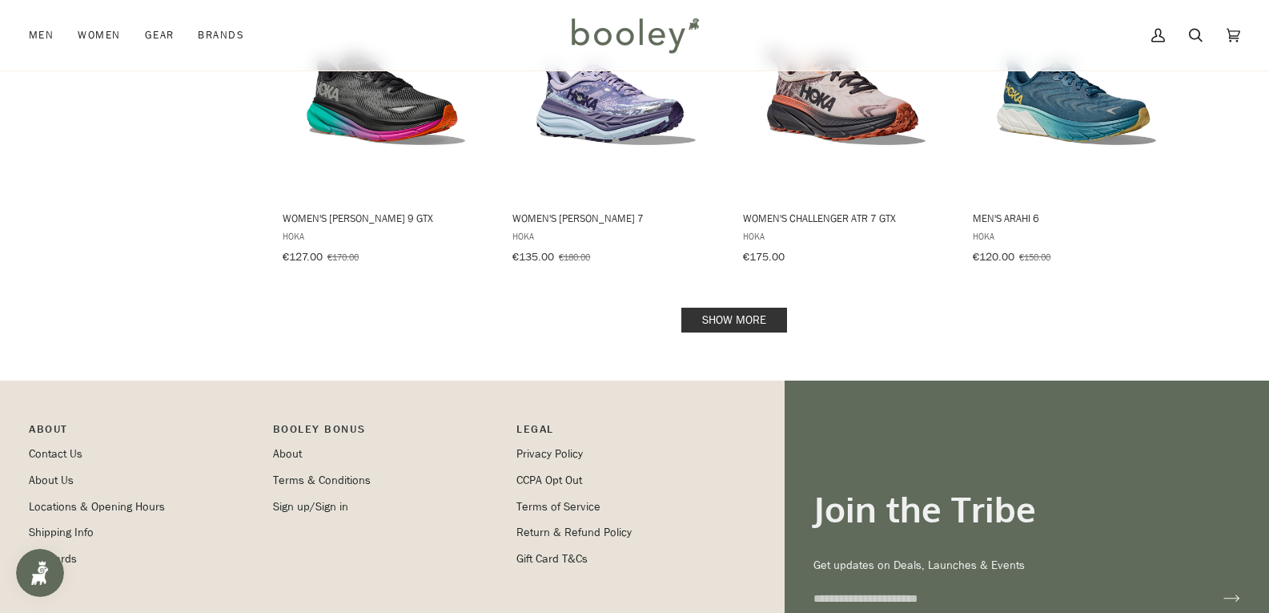
click at [720, 309] on link "Show more" at bounding box center [734, 319] width 106 height 25
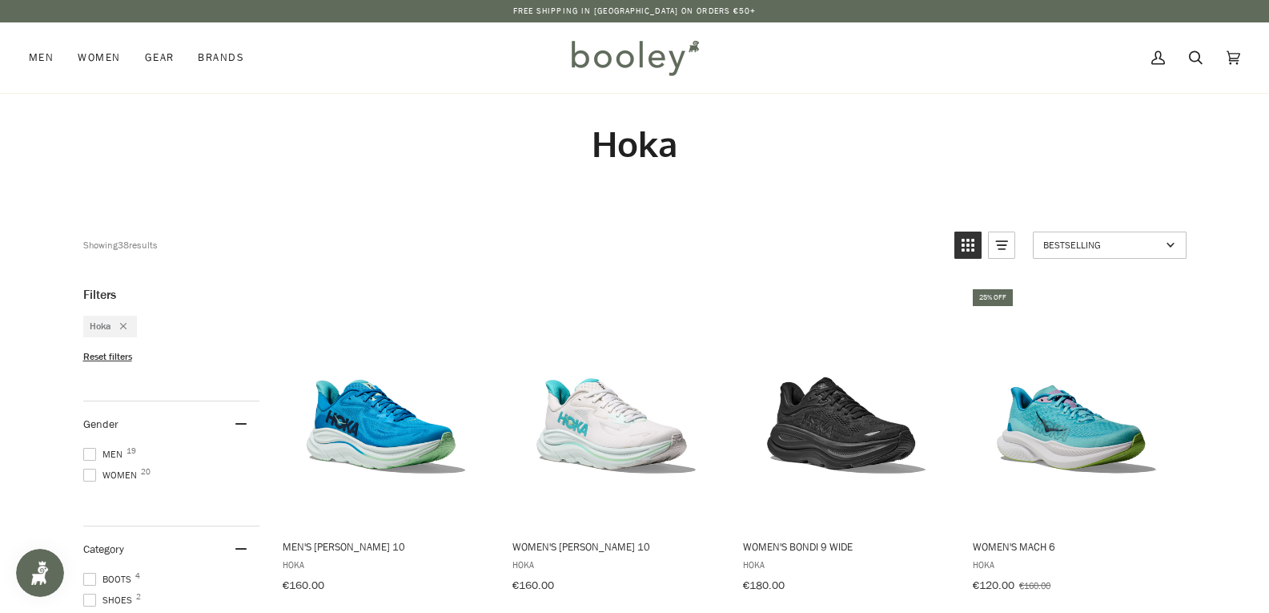
click at [102, 471] on span "Women 20" at bounding box center [112, 475] width 58 height 14
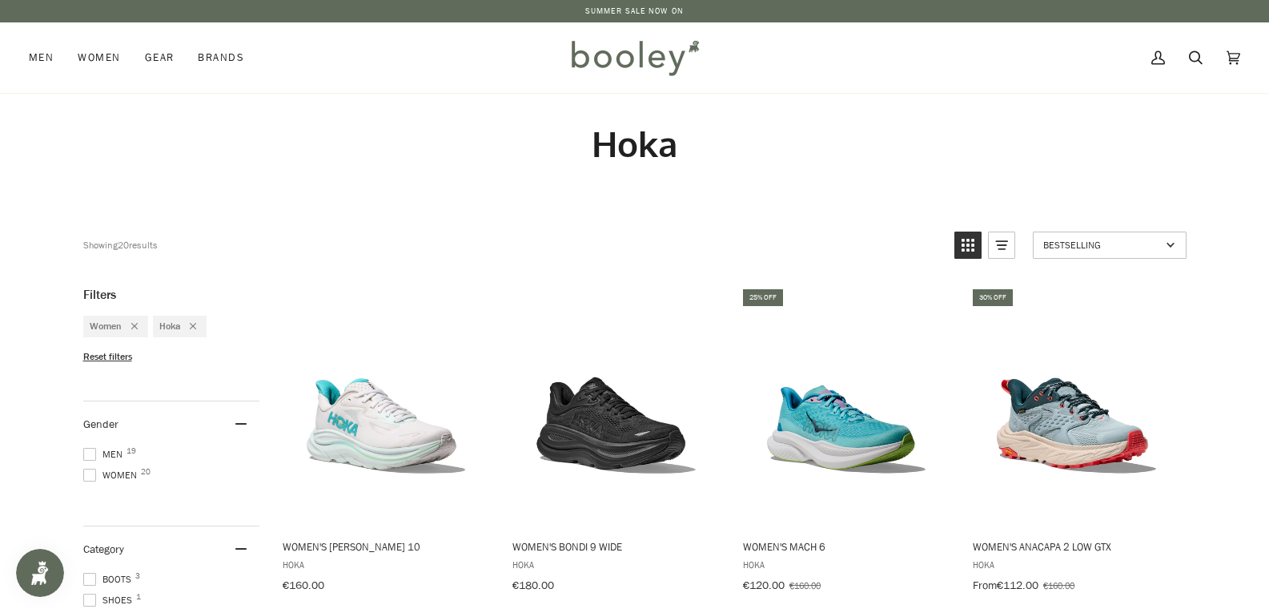
click at [605, 47] on img at bounding box center [634, 57] width 140 height 46
